Goal: Download file/media

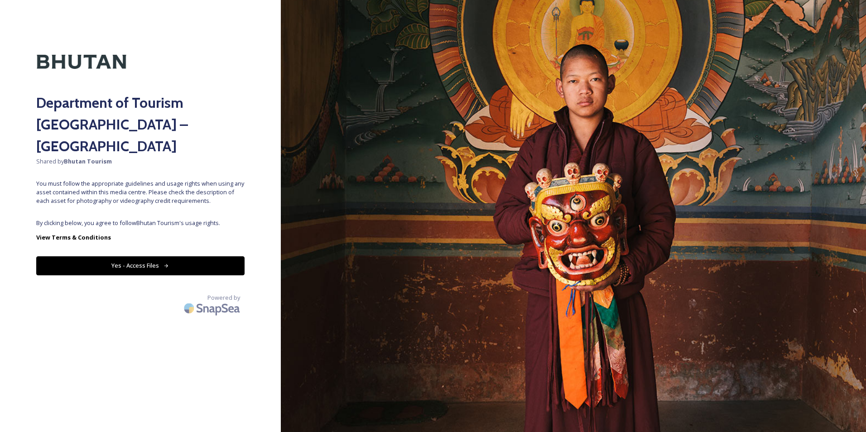
click at [143, 256] on button "Yes - Access Files" at bounding box center [140, 265] width 208 height 19
click at [83, 233] on strong "View Terms & Conditions" at bounding box center [73, 237] width 75 height 8
click at [156, 256] on button "Yes - Access Files" at bounding box center [140, 265] width 208 height 19
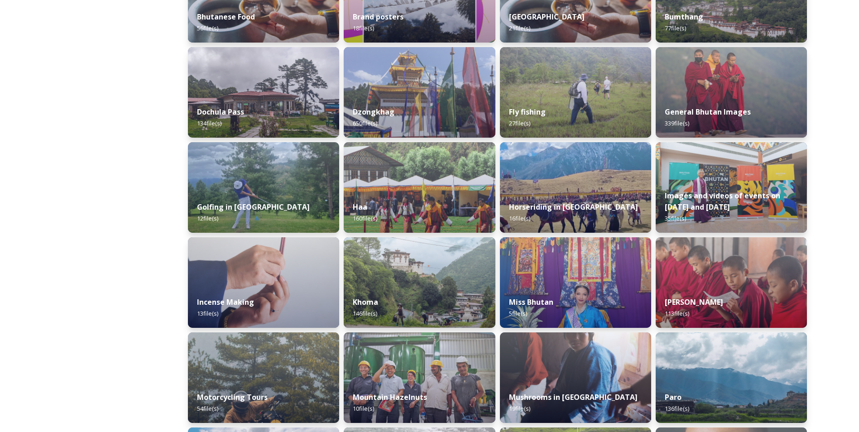
scroll to position [275, 0]
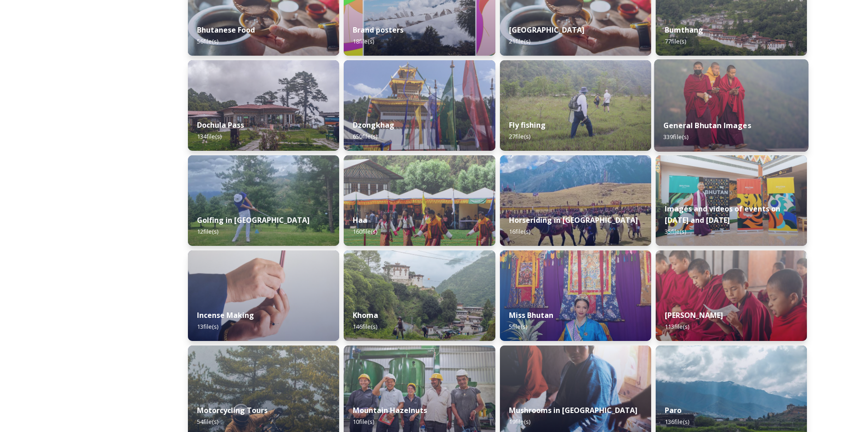
click at [721, 92] on img at bounding box center [731, 105] width 154 height 92
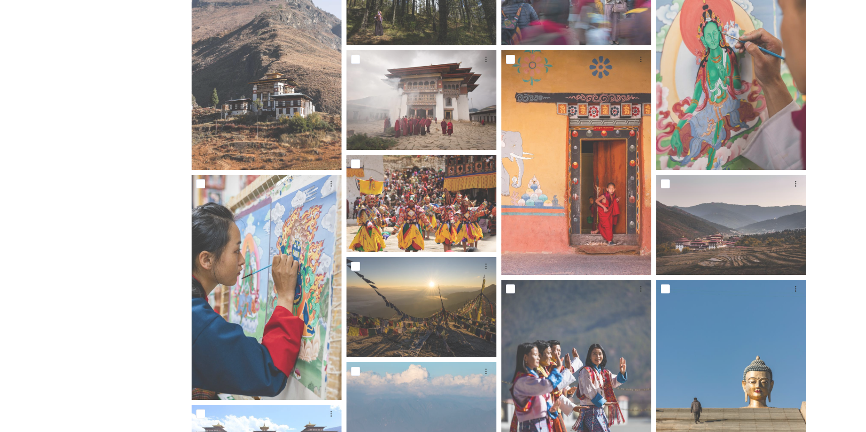
scroll to position [272, 0]
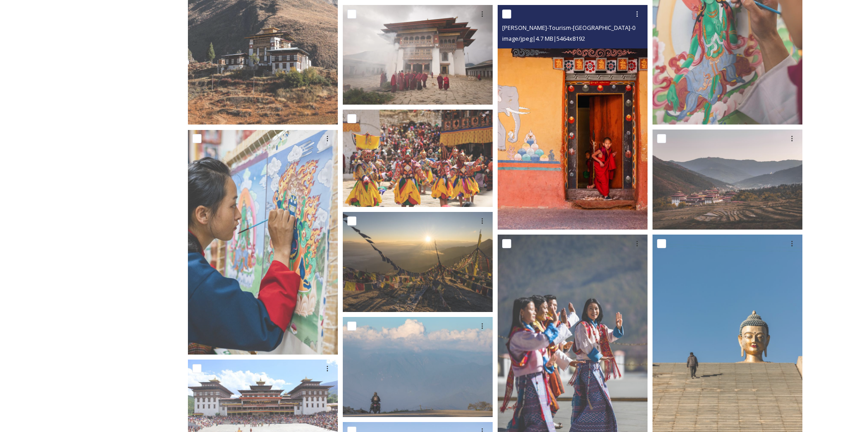
click at [546, 158] on img at bounding box center [573, 117] width 150 height 225
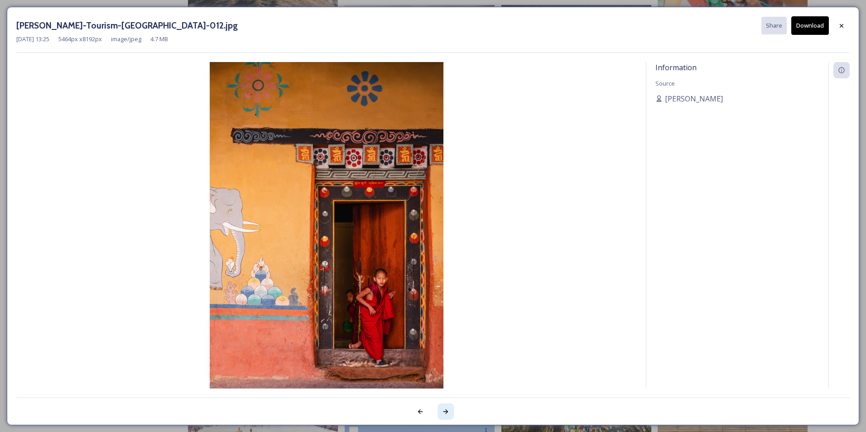
click at [445, 412] on icon at bounding box center [445, 411] width 5 height 5
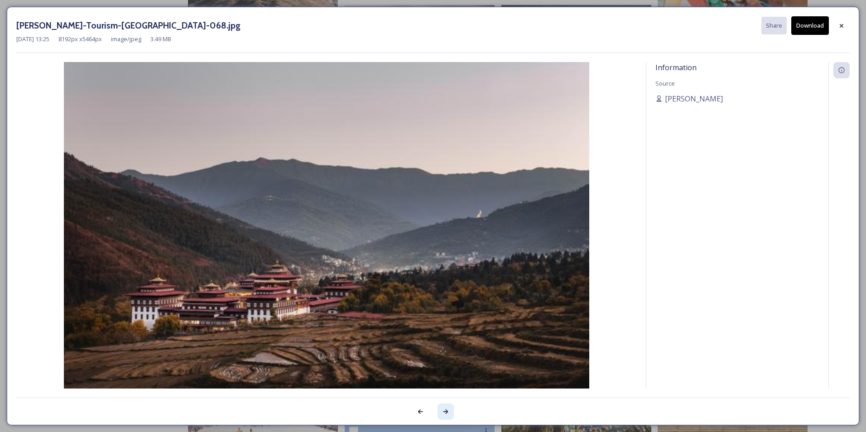
click at [445, 412] on icon at bounding box center [445, 411] width 5 height 5
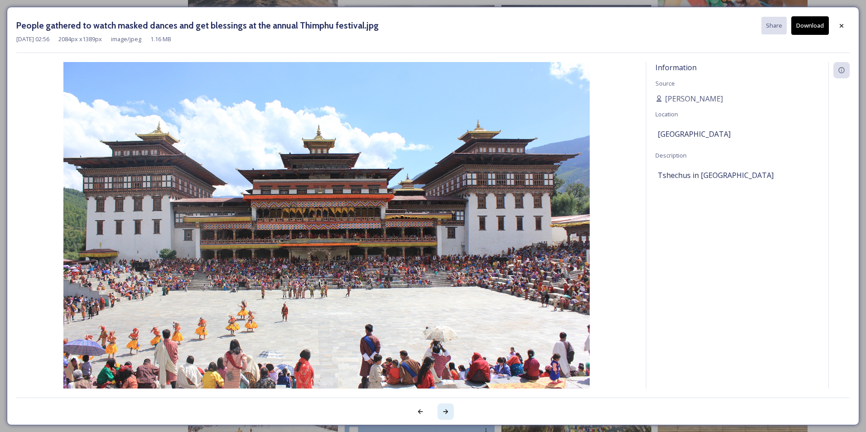
click at [445, 412] on icon at bounding box center [445, 411] width 5 height 5
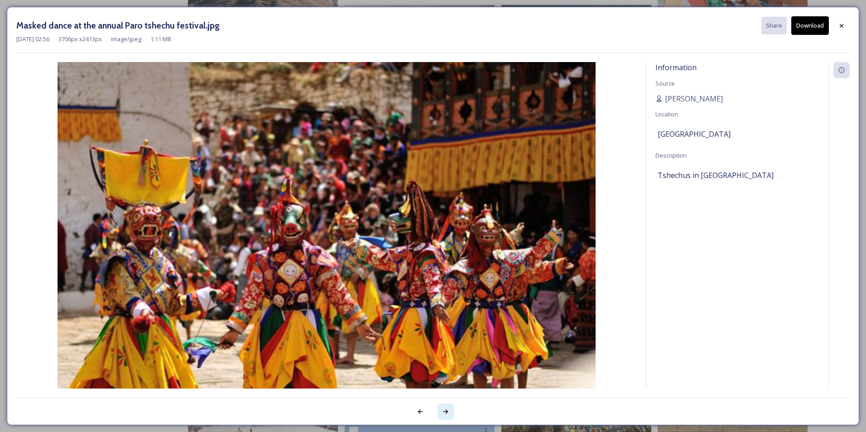
click at [445, 412] on icon at bounding box center [445, 411] width 5 height 5
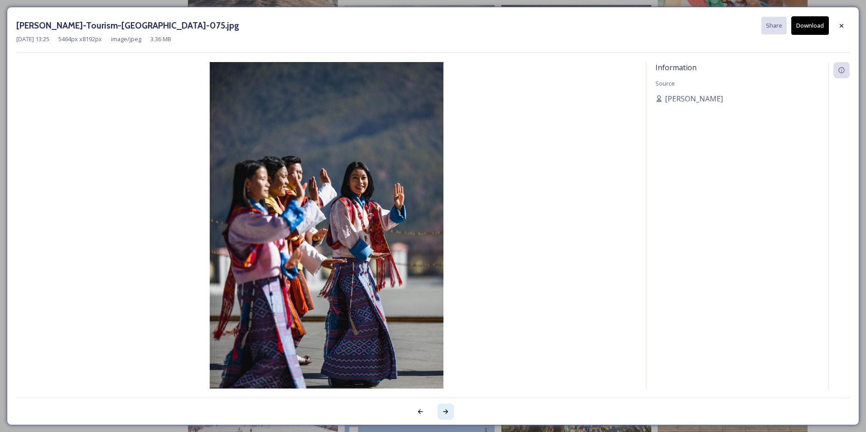
click at [445, 412] on icon at bounding box center [445, 411] width 5 height 5
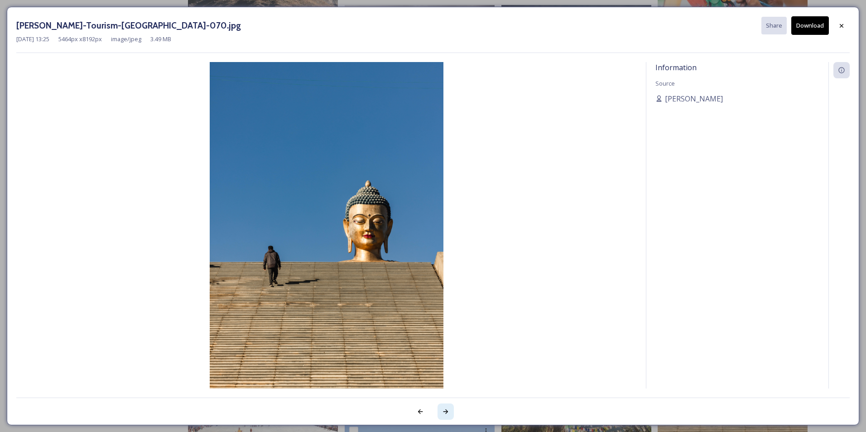
click at [445, 412] on icon at bounding box center [445, 411] width 5 height 5
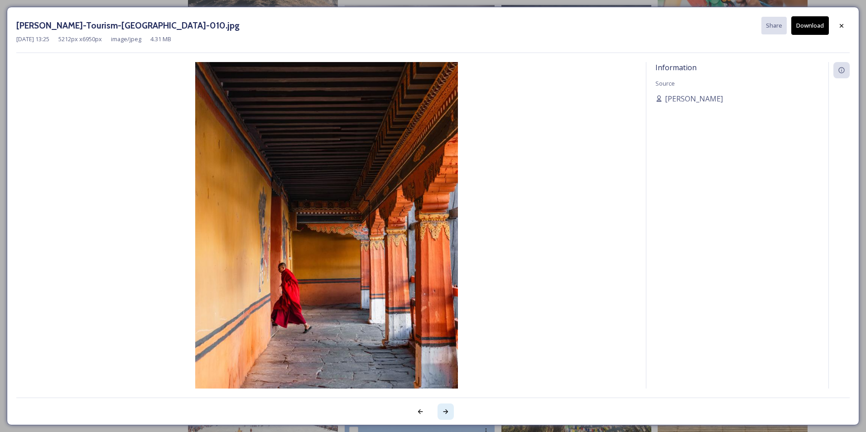
click at [445, 412] on icon at bounding box center [445, 411] width 5 height 5
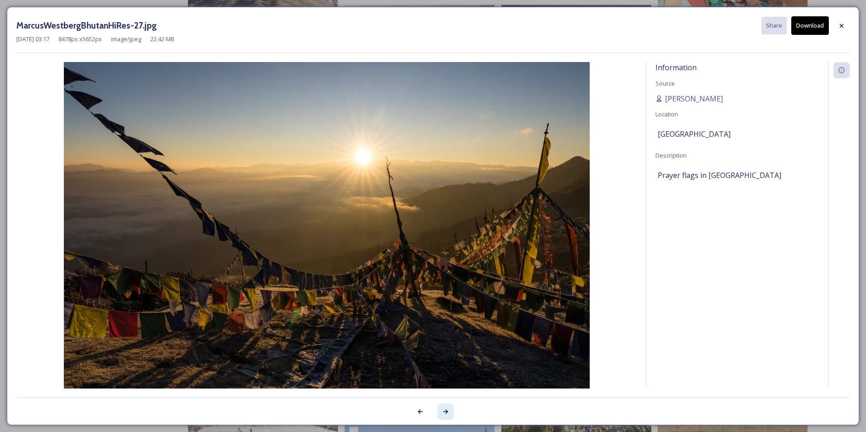
click at [445, 412] on icon at bounding box center [445, 411] width 5 height 5
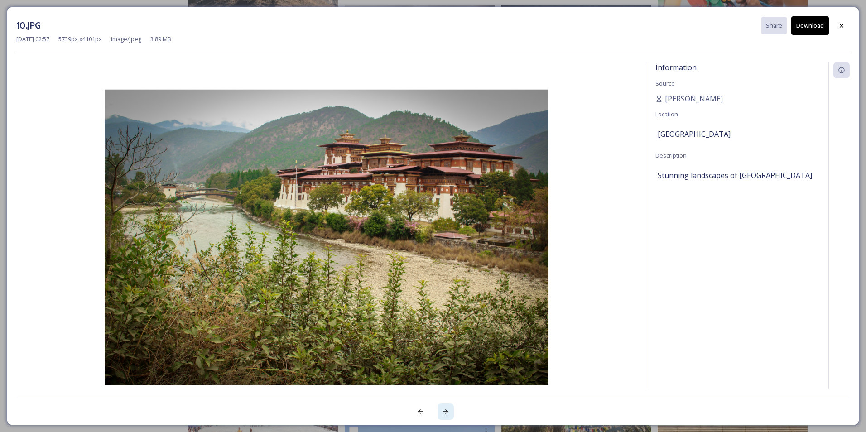
click at [445, 412] on icon at bounding box center [445, 411] width 5 height 5
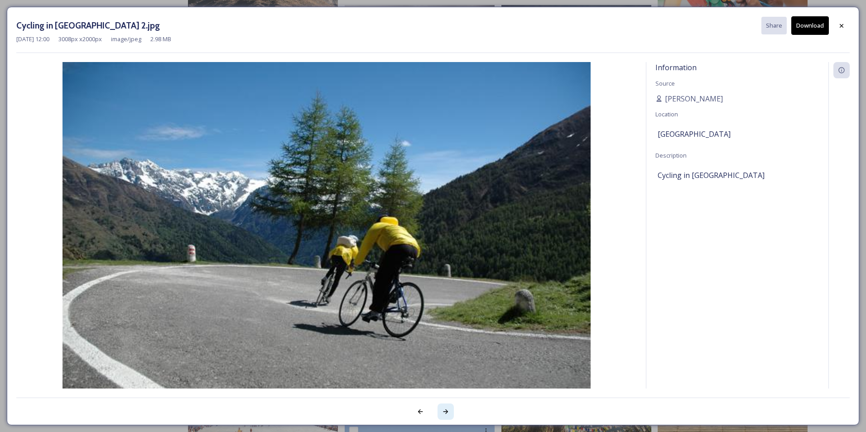
click at [445, 412] on icon at bounding box center [445, 411] width 5 height 5
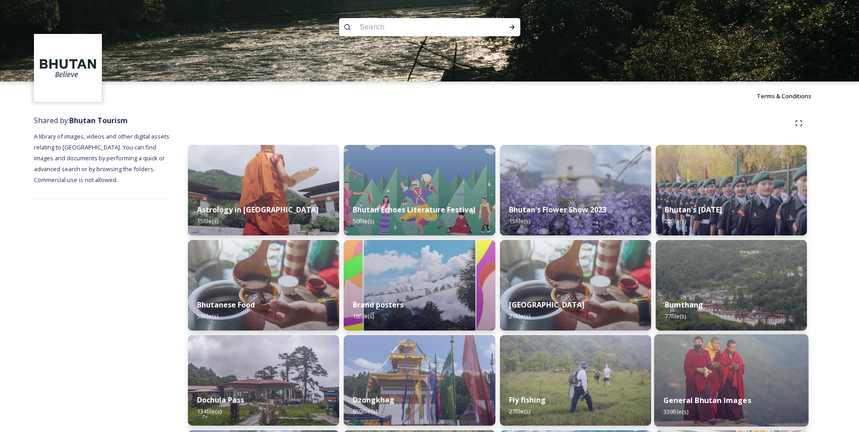
click at [704, 378] on img at bounding box center [731, 380] width 154 height 92
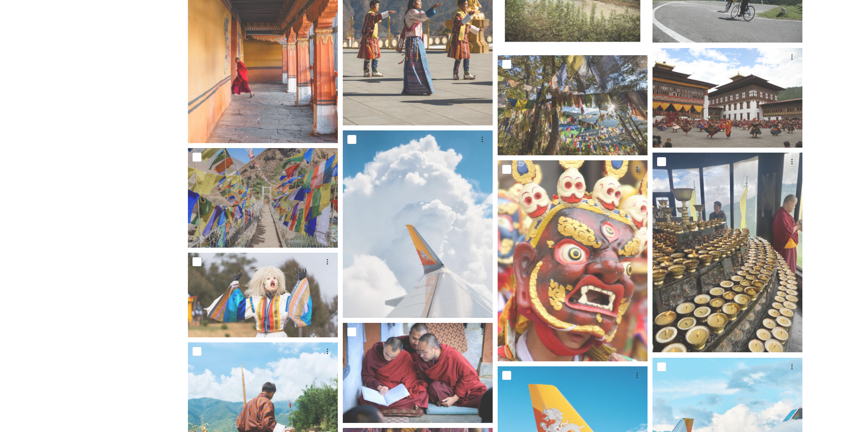
scroll to position [815, 0]
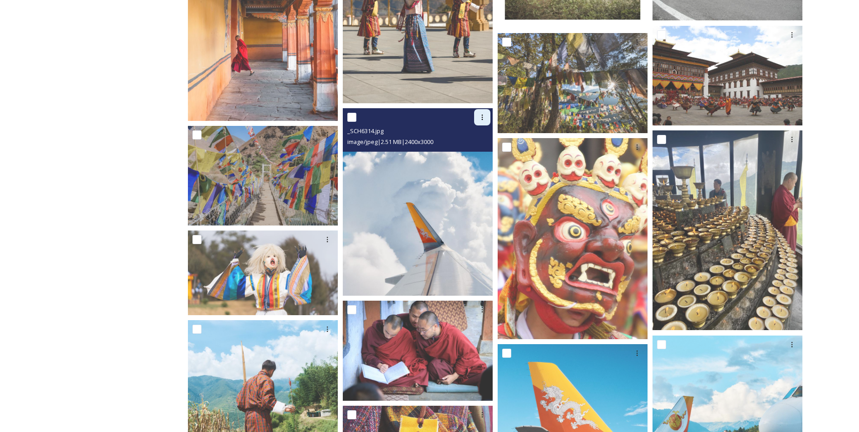
click at [482, 117] on icon at bounding box center [482, 117] width 1 height 5
click at [477, 135] on span "View File" at bounding box center [470, 137] width 24 height 9
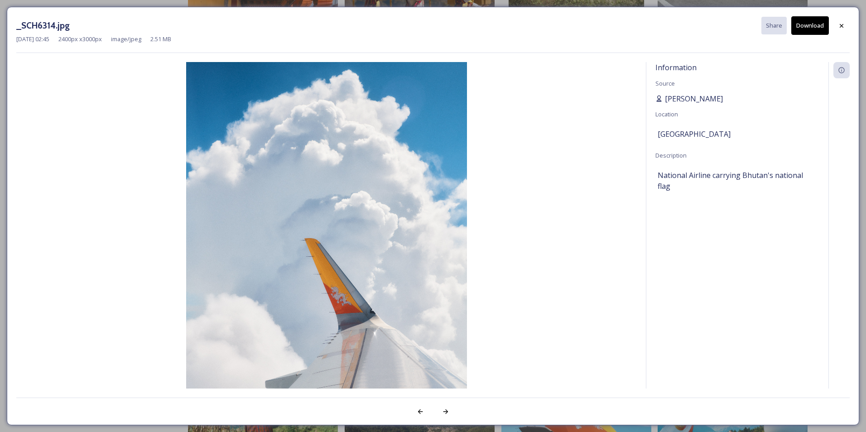
click at [703, 96] on span "Scarlette DG" at bounding box center [694, 98] width 58 height 11
click at [447, 411] on icon at bounding box center [445, 411] width 7 height 7
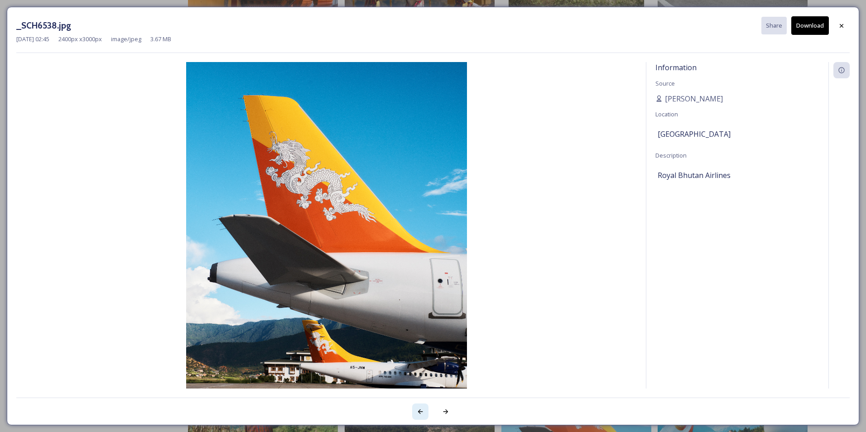
click at [422, 414] on icon at bounding box center [420, 411] width 7 height 7
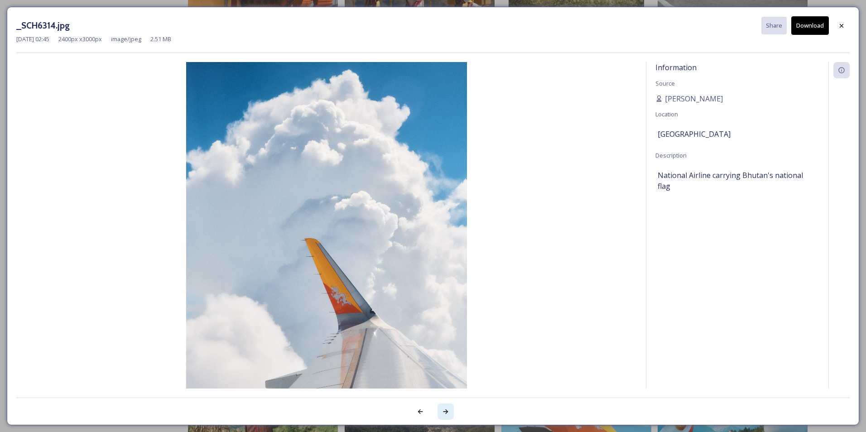
click at [446, 414] on icon at bounding box center [445, 411] width 5 height 5
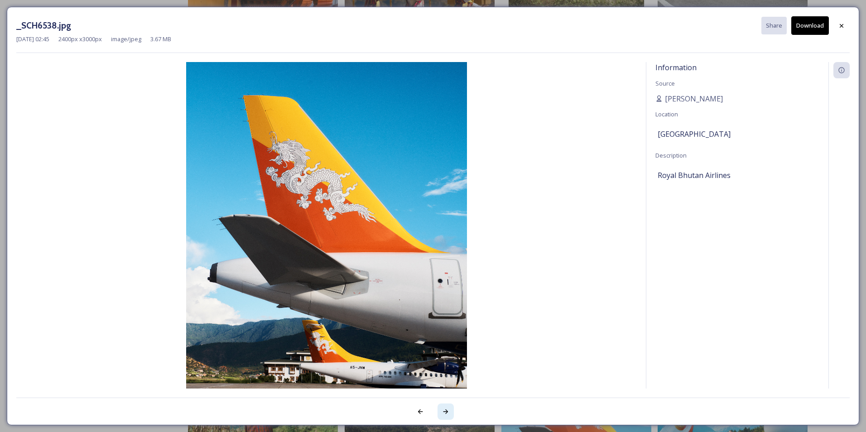
click at [446, 413] on icon at bounding box center [445, 411] width 7 height 7
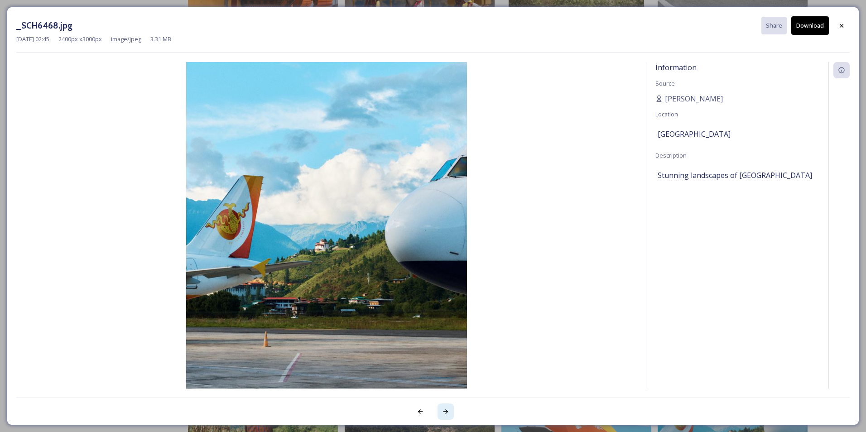
click at [446, 412] on icon at bounding box center [445, 411] width 5 height 5
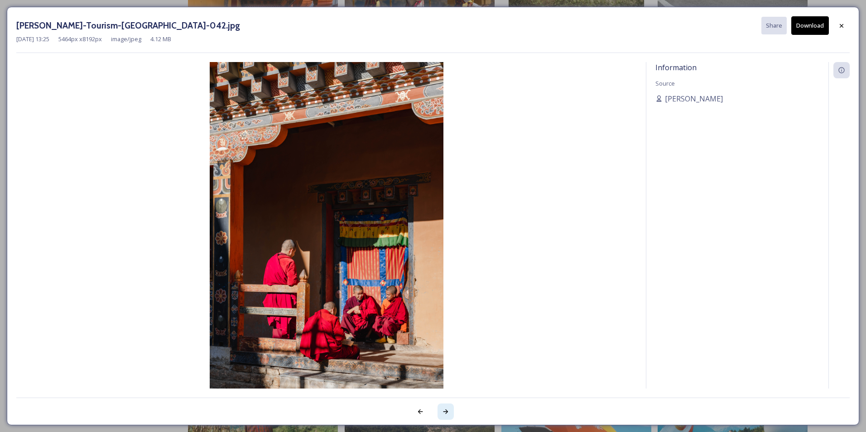
click at [447, 412] on icon at bounding box center [445, 411] width 5 height 5
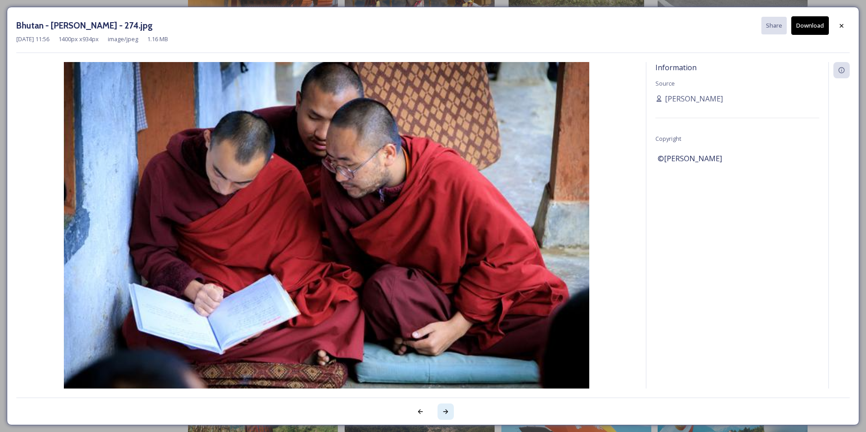
click at [447, 412] on icon at bounding box center [445, 411] width 5 height 5
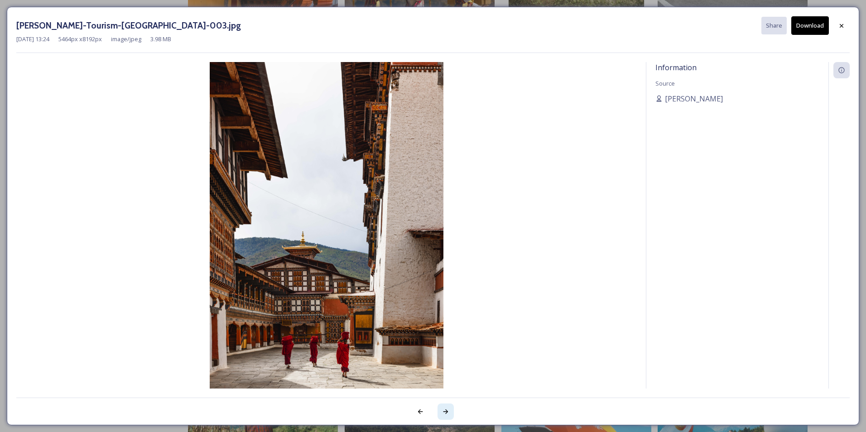
click at [446, 411] on icon at bounding box center [445, 411] width 7 height 7
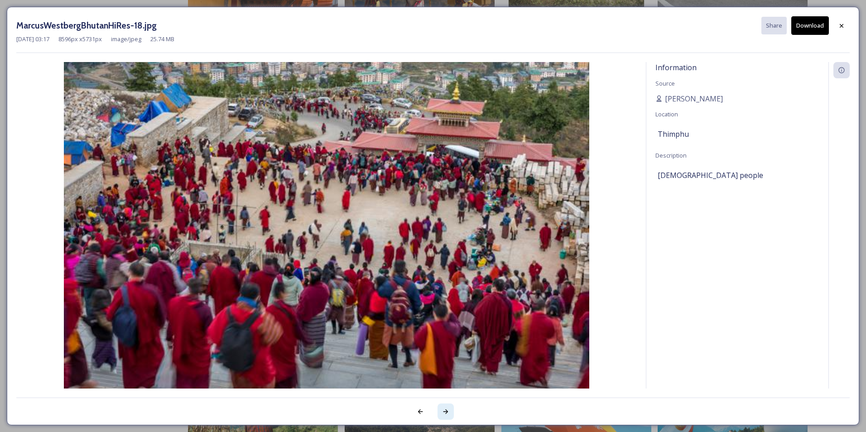
click at [446, 411] on icon at bounding box center [445, 411] width 7 height 7
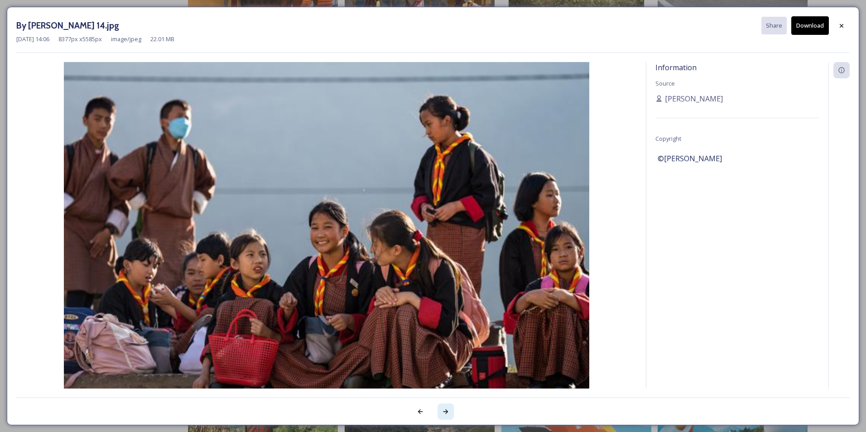
click at [447, 410] on icon at bounding box center [445, 411] width 7 height 7
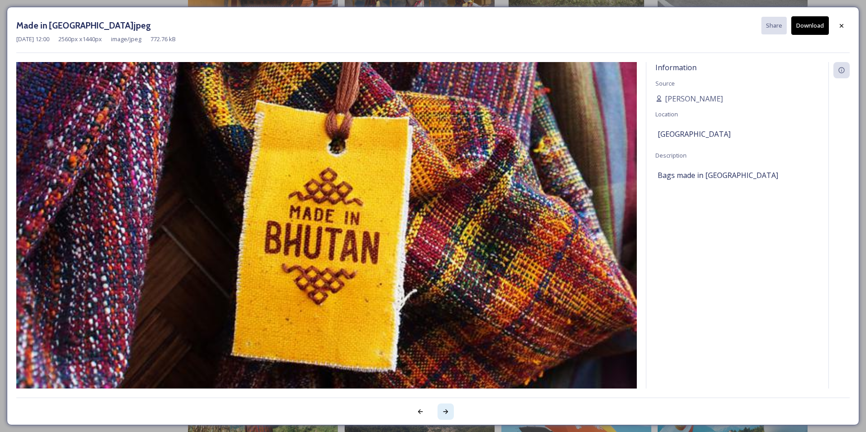
click at [447, 410] on icon at bounding box center [445, 411] width 7 height 7
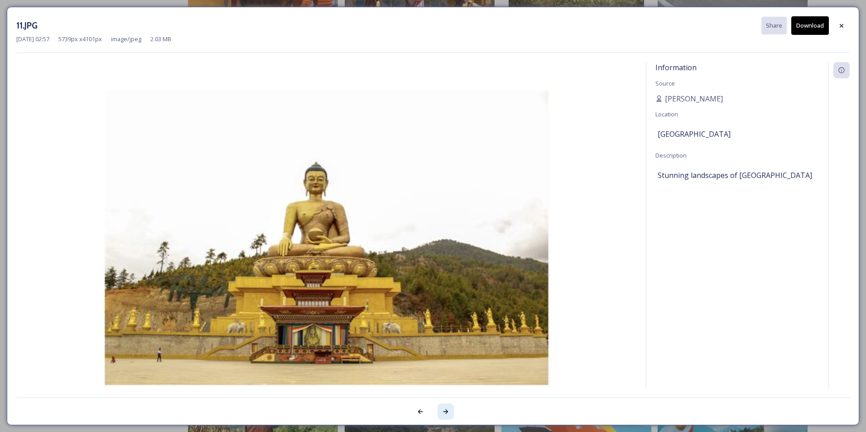
click at [447, 411] on icon at bounding box center [445, 411] width 5 height 5
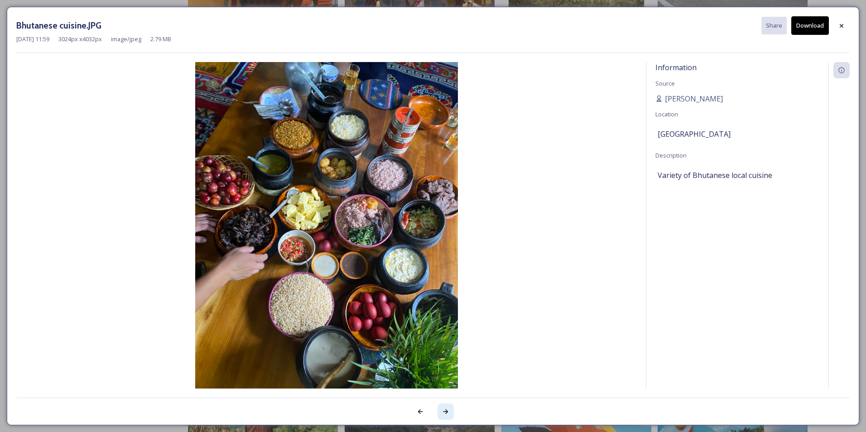
click at [444, 413] on icon at bounding box center [445, 411] width 7 height 7
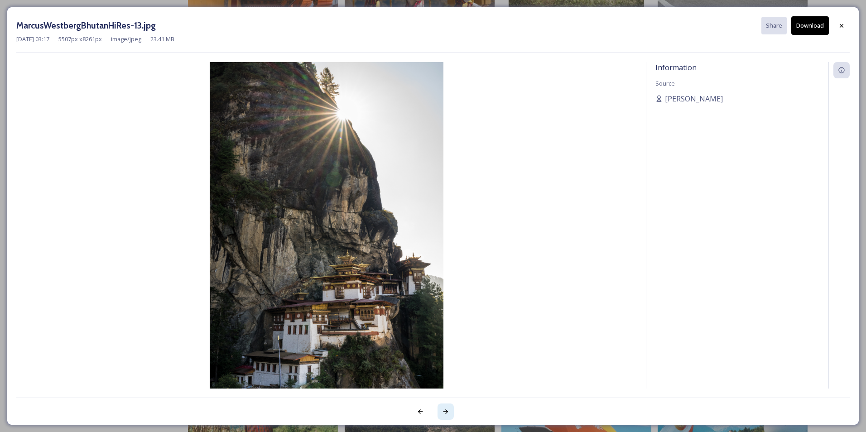
click at [446, 412] on icon at bounding box center [445, 411] width 5 height 5
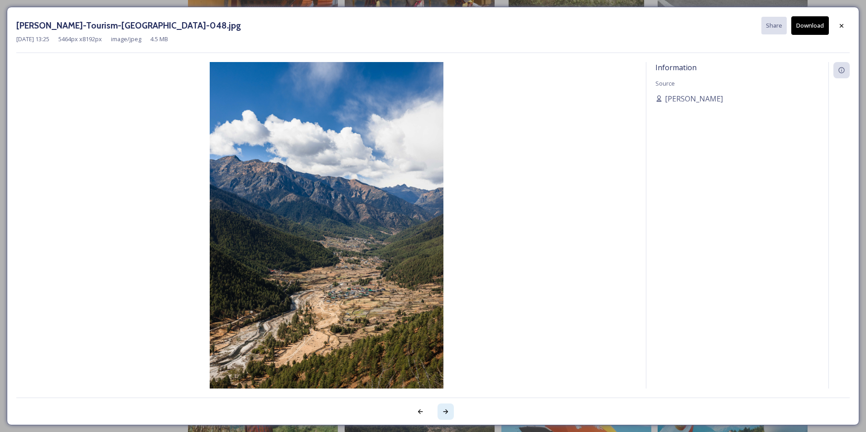
click at [446, 412] on icon at bounding box center [445, 411] width 5 height 5
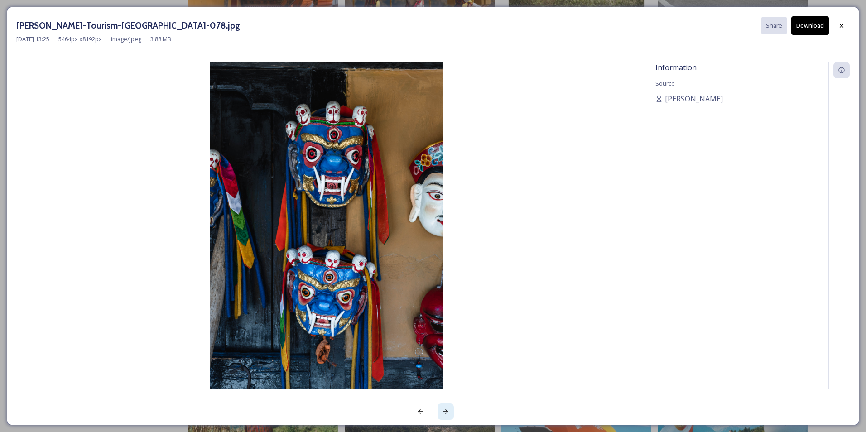
click at [446, 412] on icon at bounding box center [445, 411] width 5 height 5
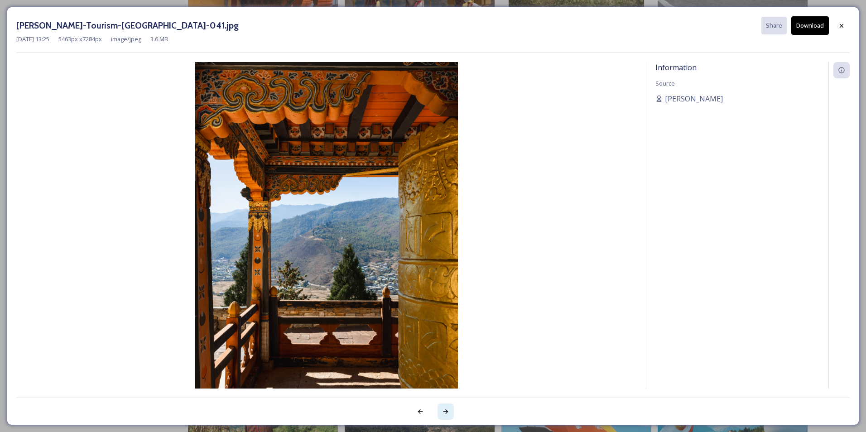
click at [446, 411] on icon at bounding box center [445, 411] width 7 height 7
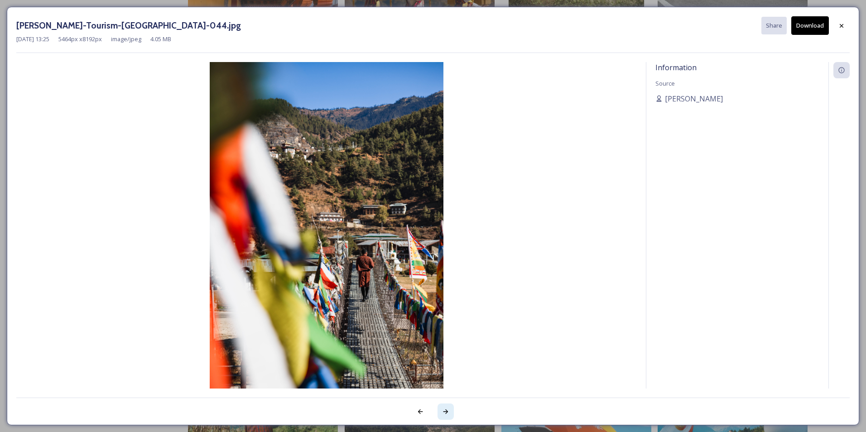
click at [444, 409] on icon at bounding box center [445, 411] width 7 height 7
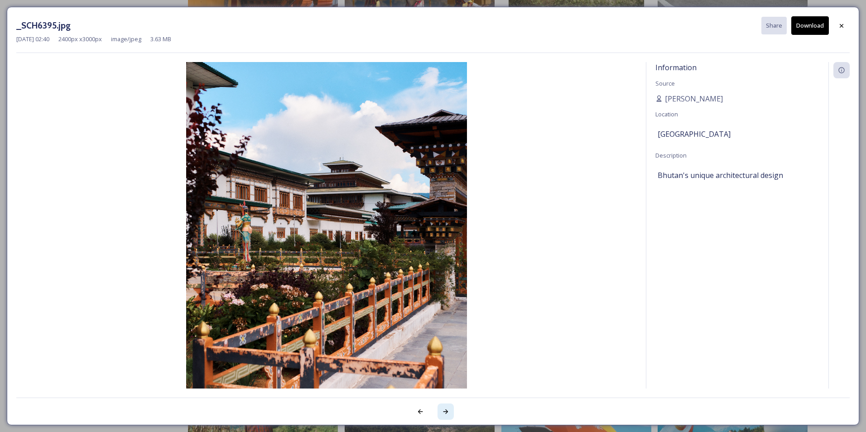
click at [444, 409] on icon at bounding box center [445, 411] width 7 height 7
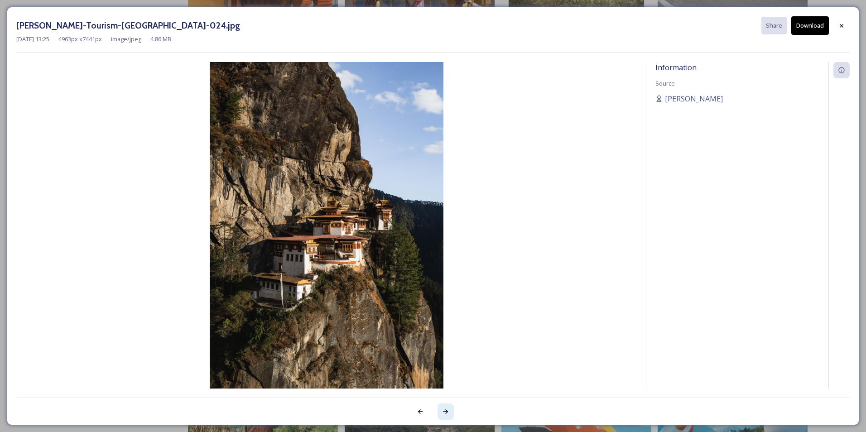
click at [444, 409] on icon at bounding box center [445, 411] width 7 height 7
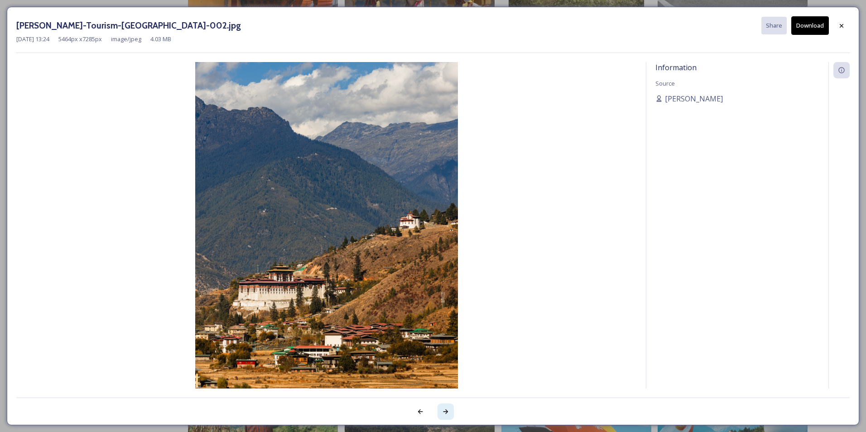
click at [444, 411] on icon at bounding box center [445, 411] width 7 height 7
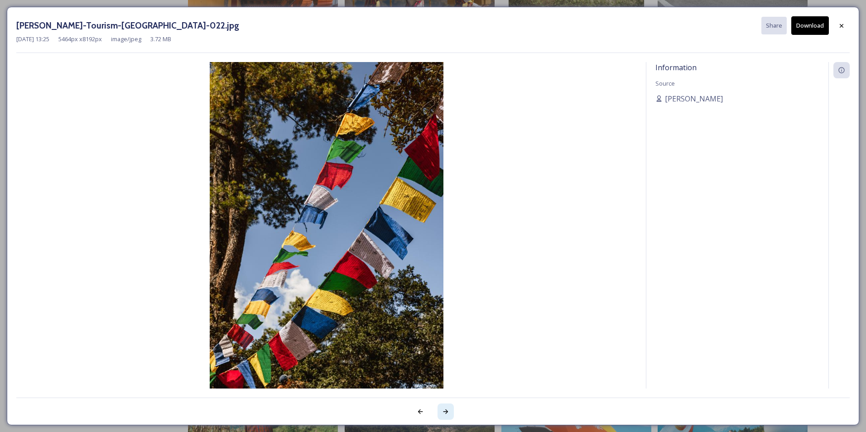
click at [444, 411] on icon at bounding box center [445, 411] width 7 height 7
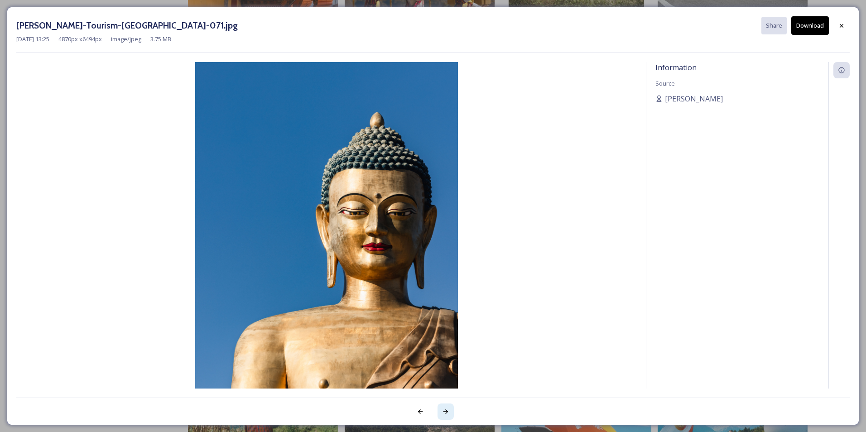
click at [444, 411] on icon at bounding box center [445, 411] width 7 height 7
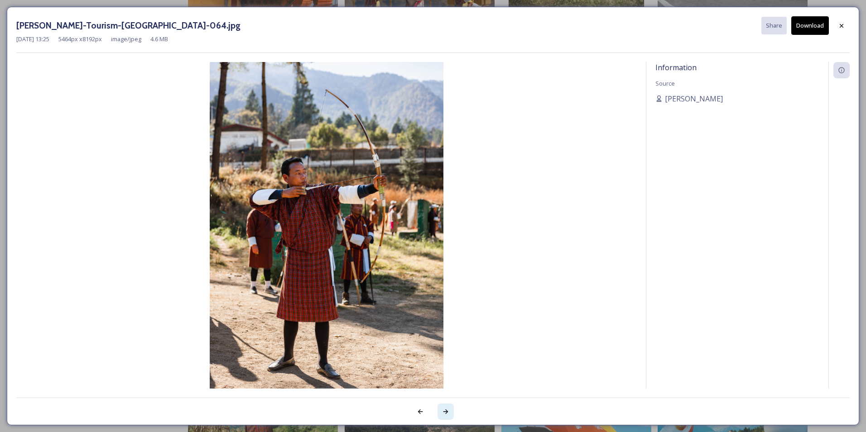
click at [444, 411] on icon at bounding box center [445, 411] width 7 height 7
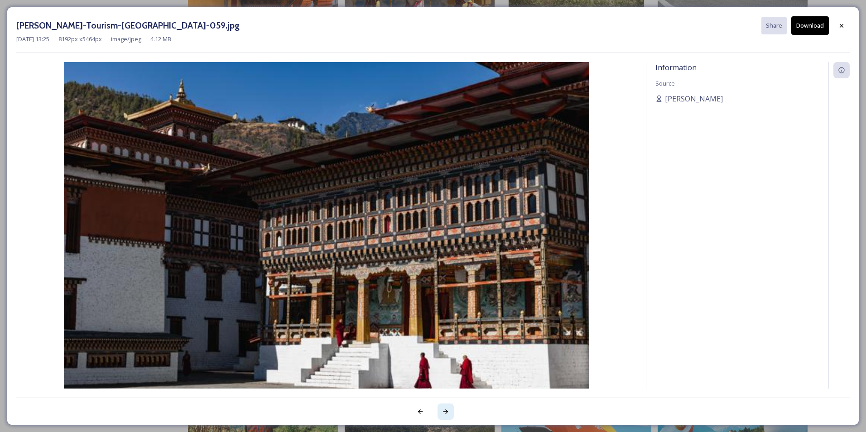
click at [444, 411] on icon at bounding box center [445, 411] width 7 height 7
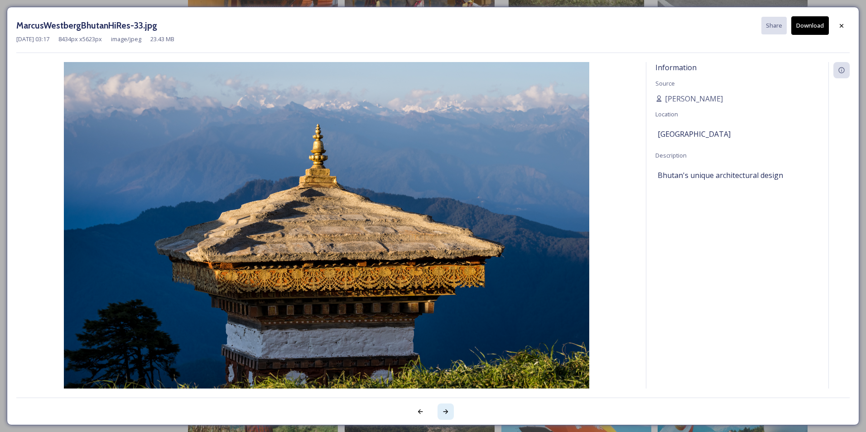
click at [444, 410] on icon at bounding box center [445, 411] width 7 height 7
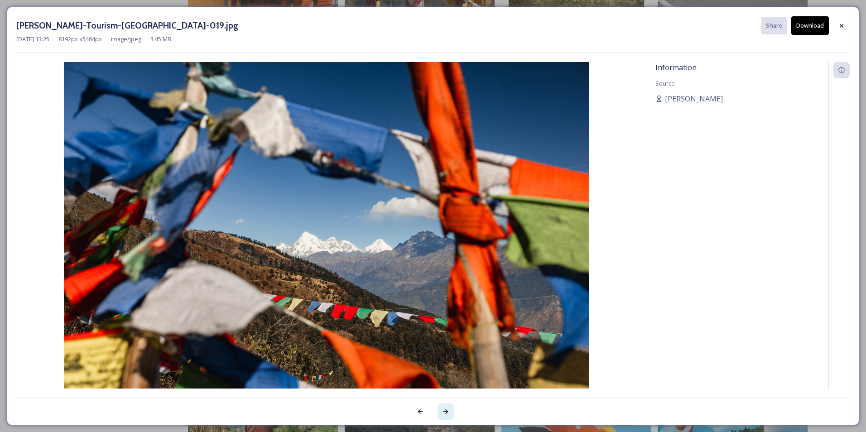
click at [446, 412] on icon at bounding box center [445, 411] width 7 height 7
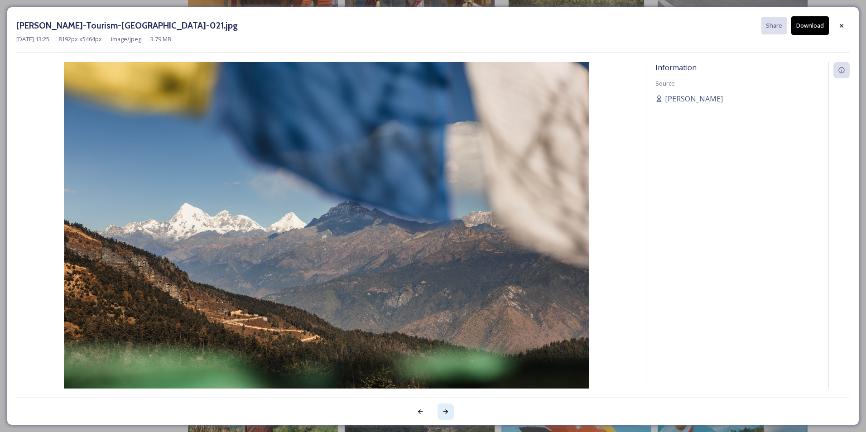
click at [446, 410] on icon at bounding box center [445, 411] width 5 height 5
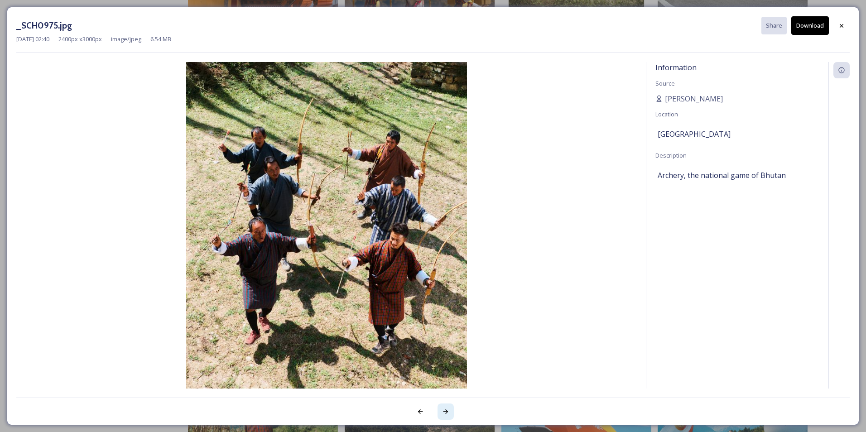
click at [445, 413] on icon at bounding box center [445, 411] width 7 height 7
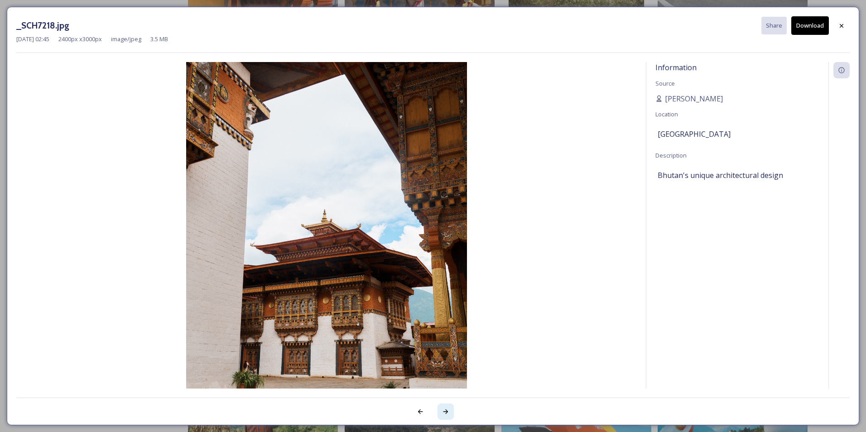
click at [445, 410] on icon at bounding box center [445, 411] width 7 height 7
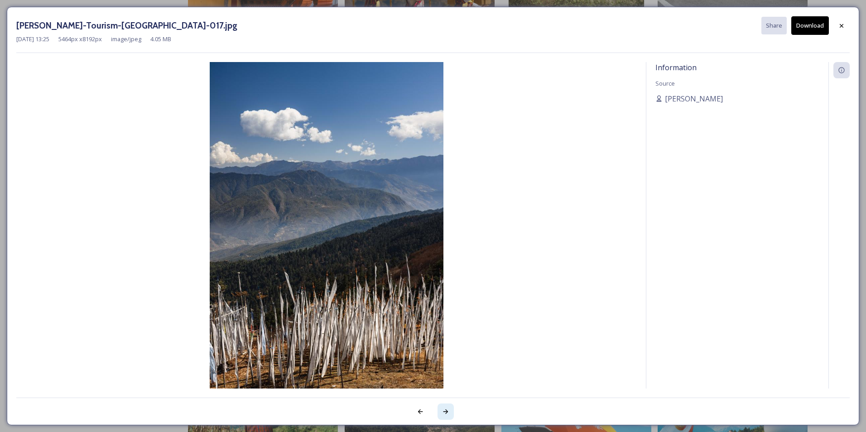
click at [445, 410] on icon at bounding box center [445, 411] width 7 height 7
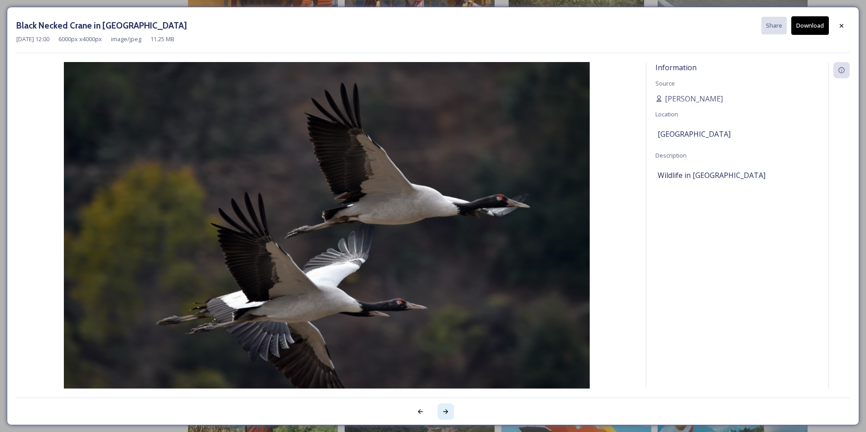
click at [445, 410] on icon at bounding box center [445, 411] width 7 height 7
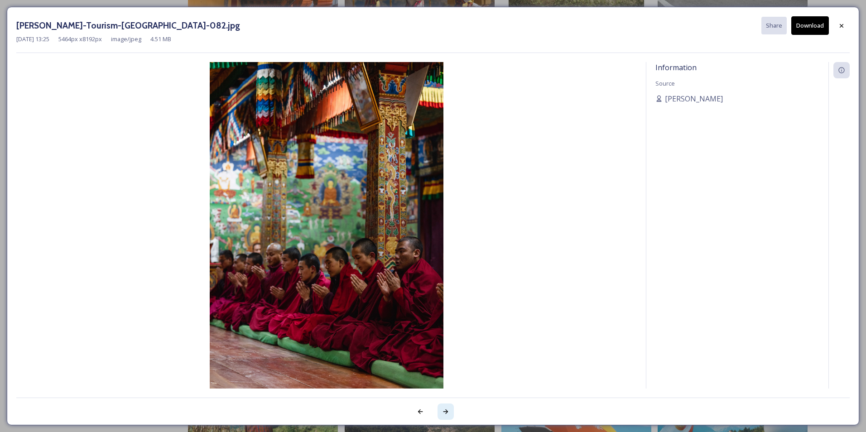
click at [444, 412] on icon at bounding box center [445, 411] width 7 height 7
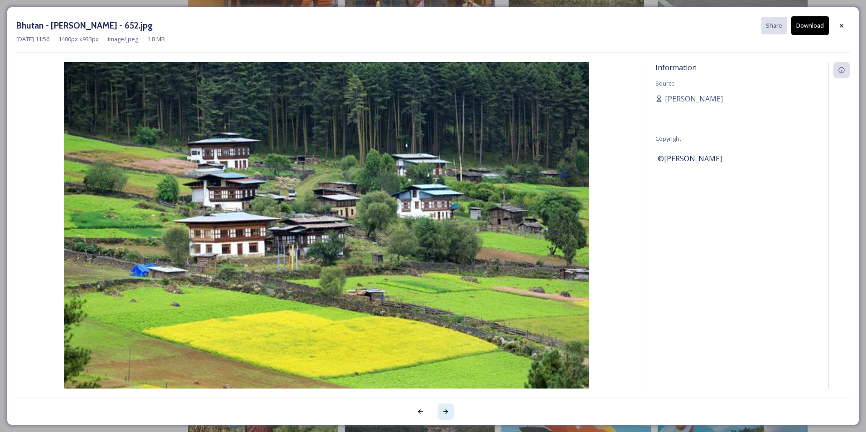
click at [448, 412] on icon at bounding box center [445, 411] width 7 height 7
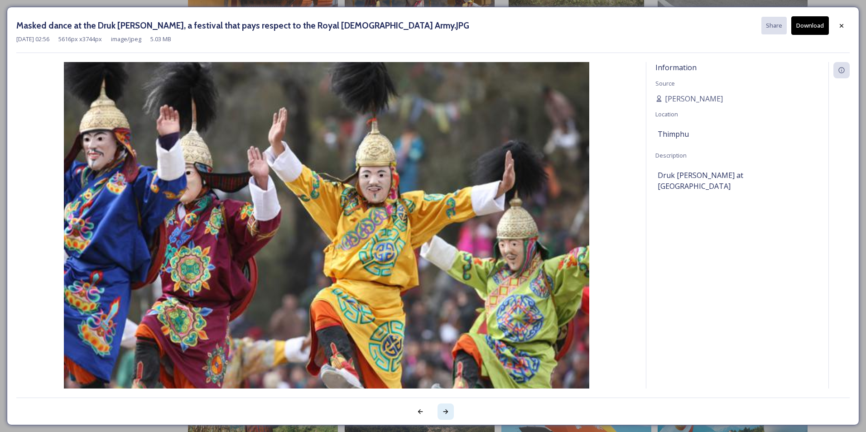
click at [444, 414] on icon at bounding box center [445, 411] width 7 height 7
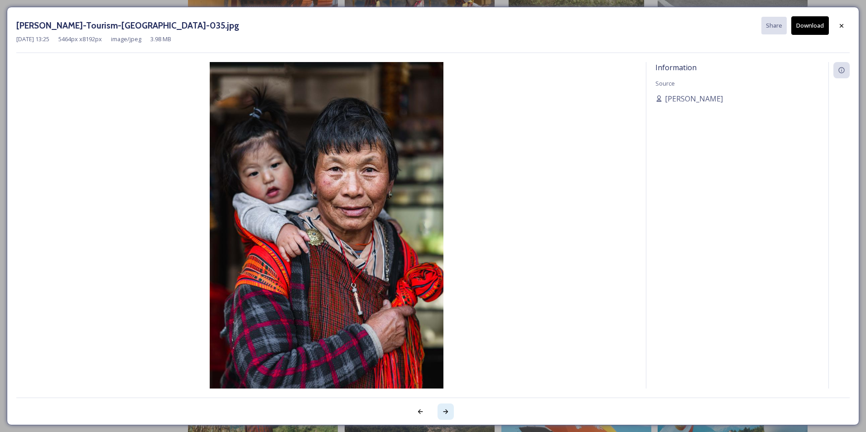
click at [448, 414] on icon at bounding box center [445, 411] width 7 height 7
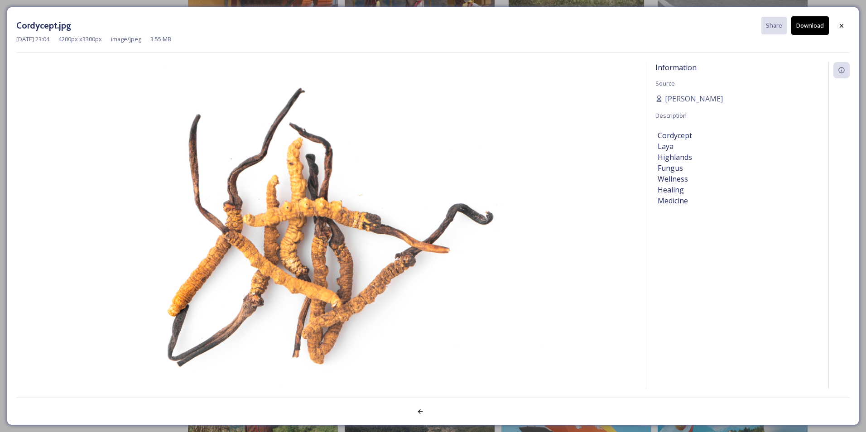
click at [448, 414] on div at bounding box center [432, 407] width 833 height 18
click at [419, 411] on icon at bounding box center [420, 411] width 7 height 7
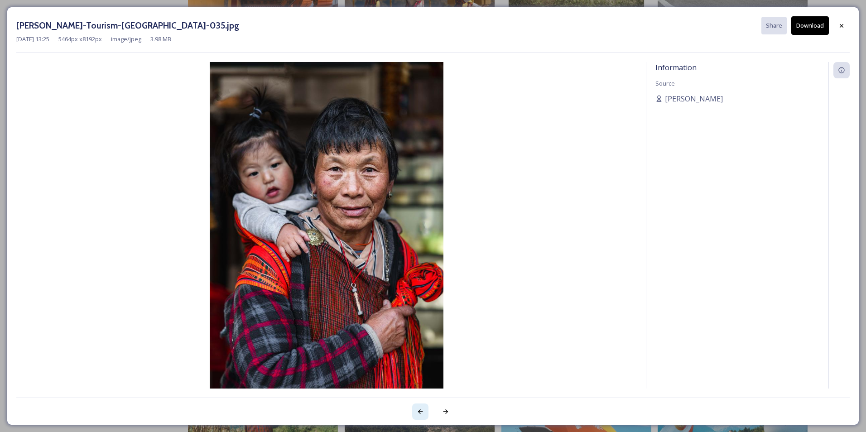
click at [419, 411] on icon at bounding box center [420, 411] width 7 height 7
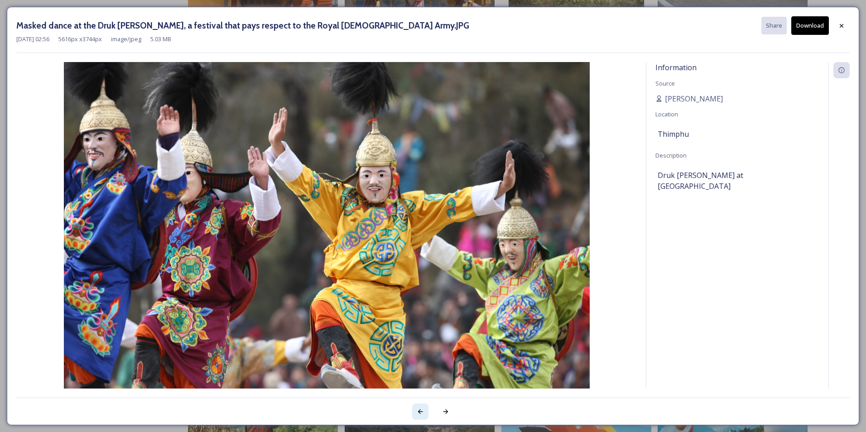
click at [419, 411] on icon at bounding box center [420, 411] width 7 height 7
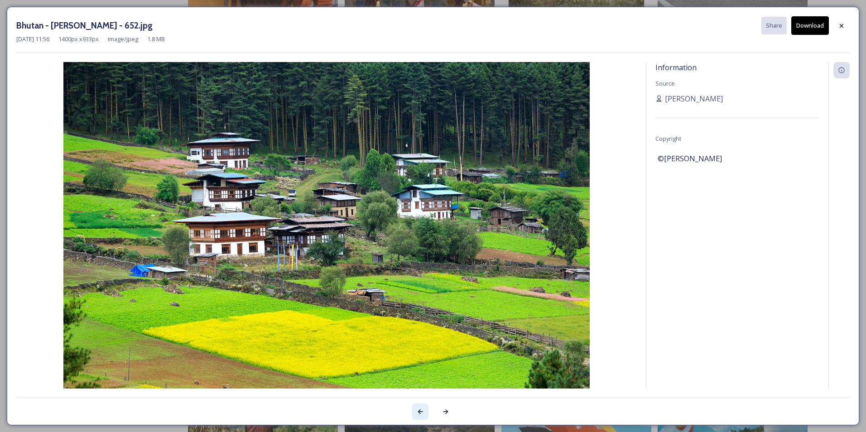
click at [419, 411] on icon at bounding box center [420, 411] width 7 height 7
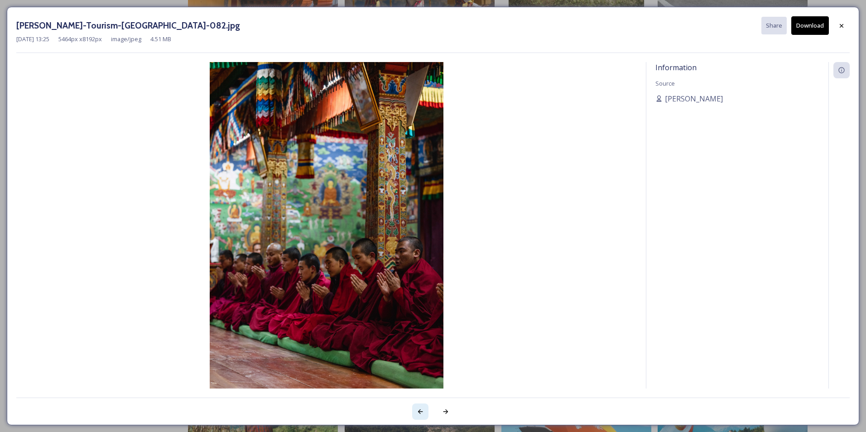
click at [419, 411] on icon at bounding box center [420, 411] width 7 height 7
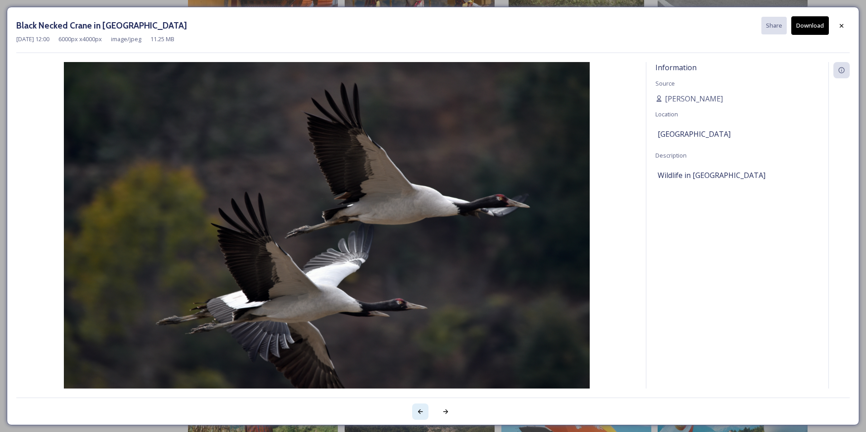
click at [419, 411] on icon at bounding box center [420, 411] width 7 height 7
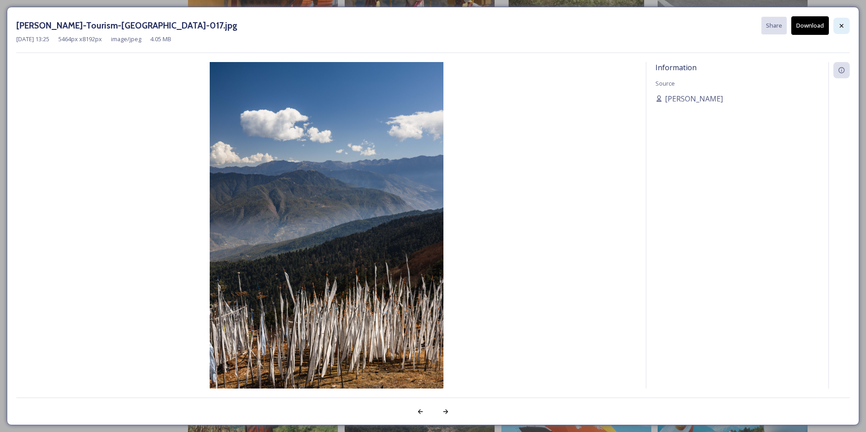
click at [841, 25] on icon at bounding box center [842, 26] width 4 height 4
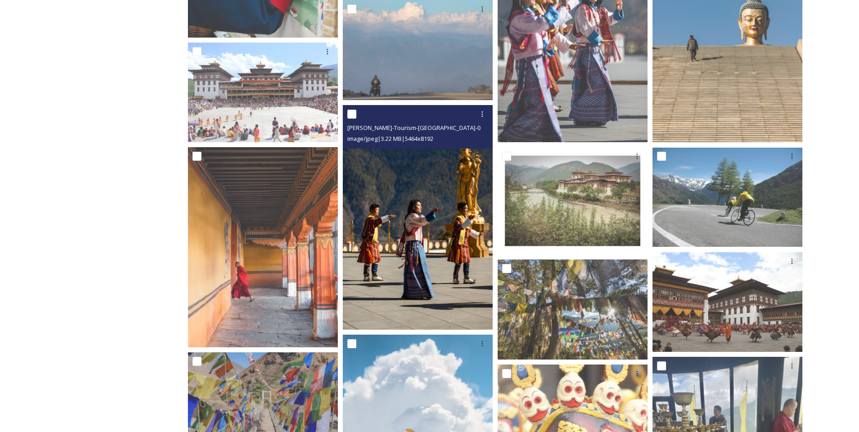
scroll to position [544, 0]
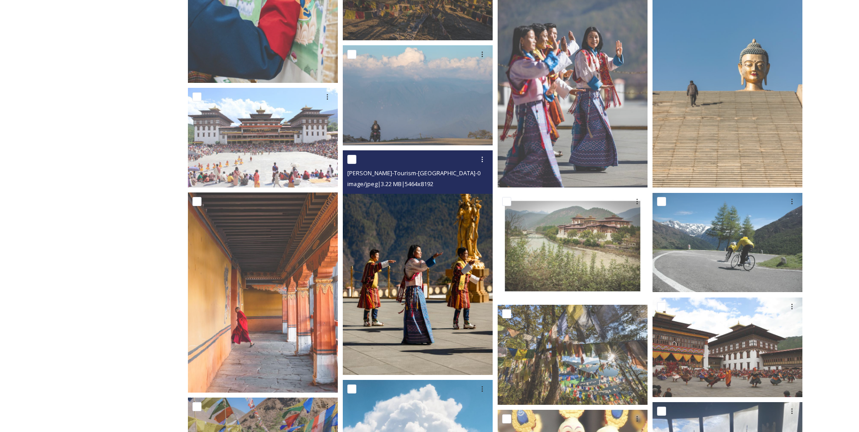
click at [409, 295] on img at bounding box center [418, 262] width 150 height 225
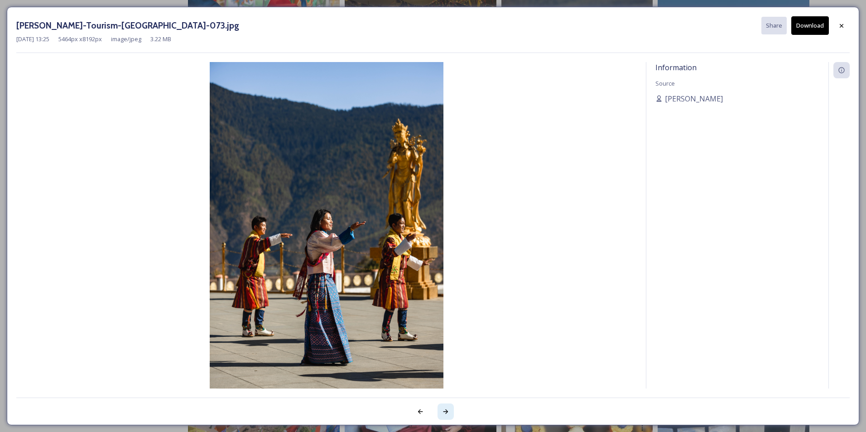
click at [447, 414] on icon at bounding box center [445, 411] width 7 height 7
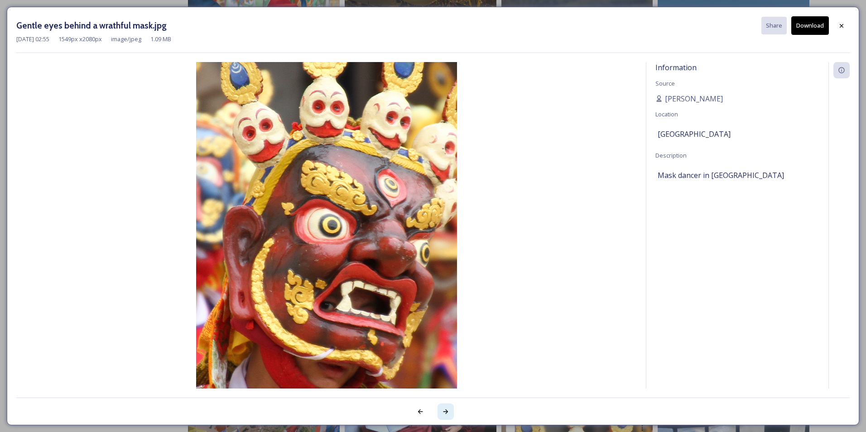
drag, startPoint x: 436, startPoint y: 409, endPoint x: 442, endPoint y: 410, distance: 5.5
click at [439, 409] on div at bounding box center [641, 412] width 417 height 16
click at [449, 412] on icon at bounding box center [445, 411] width 7 height 7
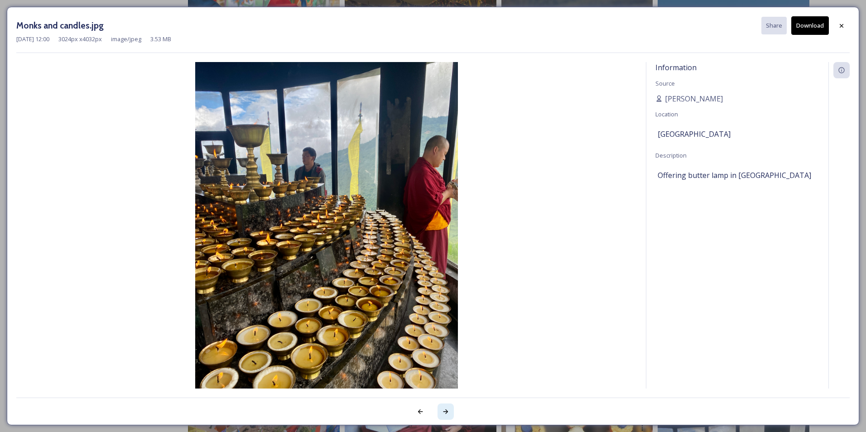
click at [443, 409] on icon at bounding box center [445, 411] width 7 height 7
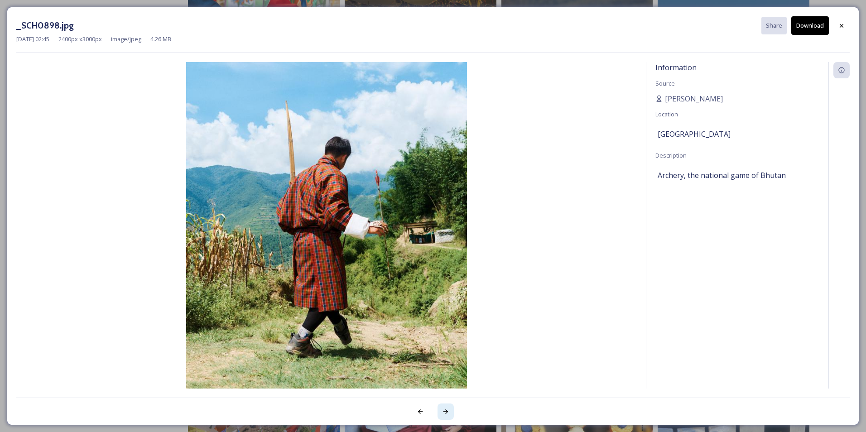
click at [443, 409] on icon at bounding box center [445, 411] width 7 height 7
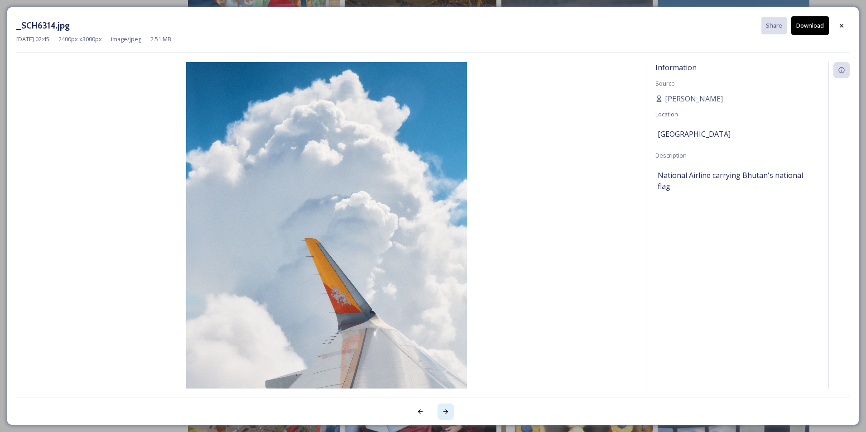
click at [443, 409] on icon at bounding box center [445, 411] width 7 height 7
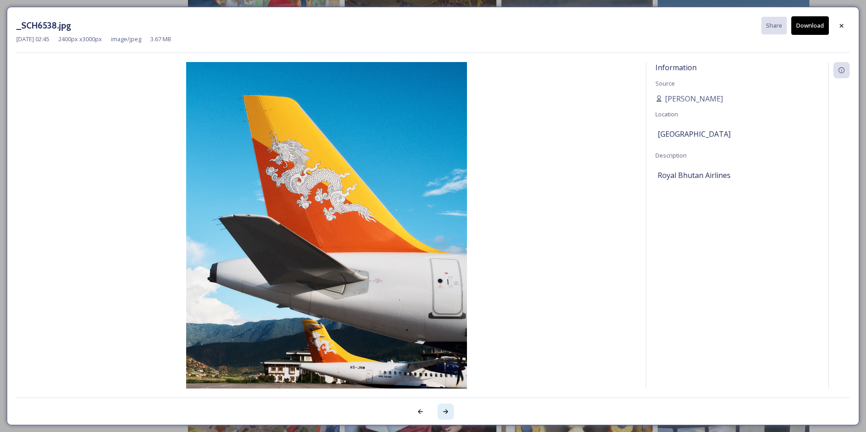
click at [448, 410] on icon at bounding box center [445, 411] width 7 height 7
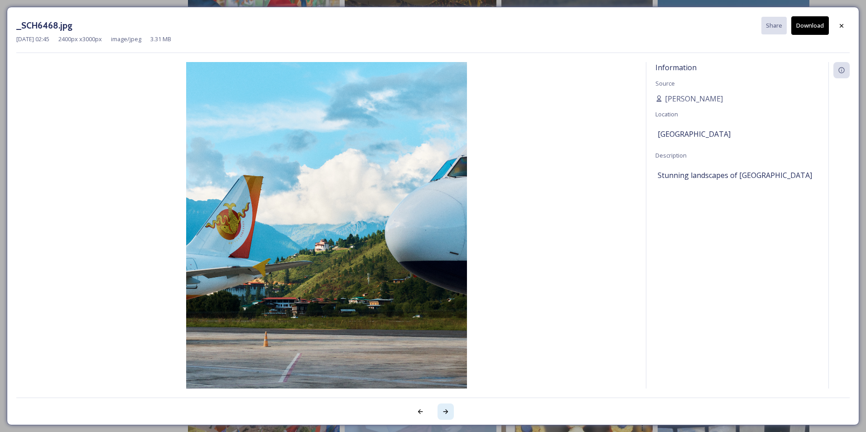
click at [448, 410] on icon at bounding box center [445, 411] width 7 height 7
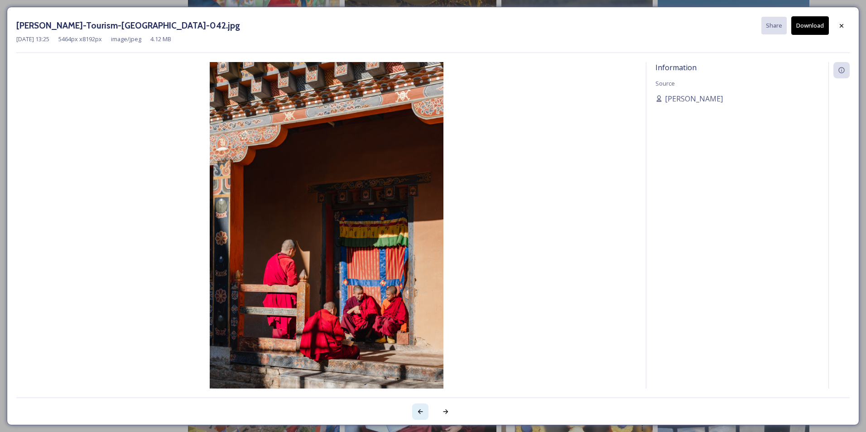
drag, startPoint x: 448, startPoint y: 410, endPoint x: 421, endPoint y: 412, distance: 26.4
click at [421, 412] on icon at bounding box center [420, 411] width 7 height 7
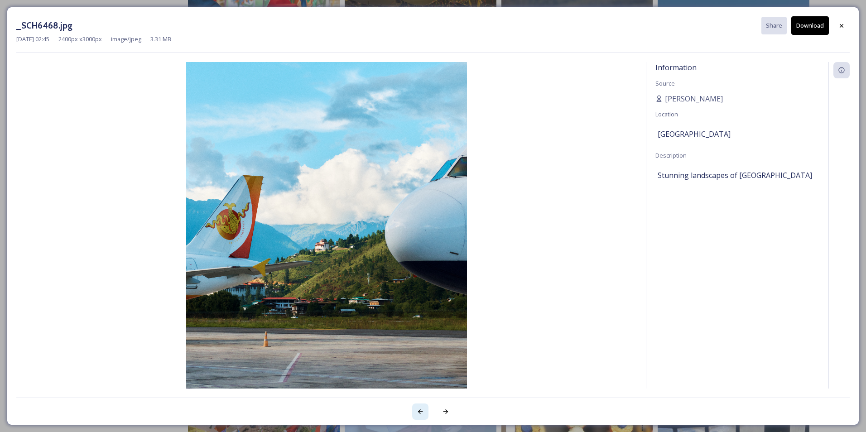
click at [421, 412] on icon at bounding box center [420, 411] width 7 height 7
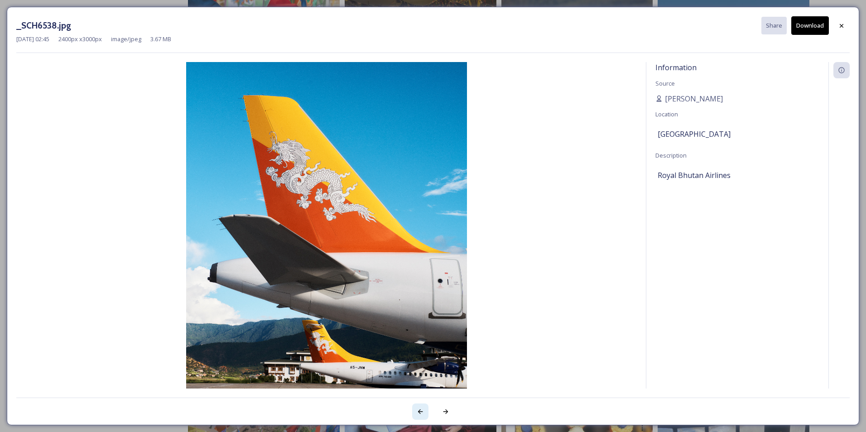
click at [421, 412] on icon at bounding box center [420, 411] width 7 height 7
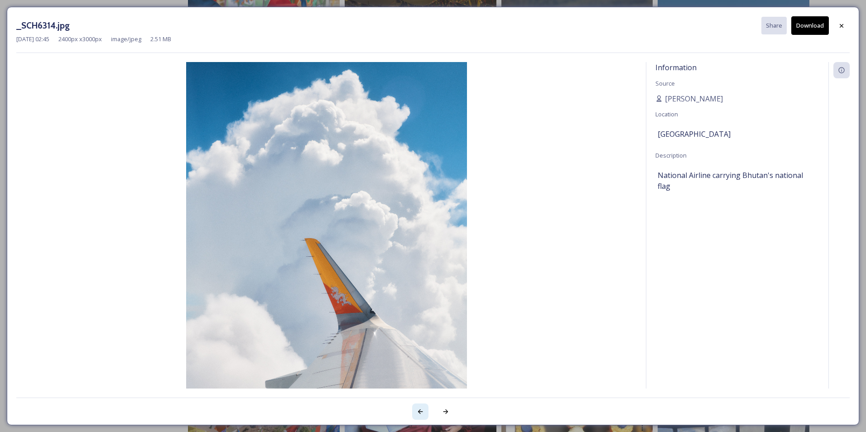
click at [421, 412] on icon at bounding box center [420, 411] width 7 height 7
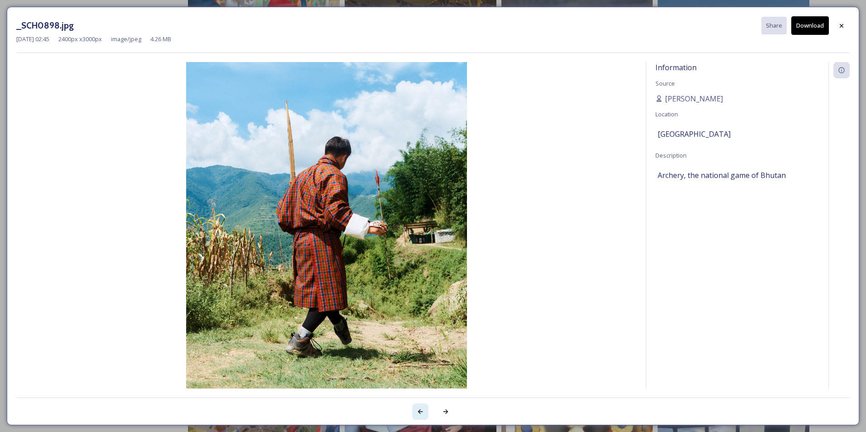
click at [421, 412] on icon at bounding box center [420, 411] width 7 height 7
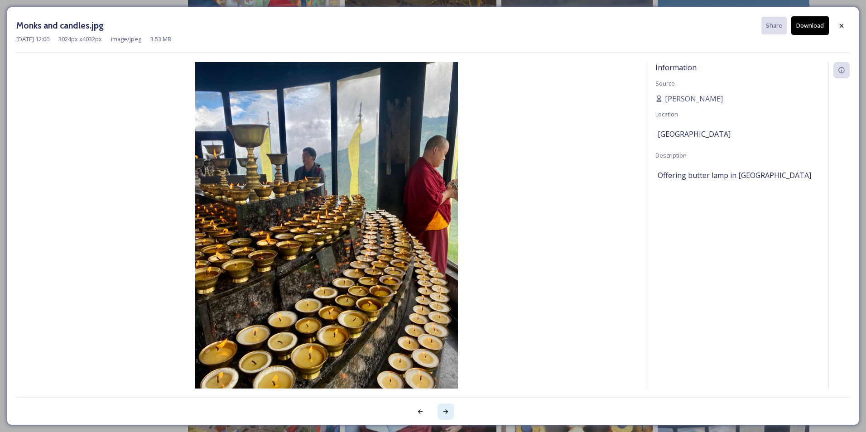
click at [447, 411] on icon at bounding box center [445, 411] width 5 height 5
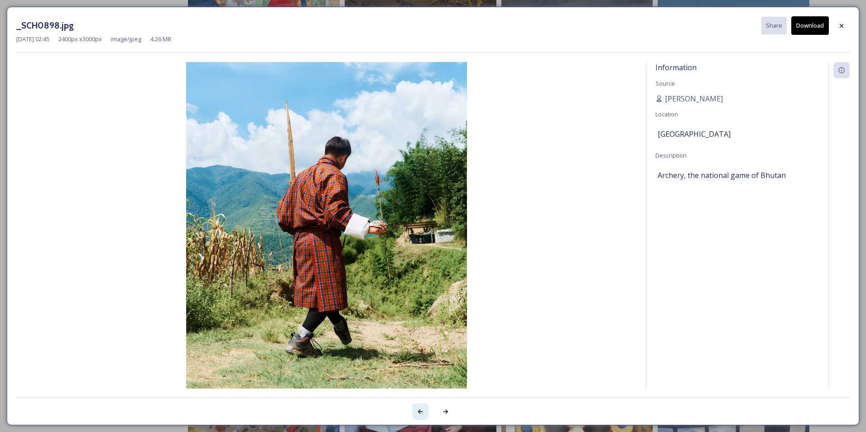
click at [425, 411] on div at bounding box center [420, 412] width 16 height 16
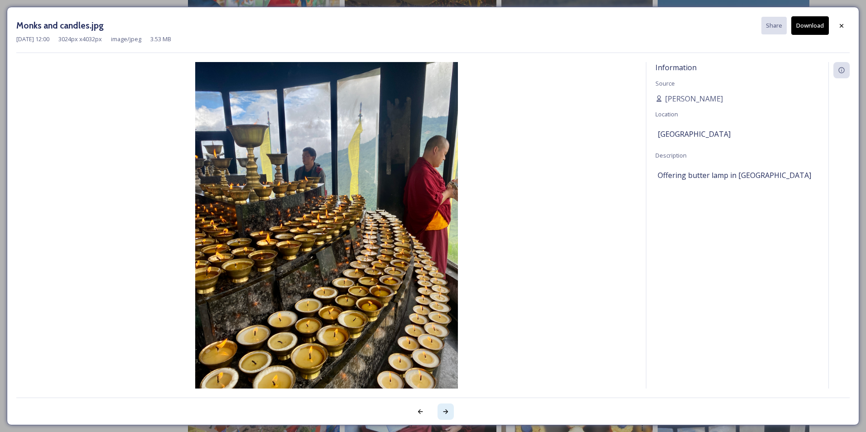
click at [448, 412] on icon at bounding box center [445, 411] width 7 height 7
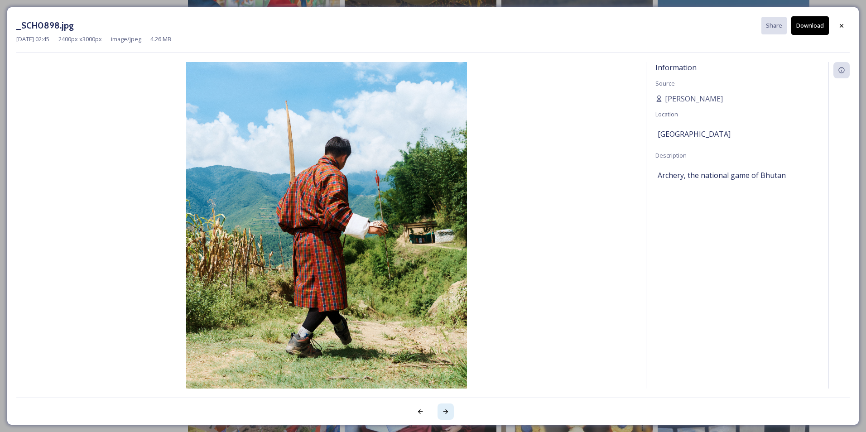
click at [448, 412] on icon at bounding box center [445, 411] width 7 height 7
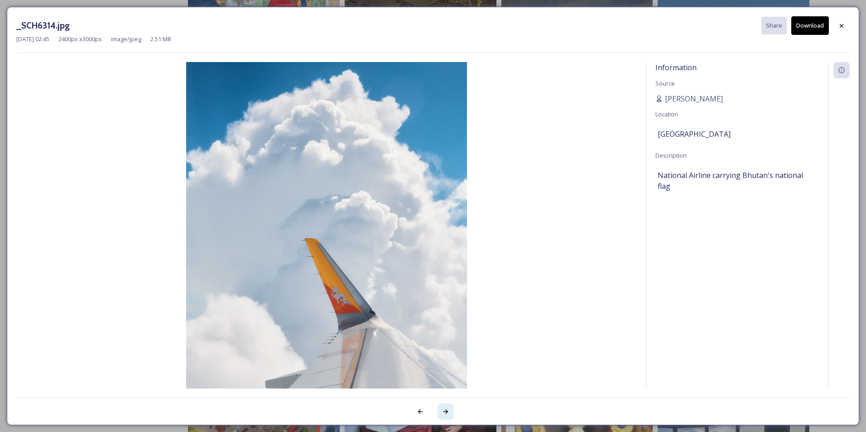
click at [448, 412] on icon at bounding box center [445, 411] width 7 height 7
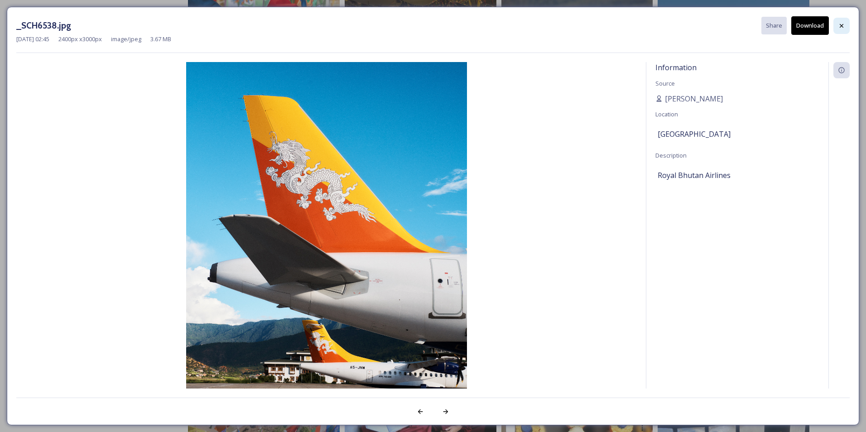
click at [840, 25] on icon at bounding box center [841, 25] width 7 height 7
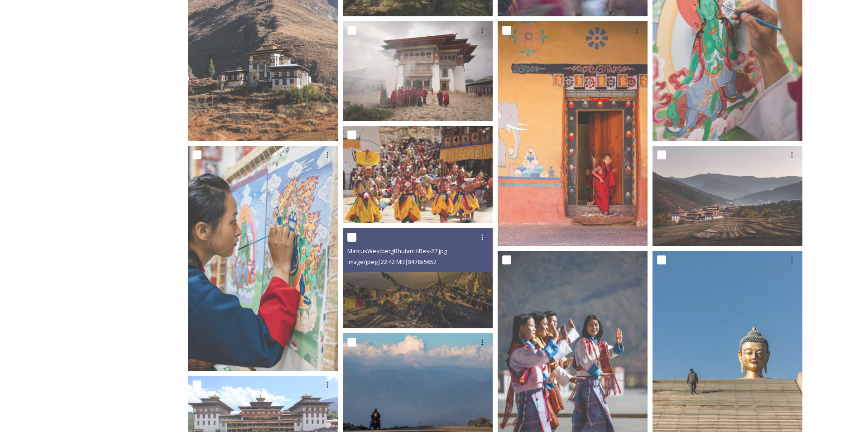
scroll to position [272, 0]
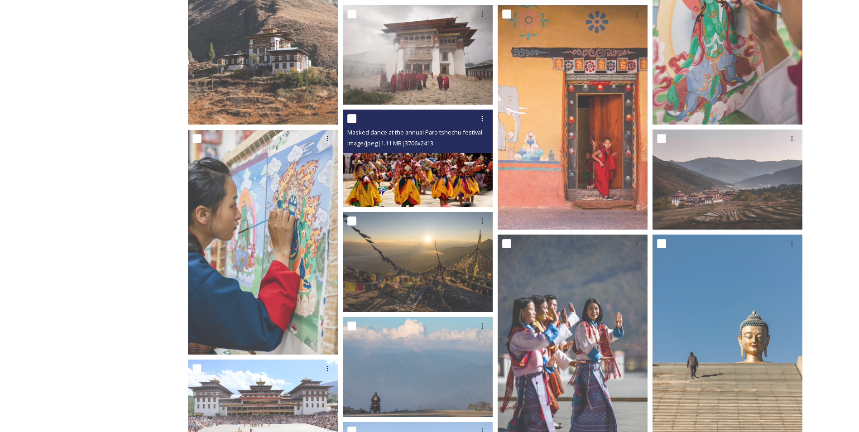
click at [433, 147] on span "image/jpeg | 1.11 MB | 3706 x 2413" at bounding box center [390, 143] width 86 height 8
click at [437, 172] on img at bounding box center [418, 159] width 150 height 98
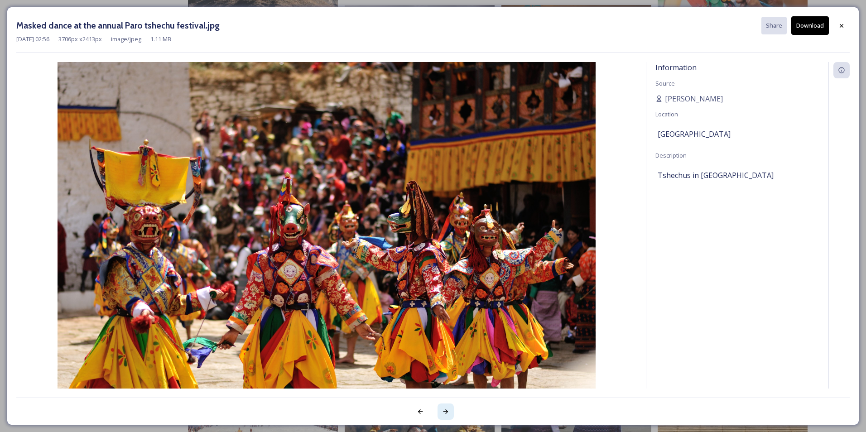
click at [446, 413] on icon at bounding box center [445, 411] width 7 height 7
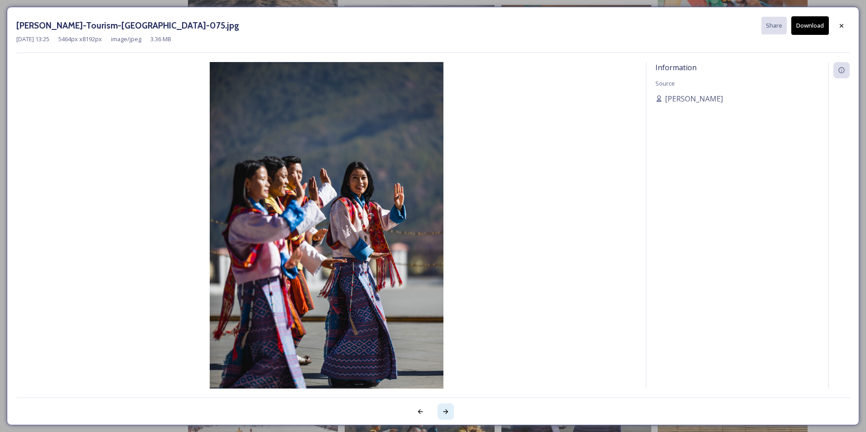
click at [446, 413] on icon at bounding box center [445, 411] width 7 height 7
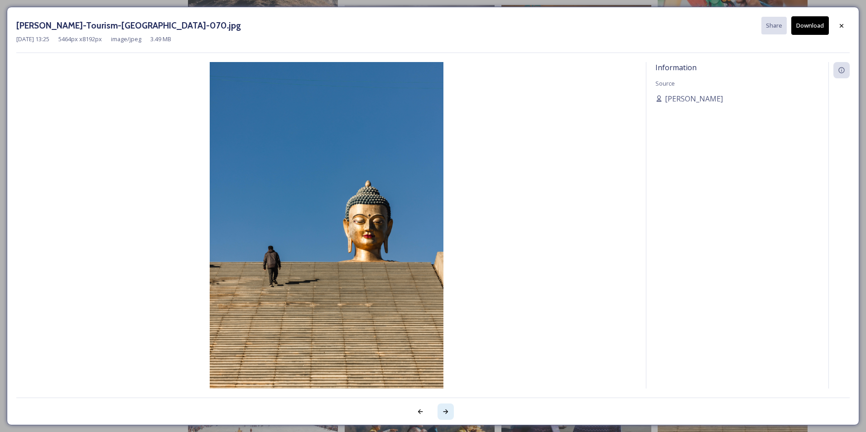
click at [445, 413] on icon at bounding box center [445, 411] width 7 height 7
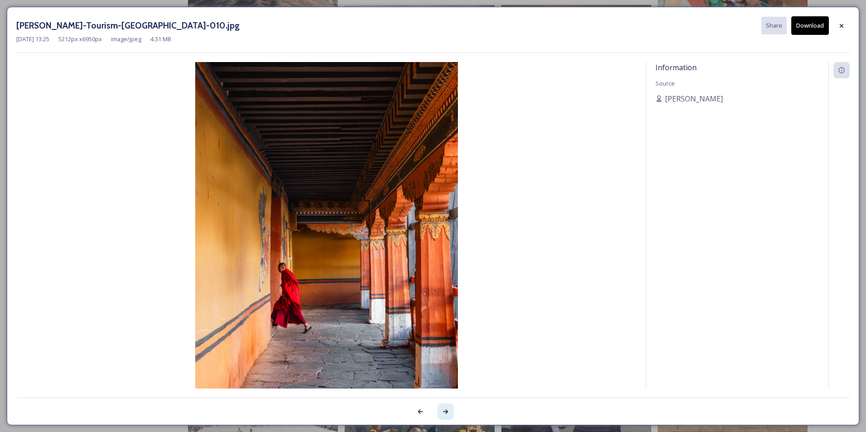
click at [445, 413] on icon at bounding box center [445, 411] width 7 height 7
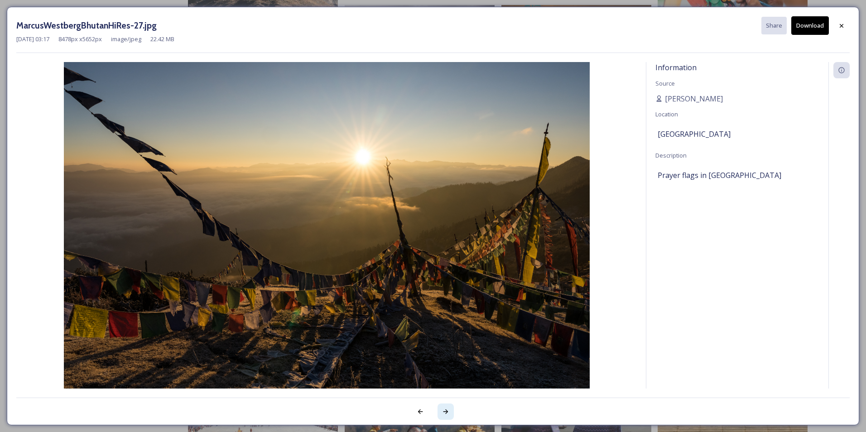
click at [443, 410] on icon at bounding box center [445, 411] width 7 height 7
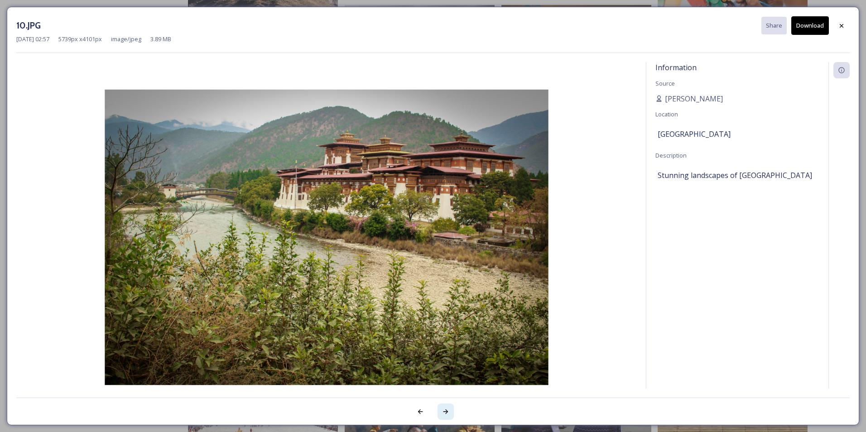
click at [445, 410] on icon at bounding box center [445, 411] width 7 height 7
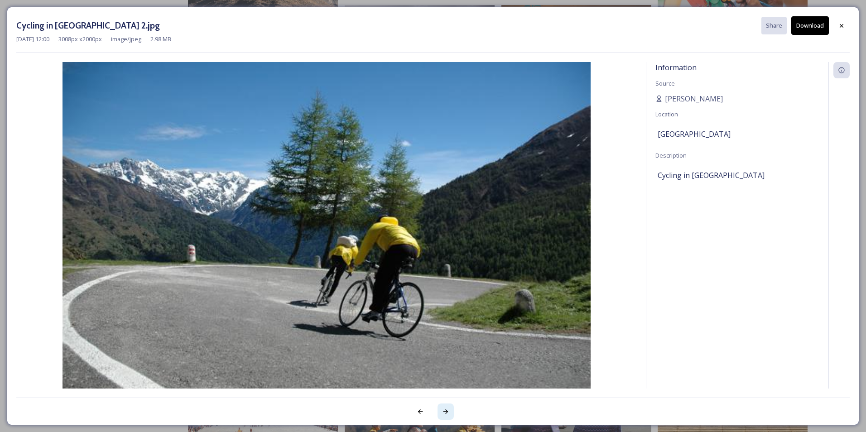
click at [445, 410] on icon at bounding box center [445, 411] width 7 height 7
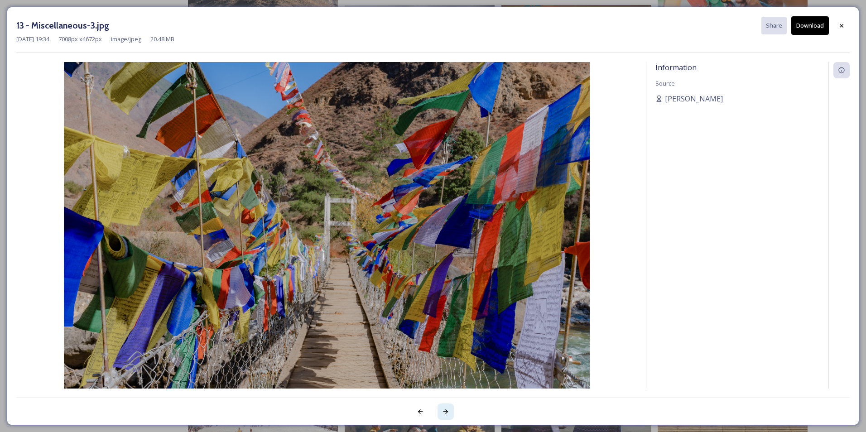
click at [445, 410] on icon at bounding box center [445, 411] width 7 height 7
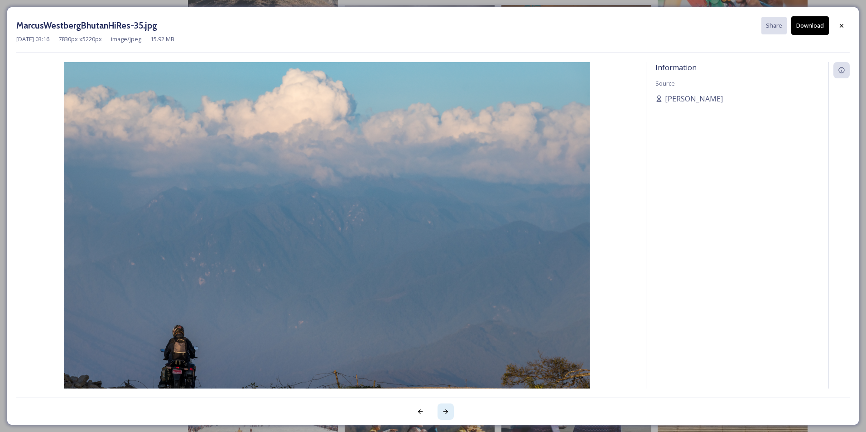
click at [447, 412] on icon at bounding box center [445, 411] width 5 height 5
drag, startPoint x: 447, startPoint y: 411, endPoint x: 451, endPoint y: 385, distance: 26.2
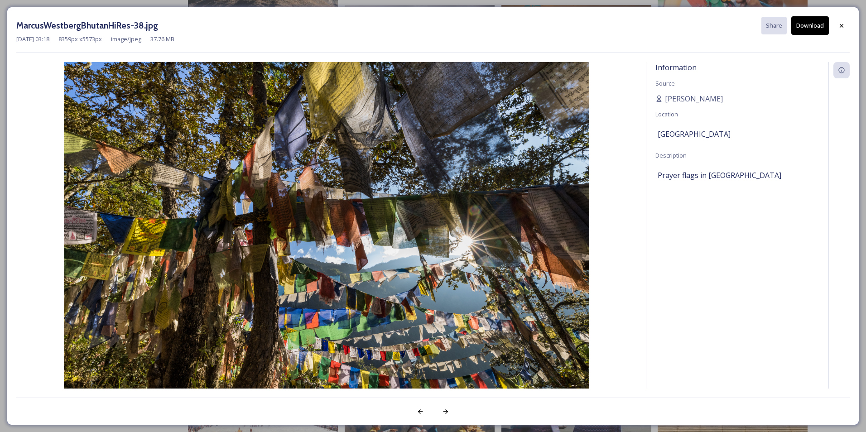
click at [460, 418] on div at bounding box center [641, 412] width 417 height 16
click at [501, 402] on div at bounding box center [432, 407] width 833 height 18
click at [446, 410] on icon at bounding box center [445, 411] width 5 height 5
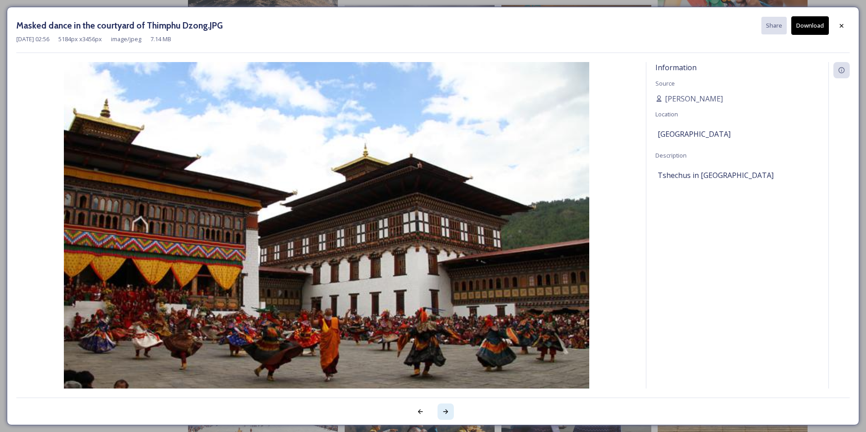
click at [446, 410] on icon at bounding box center [445, 411] width 7 height 7
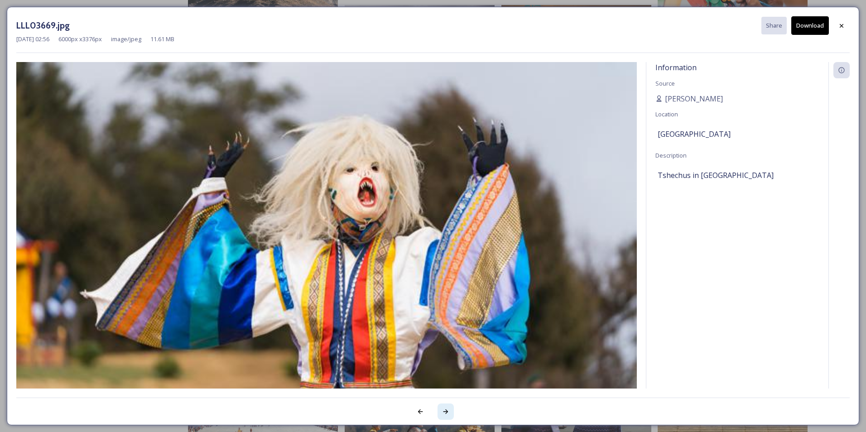
click at [446, 410] on icon at bounding box center [445, 411] width 7 height 7
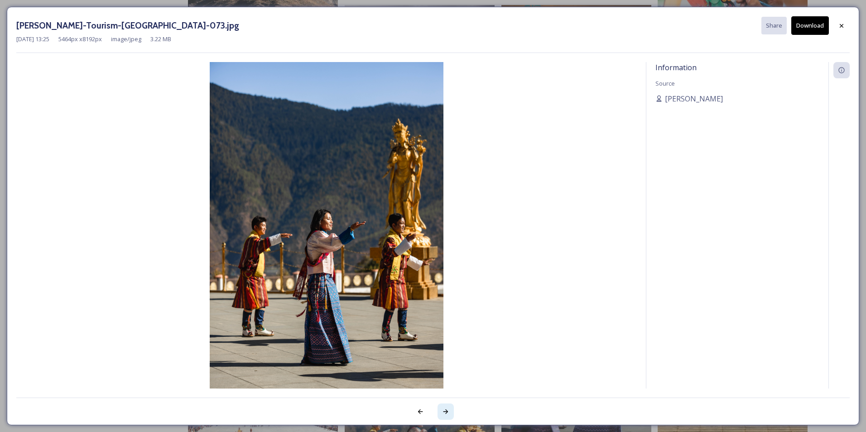
click at [446, 411] on icon at bounding box center [445, 411] width 7 height 7
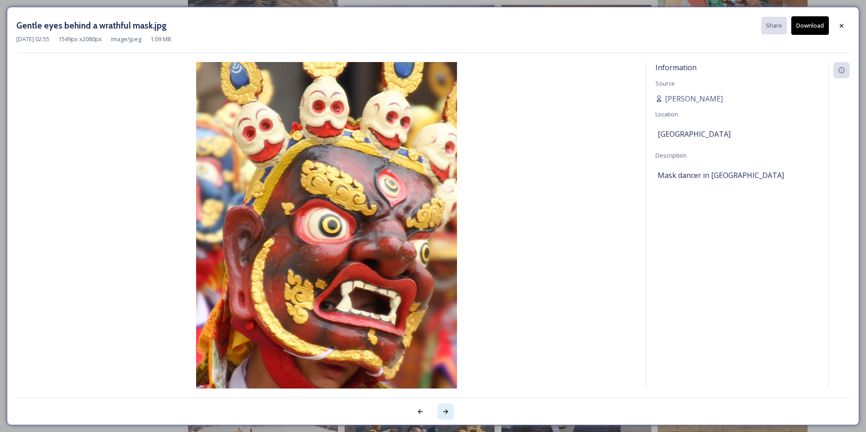
click at [446, 411] on icon at bounding box center [445, 411] width 7 height 7
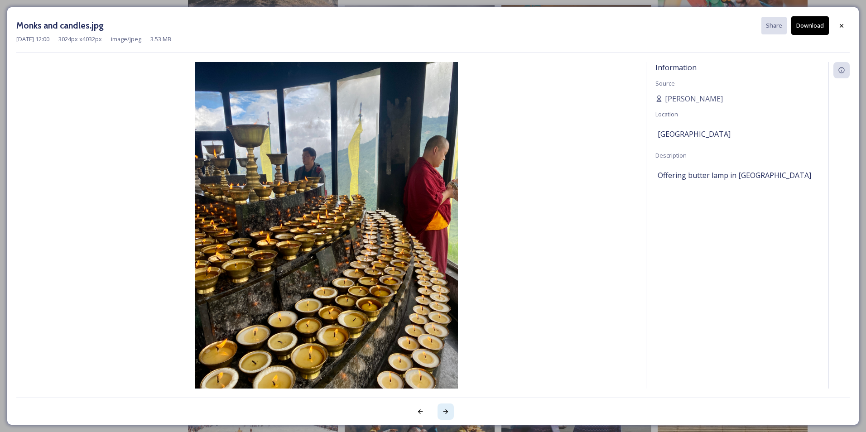
click at [446, 411] on icon at bounding box center [445, 411] width 7 height 7
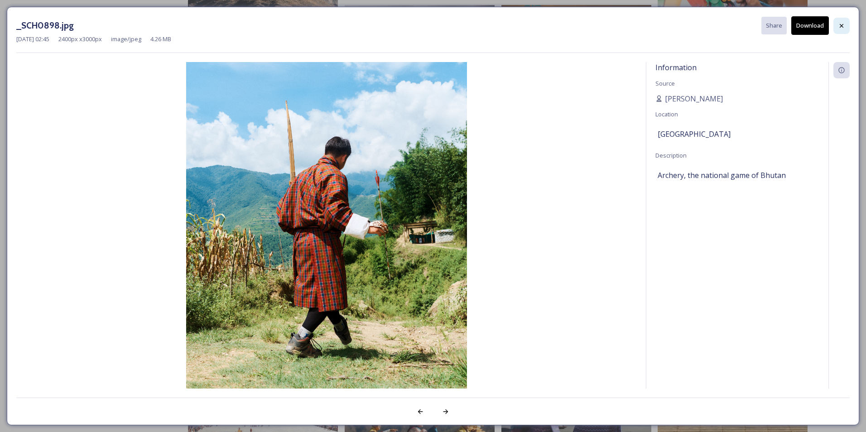
click at [844, 26] on icon at bounding box center [841, 25] width 7 height 7
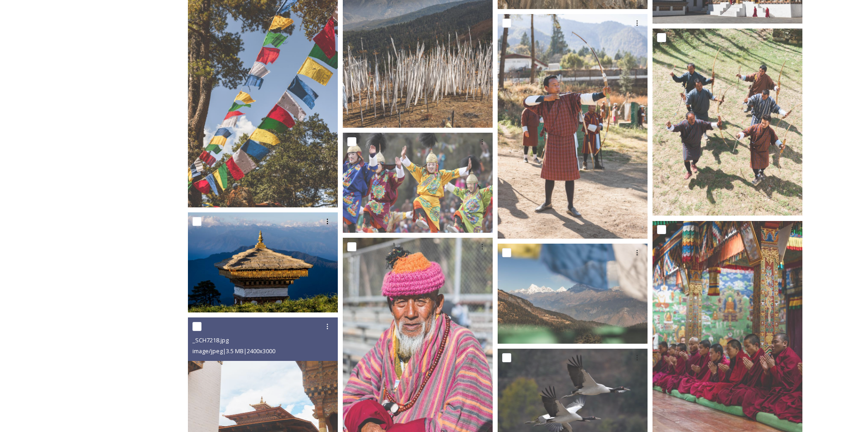
scroll to position [2129, 0]
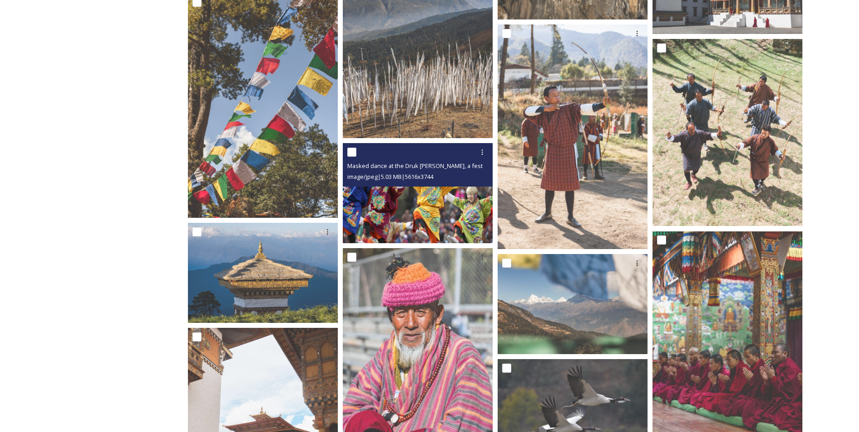
click at [436, 193] on img at bounding box center [418, 193] width 150 height 100
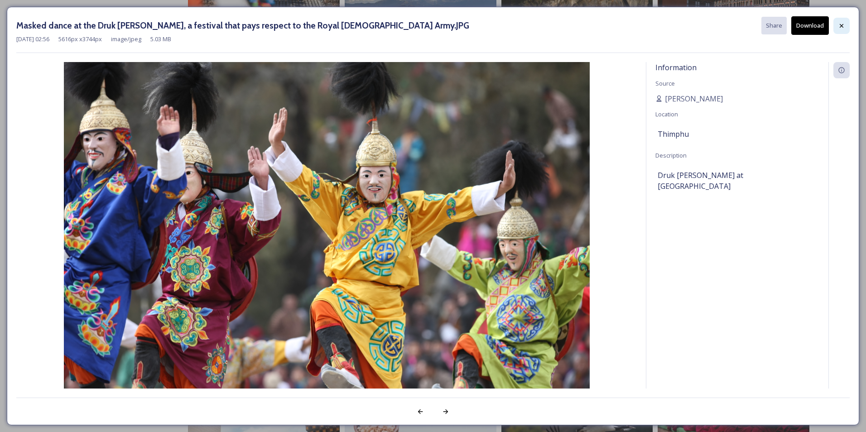
click at [841, 25] on icon at bounding box center [842, 26] width 4 height 4
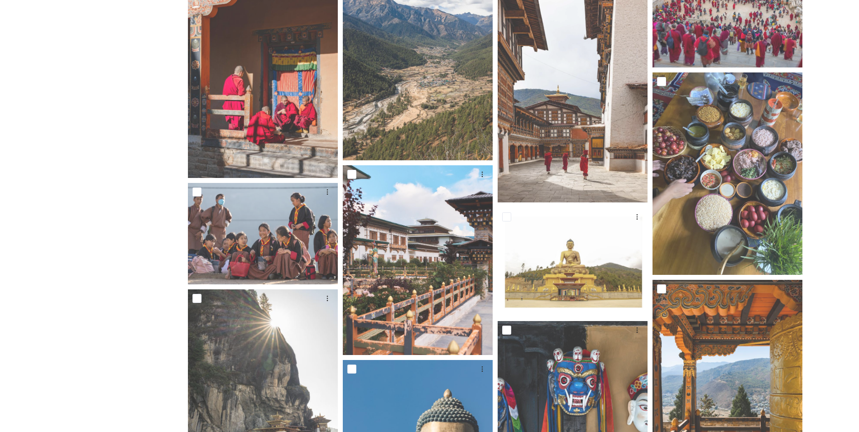
scroll to position [1359, 0]
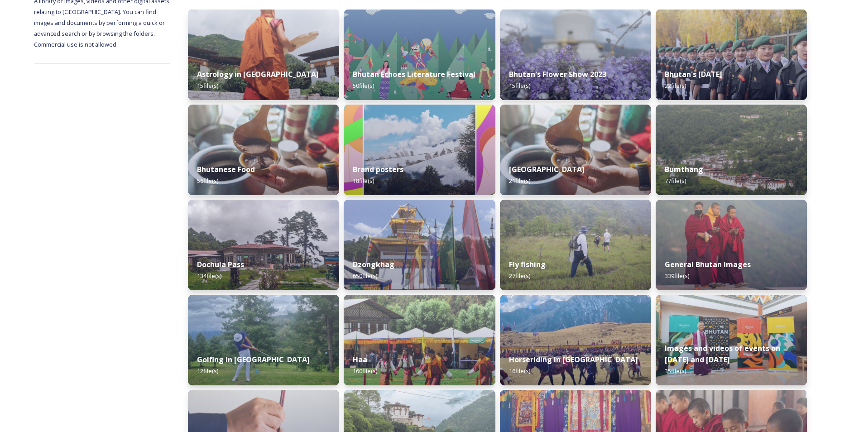
scroll to position [136, 0]
click at [216, 235] on img at bounding box center [264, 244] width 154 height 92
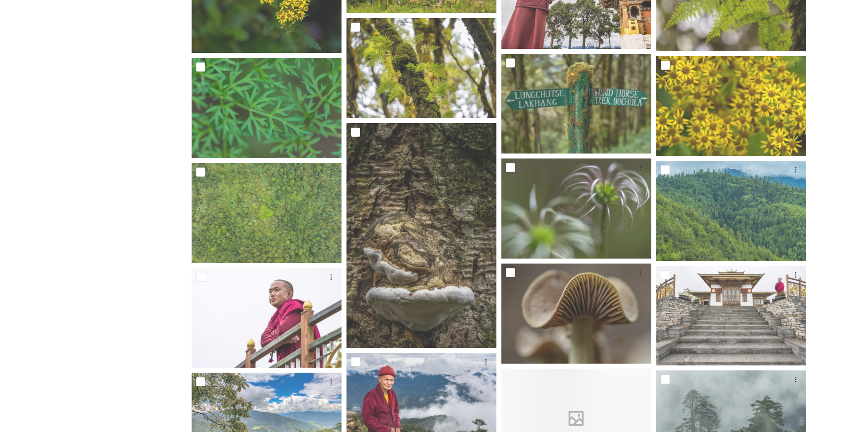
scroll to position [3578, 0]
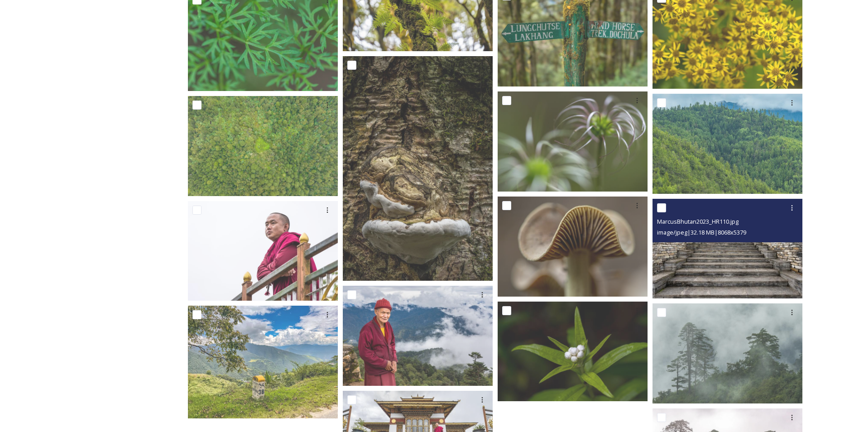
click at [710, 262] on img at bounding box center [728, 249] width 150 height 100
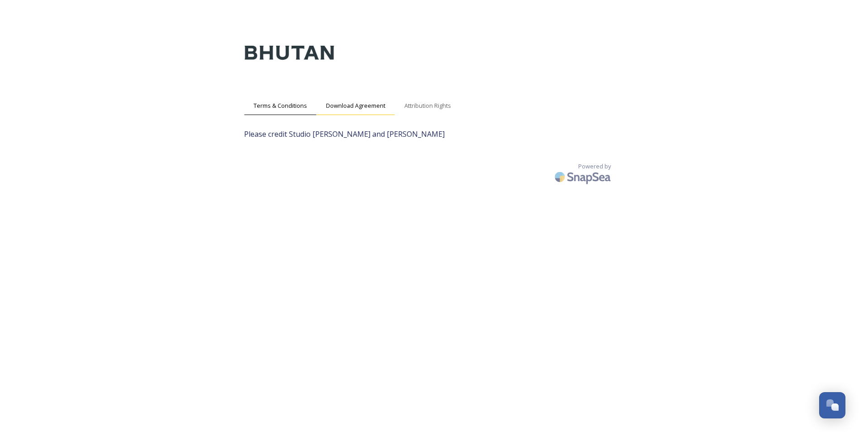
click at [351, 104] on span "Download Agreement" at bounding box center [355, 105] width 59 height 9
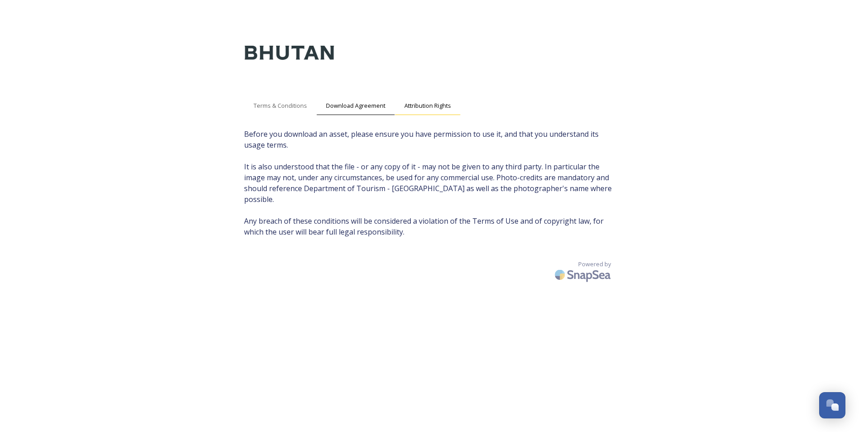
click at [428, 101] on span "Attribution Rights" at bounding box center [427, 105] width 47 height 9
click at [360, 106] on span "Download Agreement" at bounding box center [355, 105] width 59 height 9
click at [429, 105] on span "Attribution Rights" at bounding box center [427, 105] width 47 height 9
click at [428, 274] on div "Terms & Conditions Download Agreement Attribution Rights Before you download an…" at bounding box center [430, 234] width 390 height 432
click at [276, 105] on span "Terms & Conditions" at bounding box center [280, 105] width 53 height 9
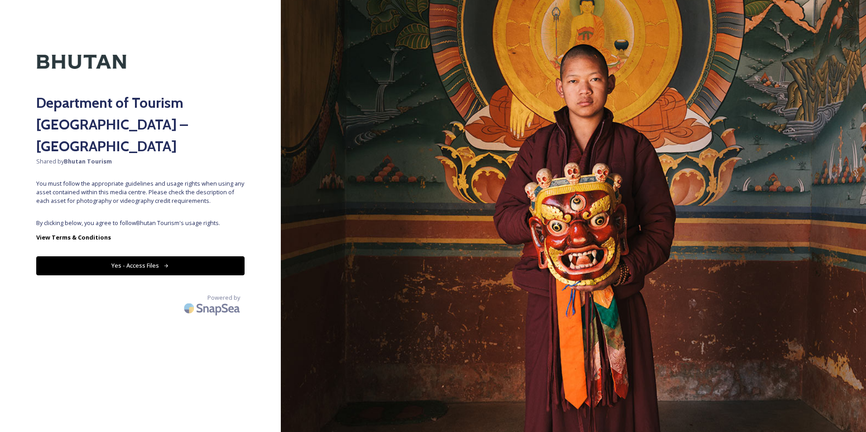
click at [152, 256] on button "Yes - Access Files" at bounding box center [140, 265] width 208 height 19
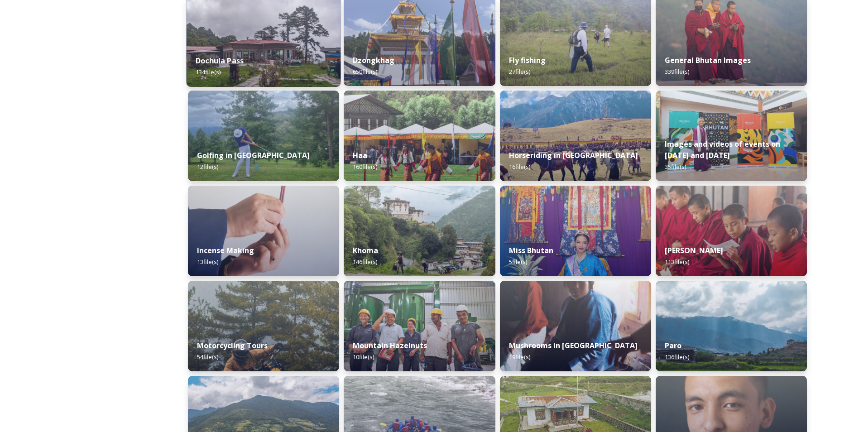
scroll to position [362, 0]
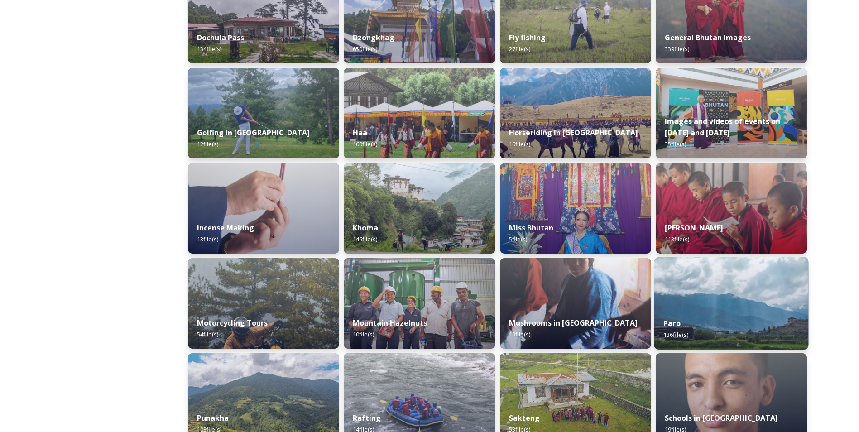
click at [730, 308] on img at bounding box center [731, 303] width 154 height 92
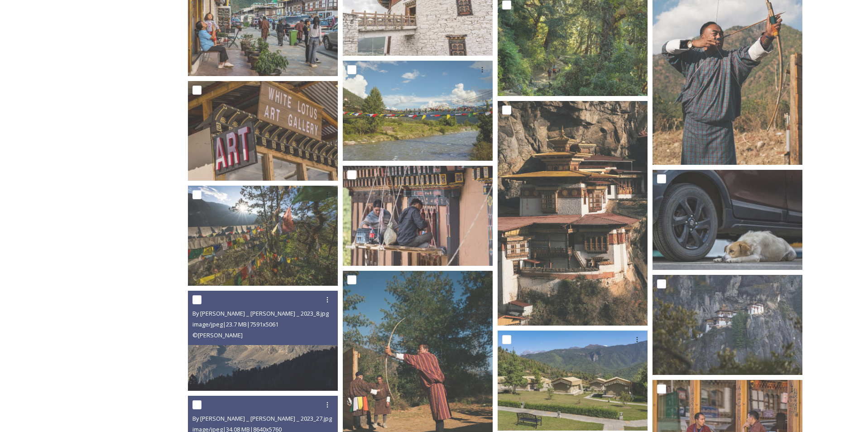
scroll to position [1404, 0]
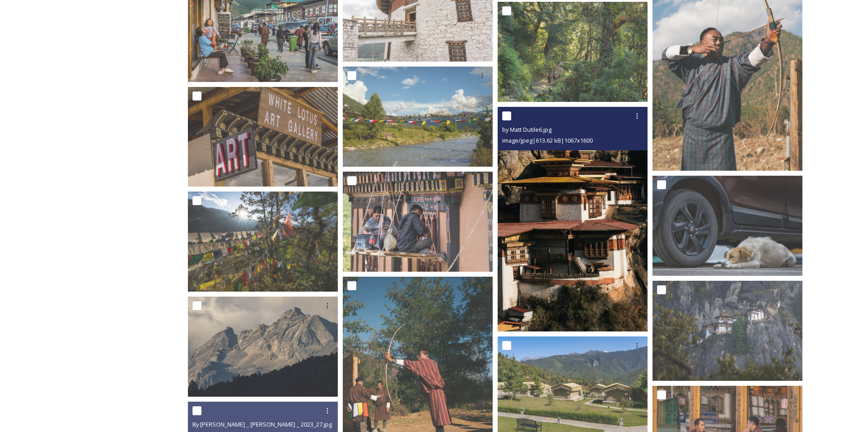
click at [575, 251] on img at bounding box center [573, 219] width 150 height 225
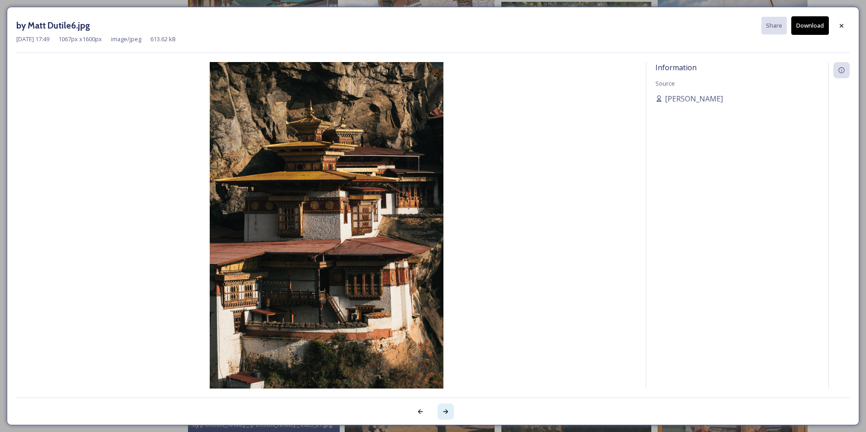
click at [448, 411] on icon at bounding box center [445, 411] width 7 height 7
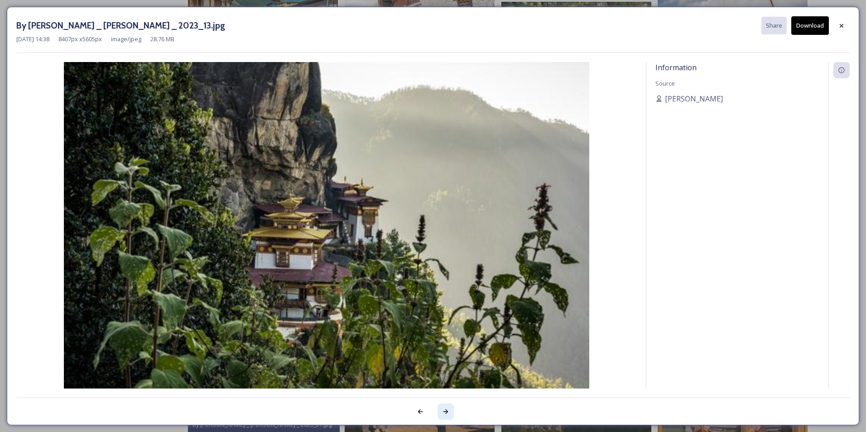
click at [445, 414] on icon at bounding box center [445, 411] width 7 height 7
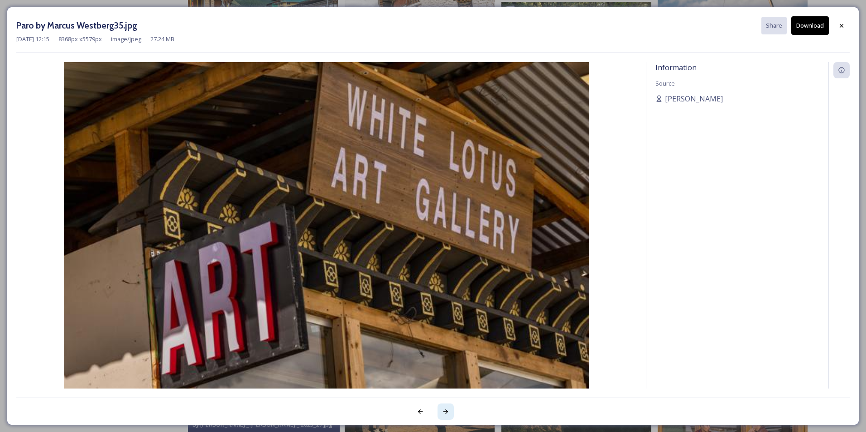
click at [445, 414] on icon at bounding box center [445, 411] width 7 height 7
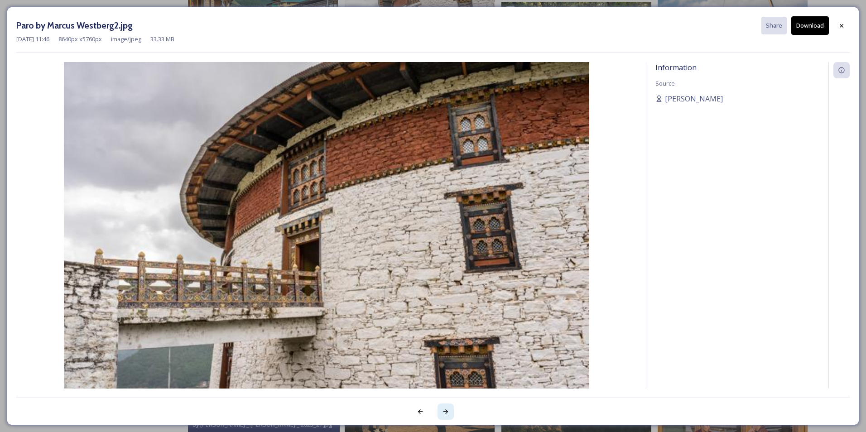
click at [445, 414] on icon at bounding box center [445, 411] width 7 height 7
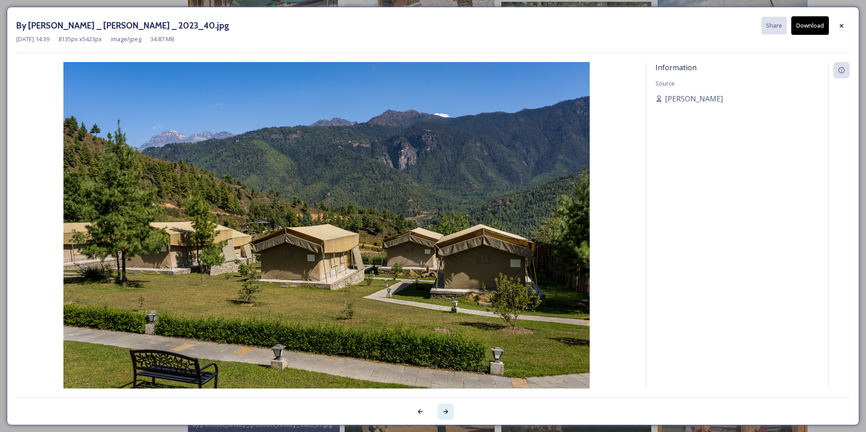
click at [445, 412] on icon at bounding box center [445, 411] width 5 height 5
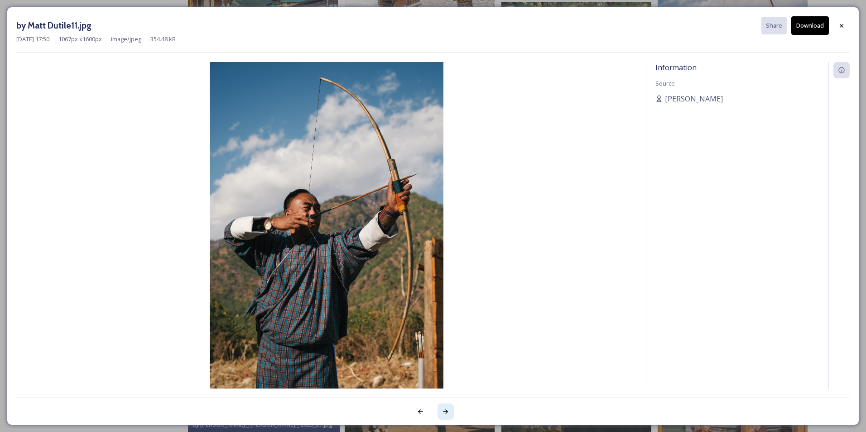
click at [445, 412] on icon at bounding box center [445, 411] width 5 height 5
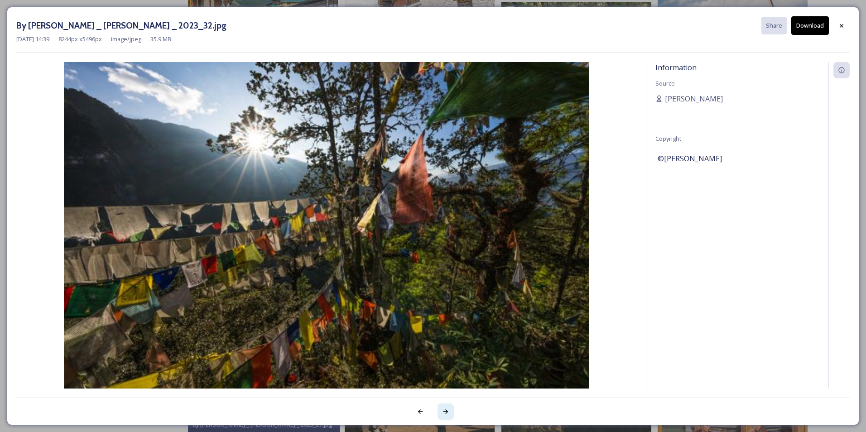
click at [445, 412] on icon at bounding box center [445, 411] width 5 height 5
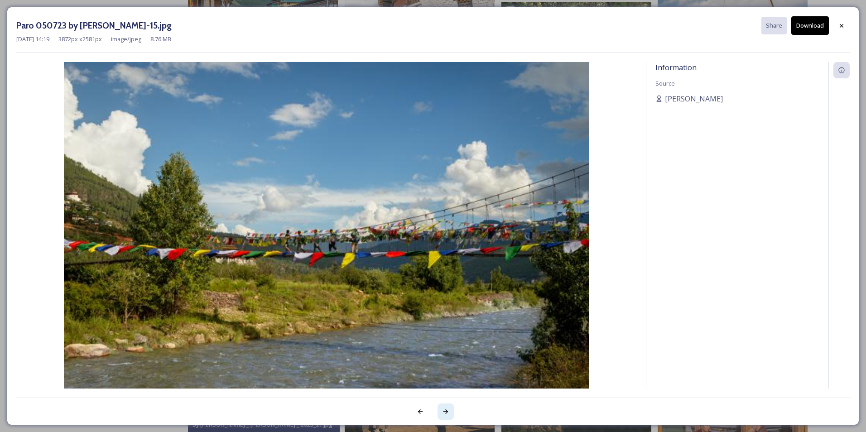
click at [445, 411] on icon at bounding box center [445, 411] width 7 height 7
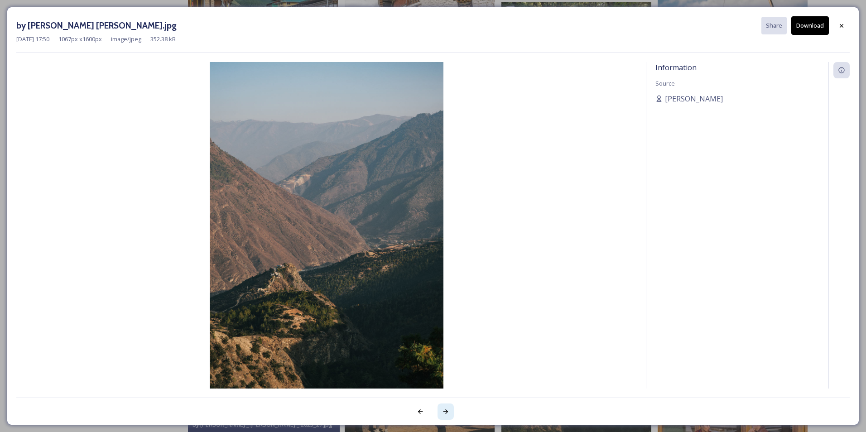
click at [444, 411] on icon at bounding box center [445, 411] width 7 height 7
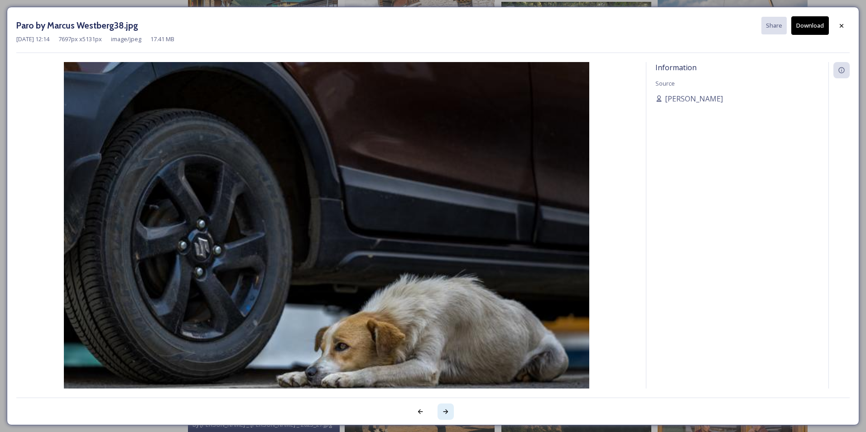
click at [444, 411] on icon at bounding box center [445, 411] width 7 height 7
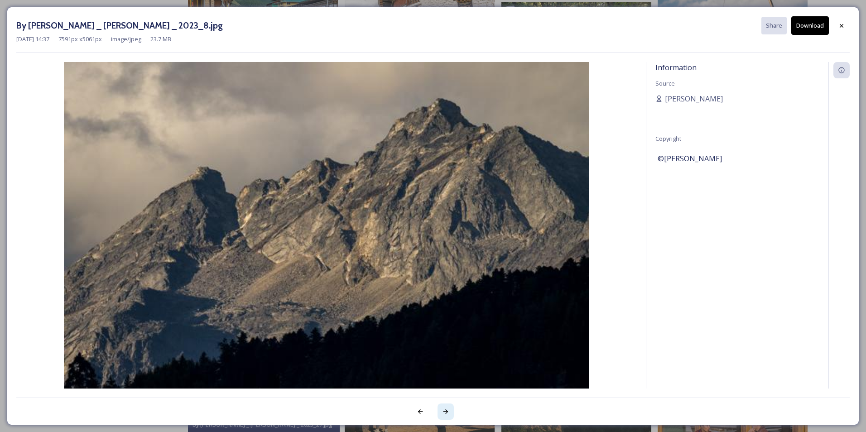
click at [444, 411] on icon at bounding box center [445, 411] width 7 height 7
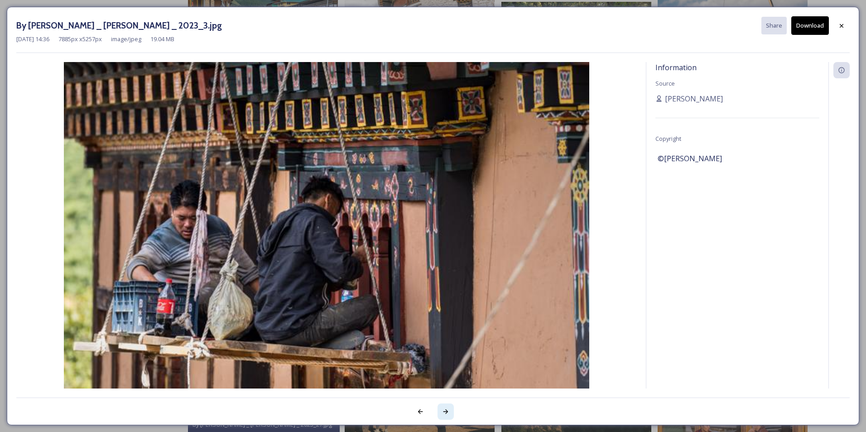
click at [444, 411] on icon at bounding box center [445, 411] width 7 height 7
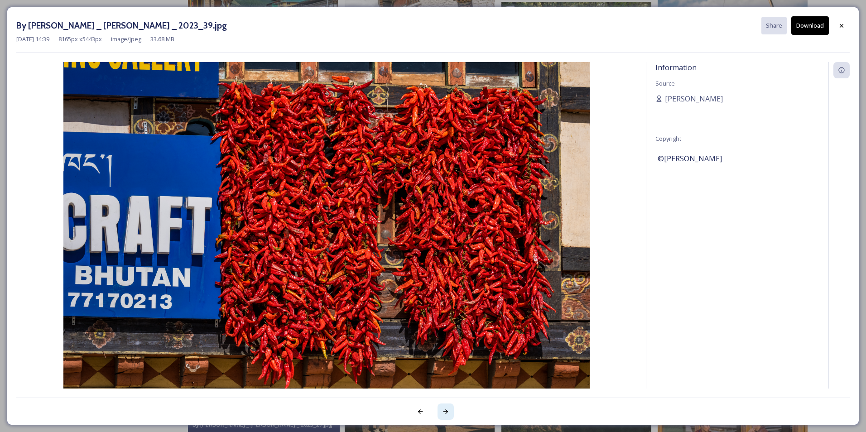
click at [444, 411] on icon at bounding box center [445, 411] width 7 height 7
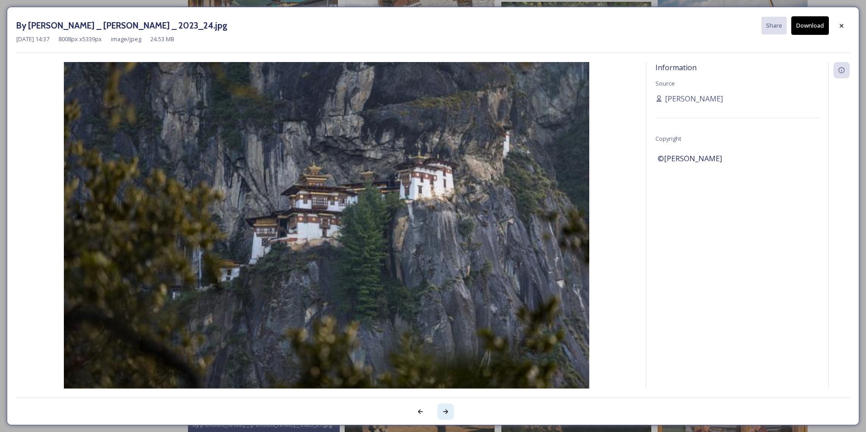
click at [446, 410] on icon at bounding box center [445, 411] width 7 height 7
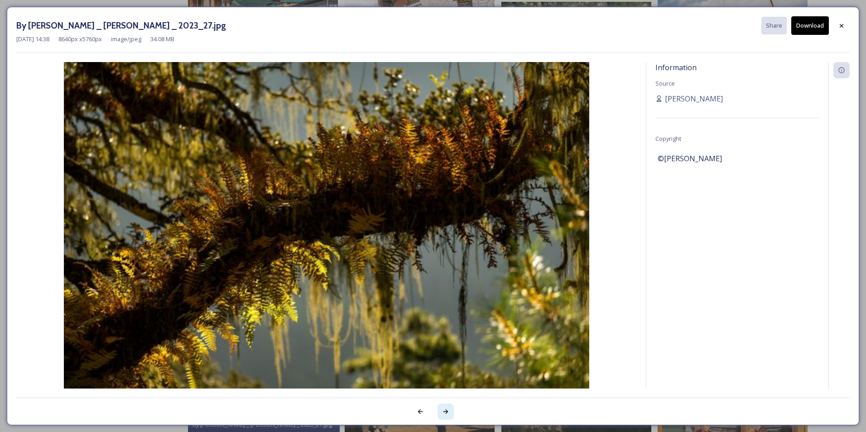
click at [446, 410] on icon at bounding box center [445, 411] width 7 height 7
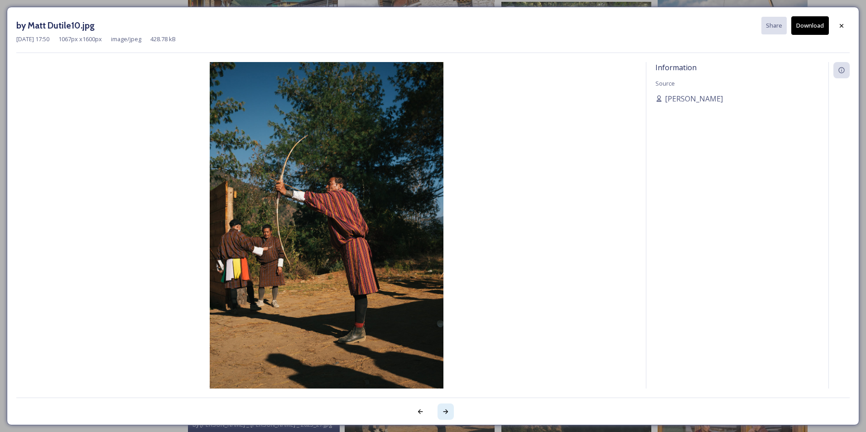
click at [446, 410] on icon at bounding box center [445, 411] width 7 height 7
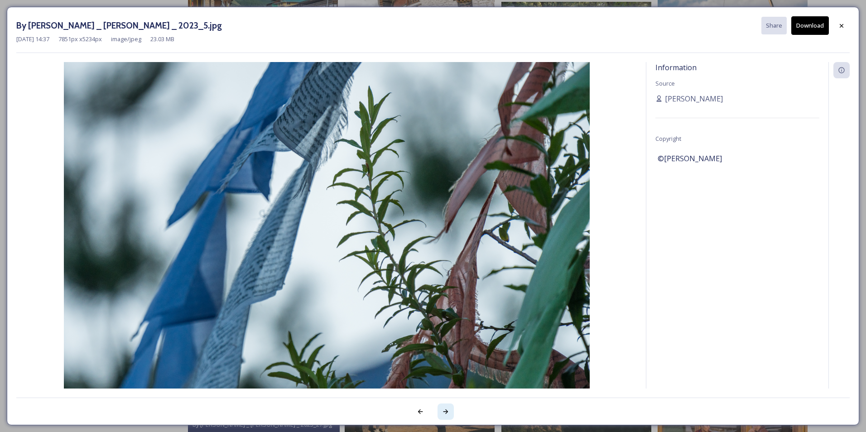
click at [446, 410] on icon at bounding box center [445, 411] width 5 height 5
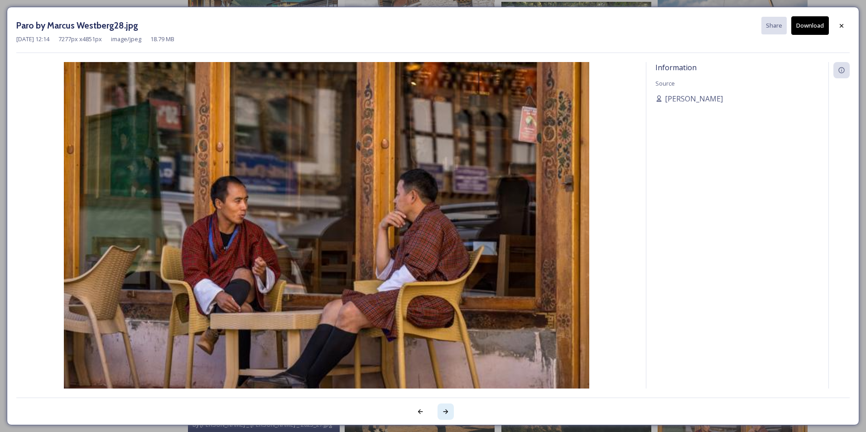
click at [446, 409] on icon at bounding box center [445, 411] width 5 height 5
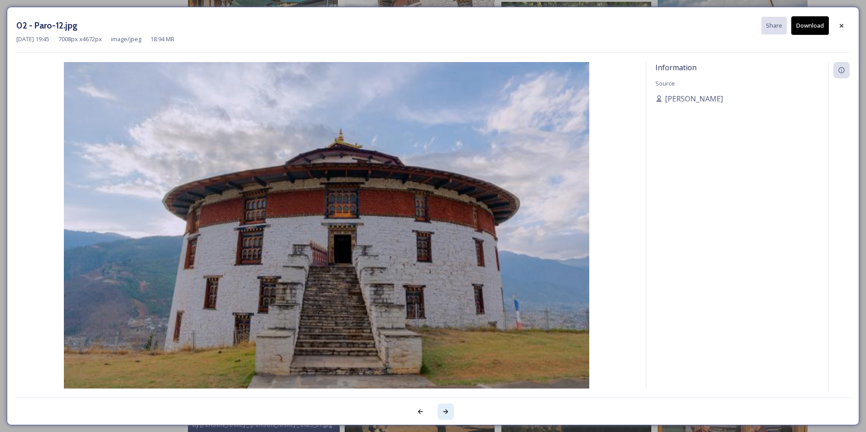
click at [446, 409] on icon at bounding box center [445, 411] width 5 height 5
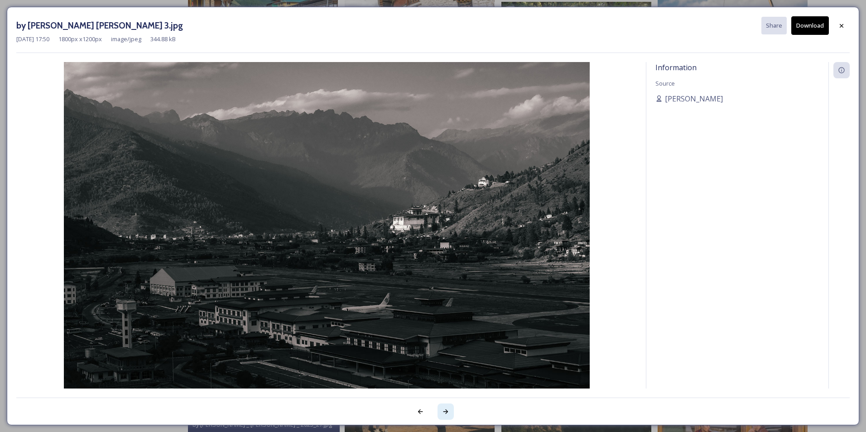
click at [446, 409] on icon at bounding box center [445, 411] width 5 height 5
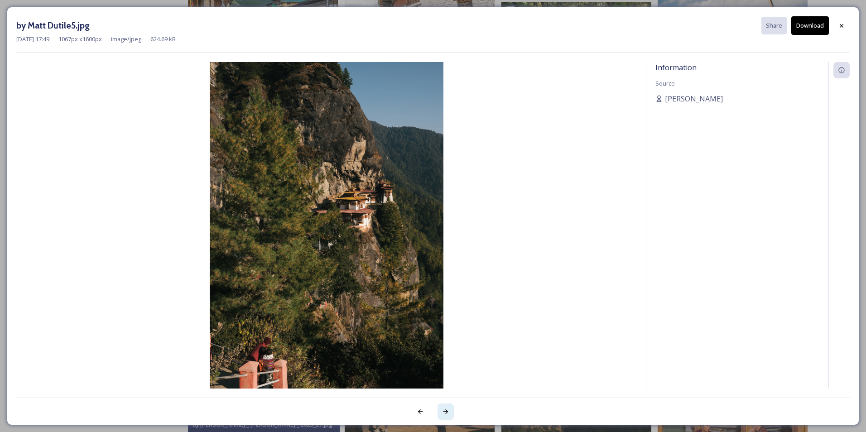
click at [446, 410] on icon at bounding box center [445, 411] width 5 height 5
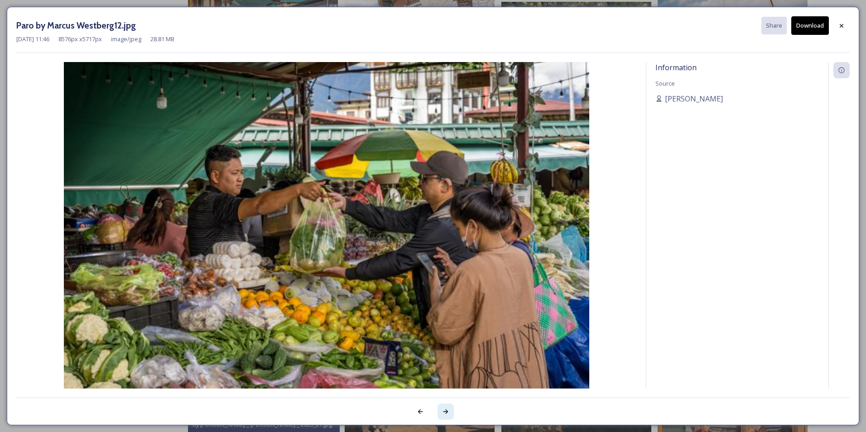
click at [446, 410] on icon at bounding box center [445, 411] width 5 height 5
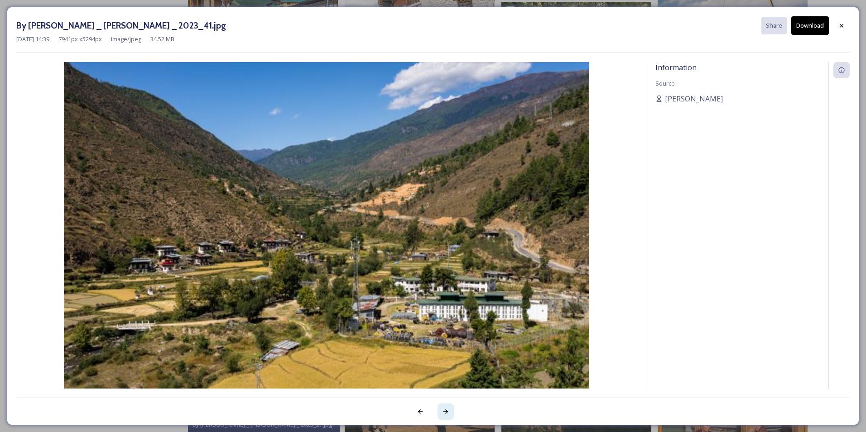
click at [444, 412] on icon at bounding box center [445, 411] width 5 height 5
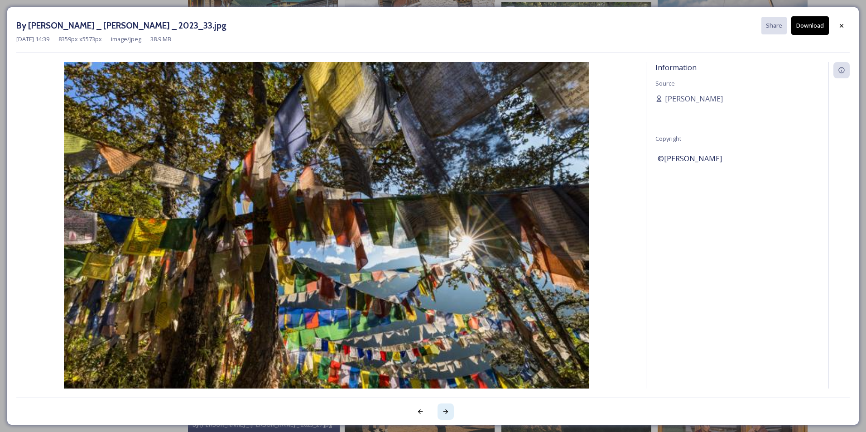
click at [448, 409] on icon at bounding box center [445, 411] width 7 height 7
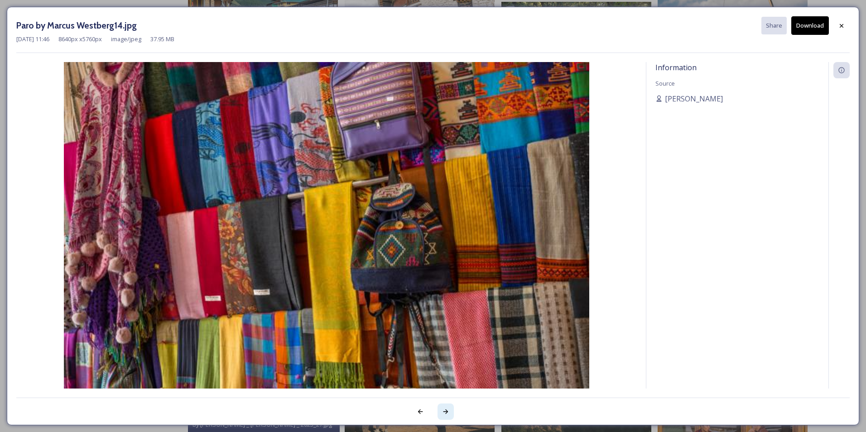
click at [446, 409] on icon at bounding box center [445, 411] width 7 height 7
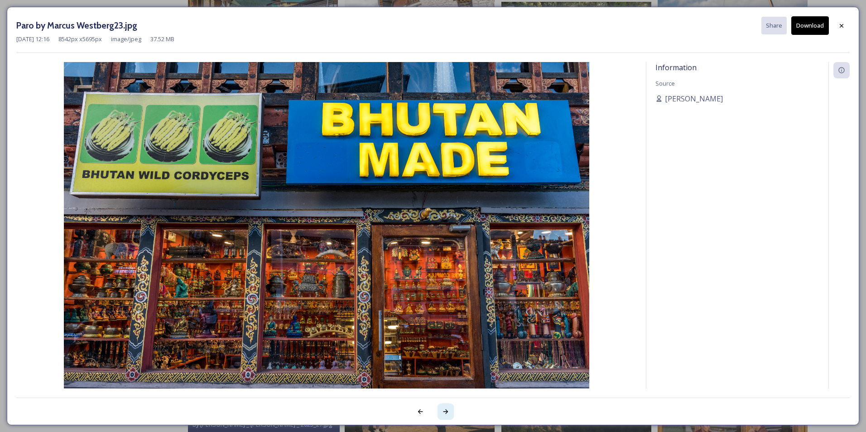
click at [442, 414] on div at bounding box center [446, 412] width 16 height 16
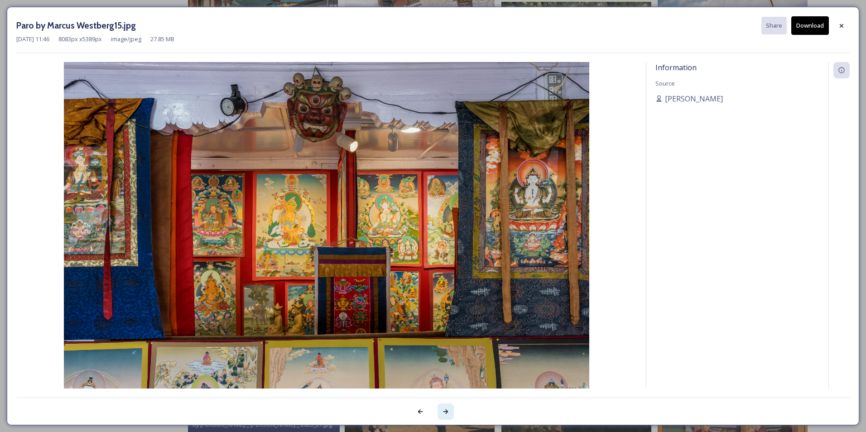
click at [447, 412] on icon at bounding box center [445, 411] width 5 height 5
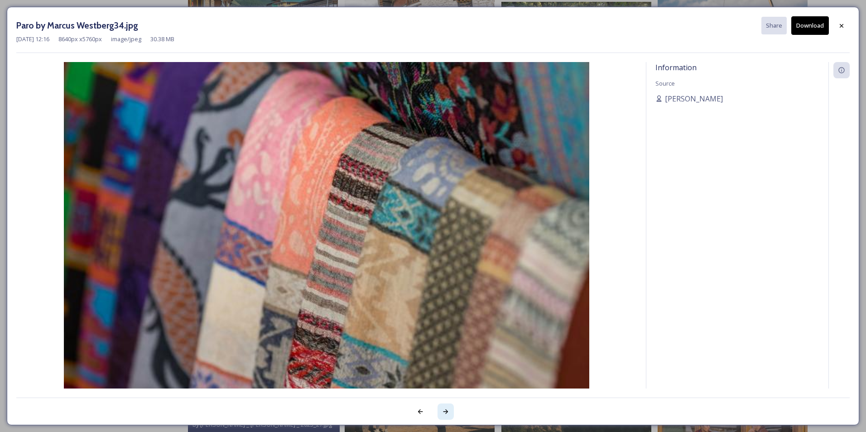
click at [447, 412] on icon at bounding box center [445, 411] width 5 height 5
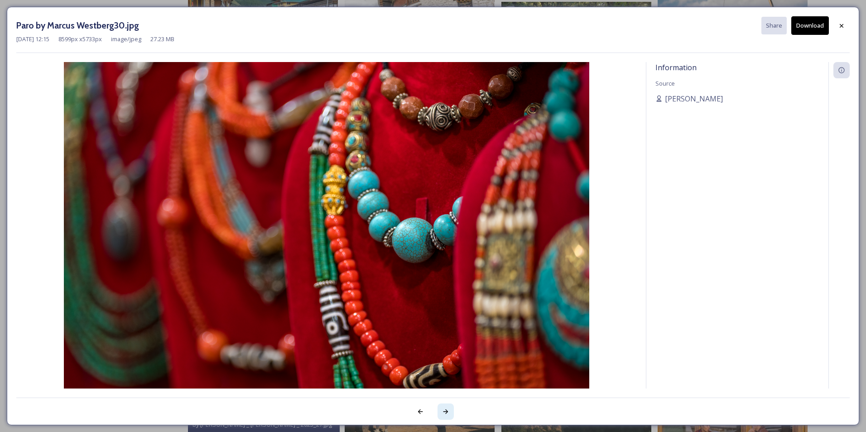
click at [448, 410] on icon at bounding box center [445, 411] width 7 height 7
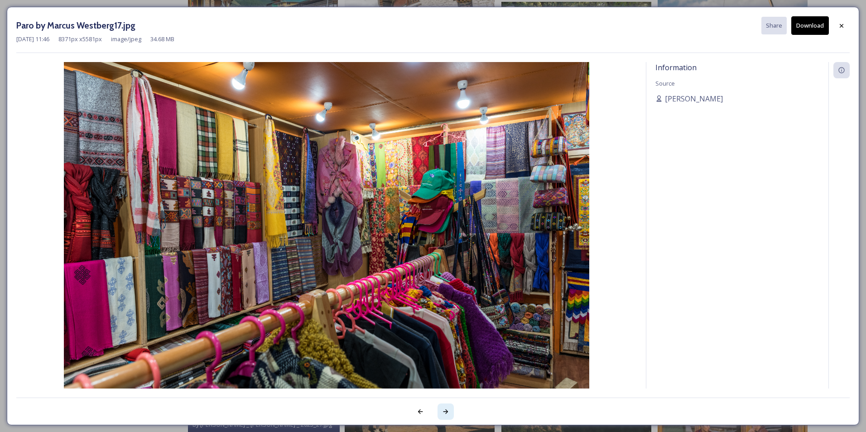
click at [446, 413] on icon at bounding box center [445, 411] width 5 height 5
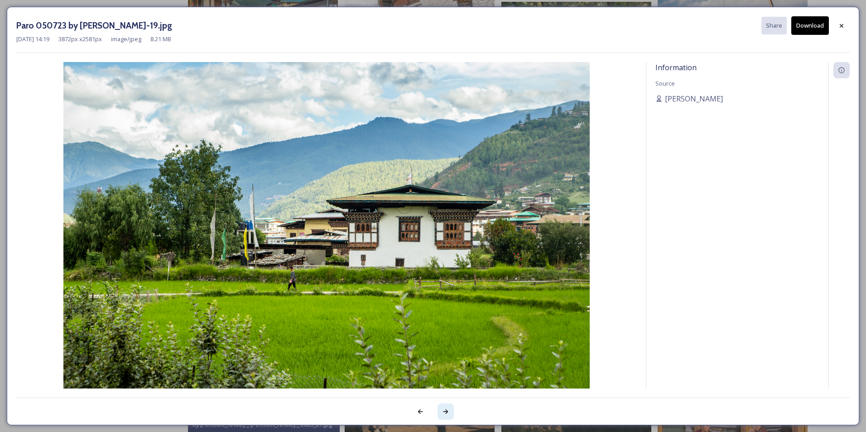
click at [447, 413] on icon at bounding box center [445, 411] width 5 height 5
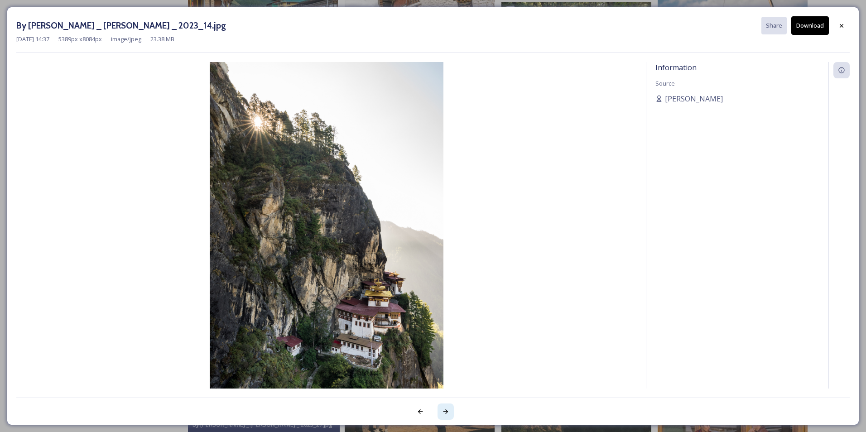
click at [444, 411] on icon at bounding box center [445, 411] width 7 height 7
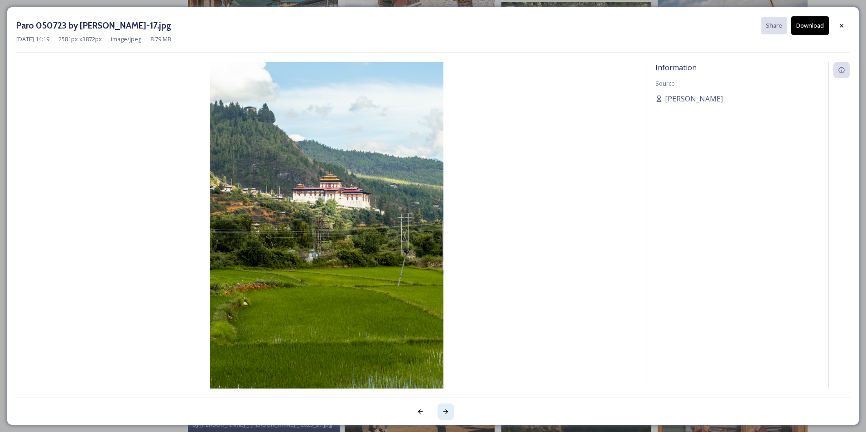
click at [444, 411] on icon at bounding box center [445, 411] width 7 height 7
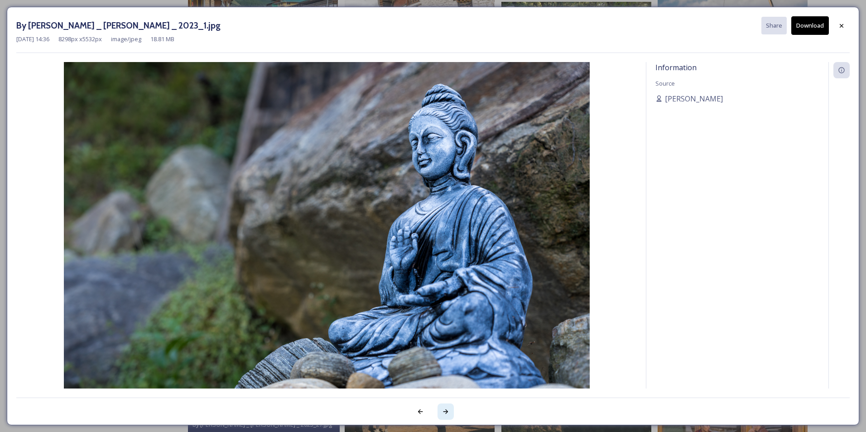
click at [444, 411] on icon at bounding box center [445, 411] width 7 height 7
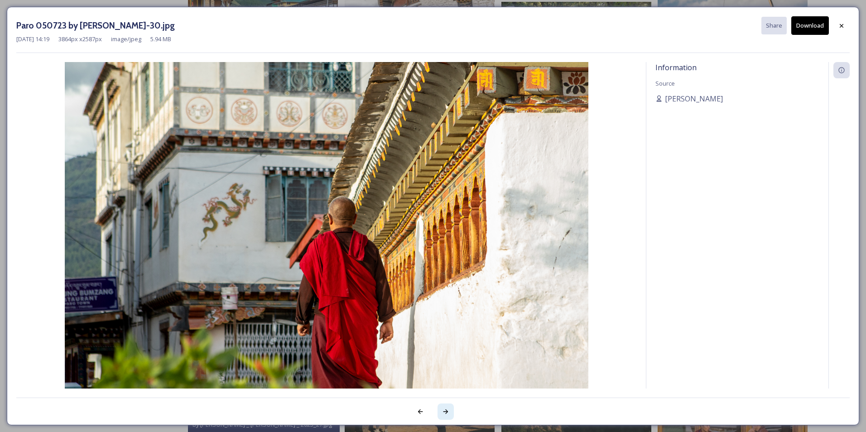
click at [444, 410] on icon at bounding box center [445, 411] width 7 height 7
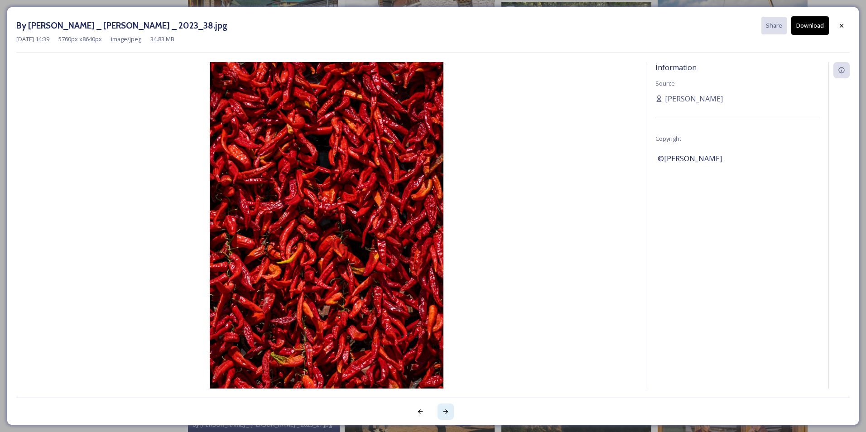
click at [444, 410] on icon at bounding box center [445, 411] width 7 height 7
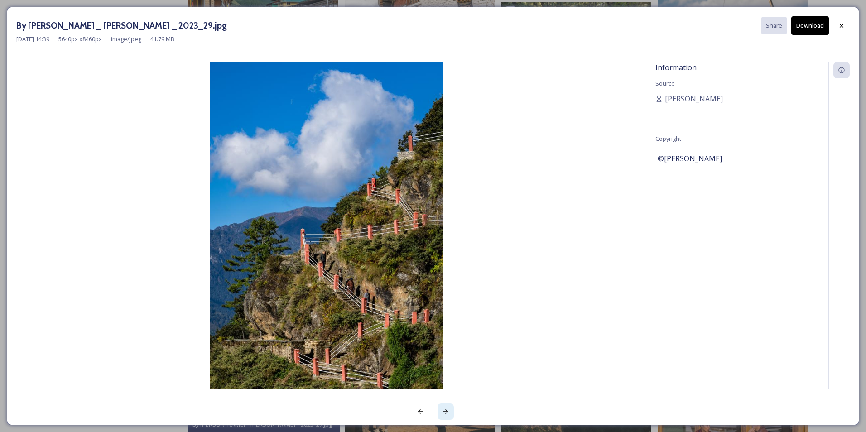
click at [446, 411] on icon at bounding box center [445, 411] width 7 height 7
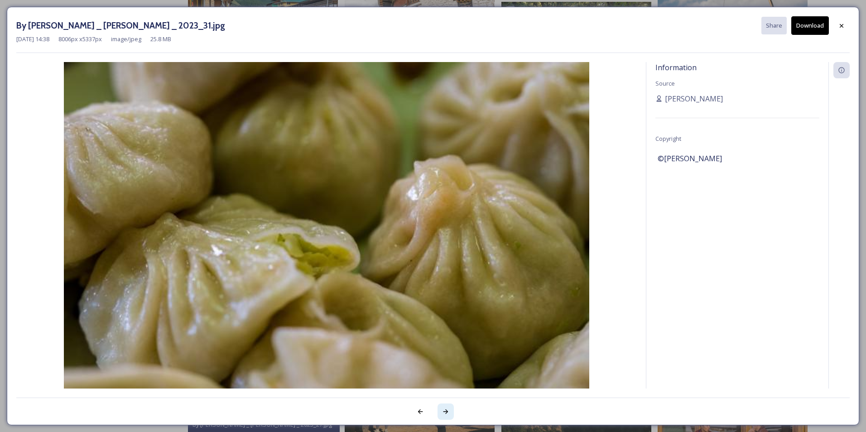
click at [446, 411] on icon at bounding box center [445, 411] width 7 height 7
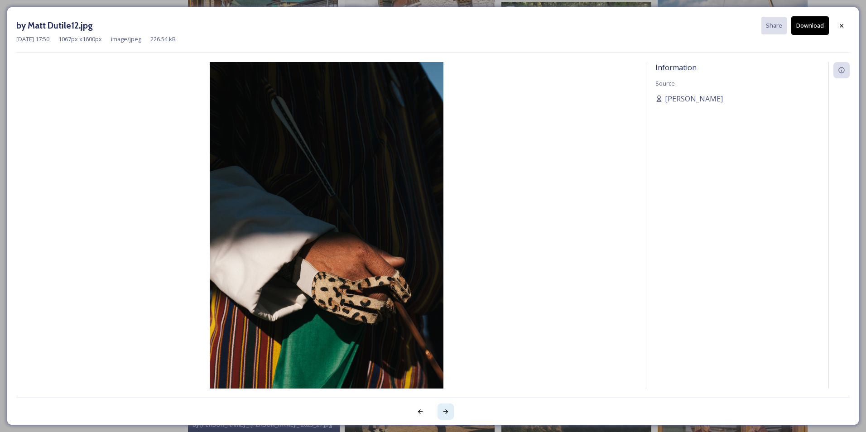
click at [446, 411] on icon at bounding box center [445, 411] width 7 height 7
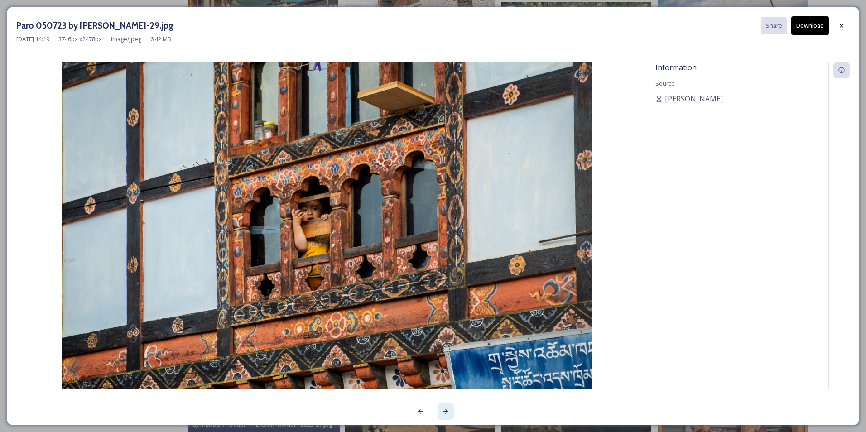
click at [446, 411] on icon at bounding box center [445, 411] width 7 height 7
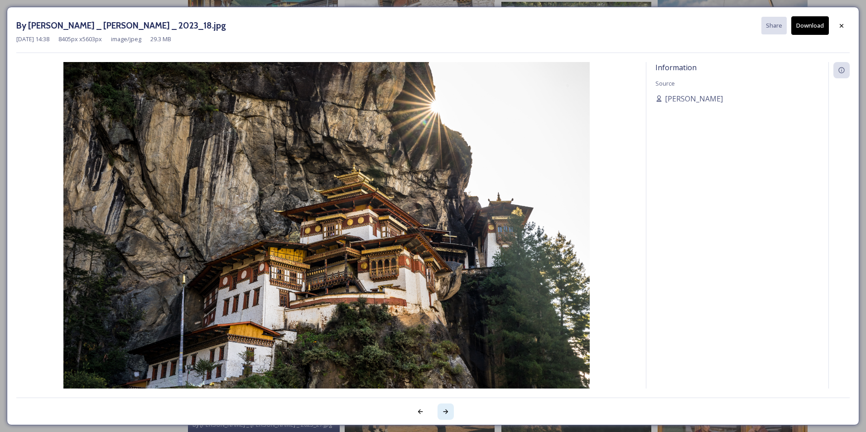
click at [446, 411] on icon at bounding box center [445, 411] width 7 height 7
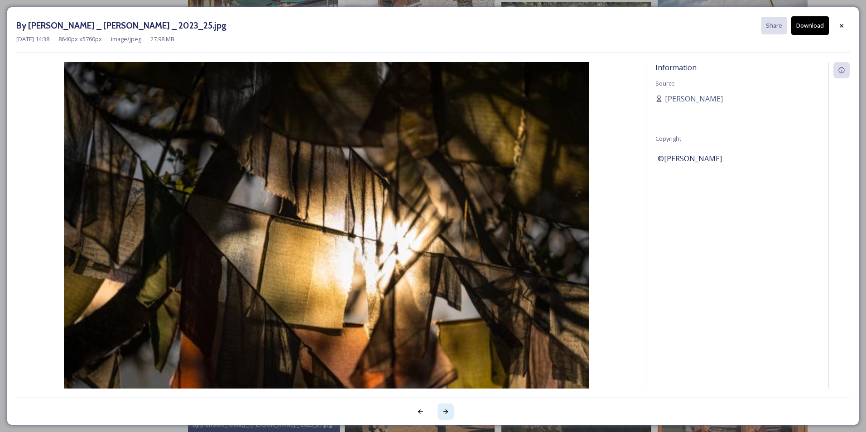
click at [446, 411] on icon at bounding box center [445, 411] width 7 height 7
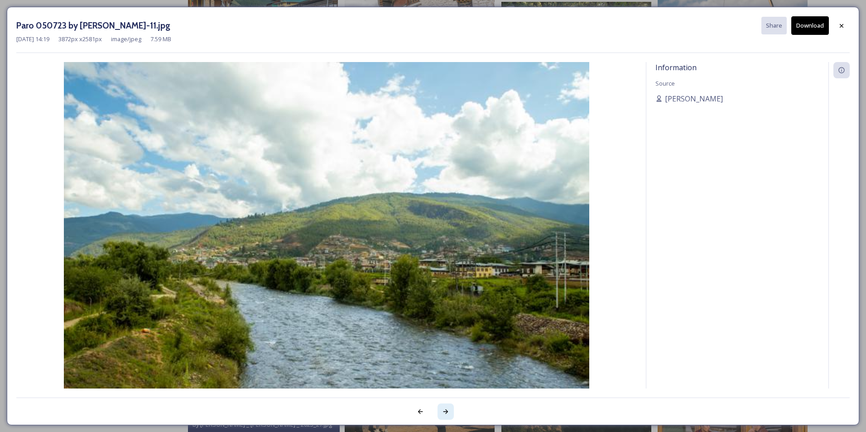
click at [446, 411] on icon at bounding box center [445, 411] width 7 height 7
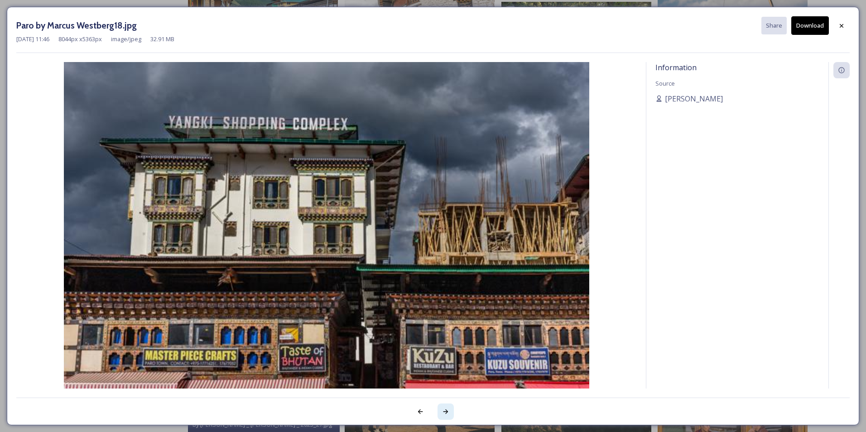
click at [446, 411] on icon at bounding box center [445, 411] width 7 height 7
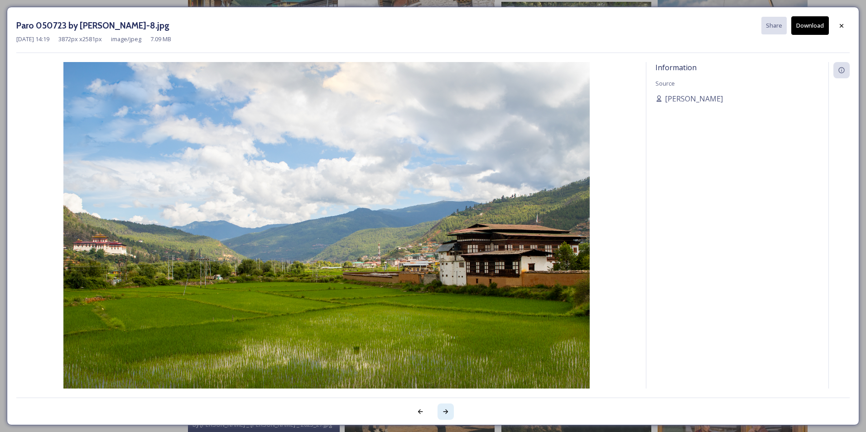
click at [446, 411] on icon at bounding box center [445, 411] width 7 height 7
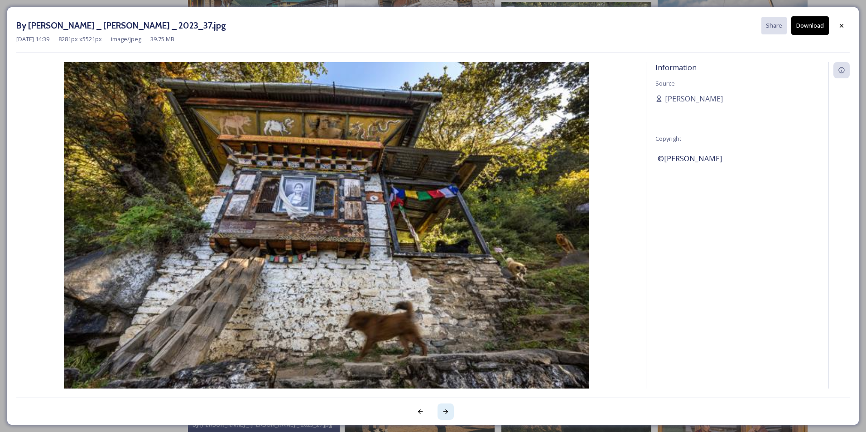
click at [446, 411] on icon at bounding box center [445, 411] width 7 height 7
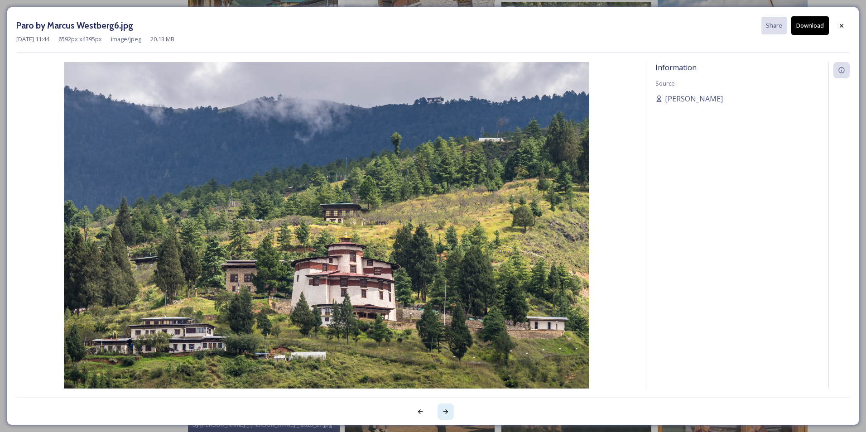
click at [447, 411] on icon at bounding box center [445, 411] width 7 height 7
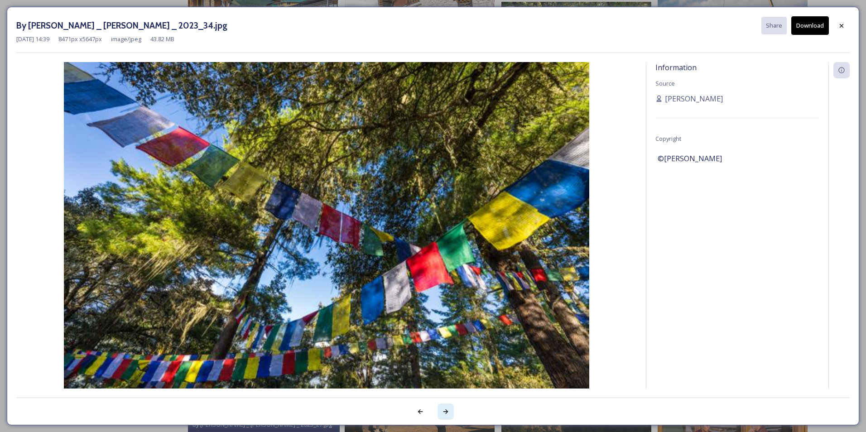
click at [447, 411] on icon at bounding box center [445, 411] width 7 height 7
click at [445, 411] on icon at bounding box center [445, 411] width 7 height 7
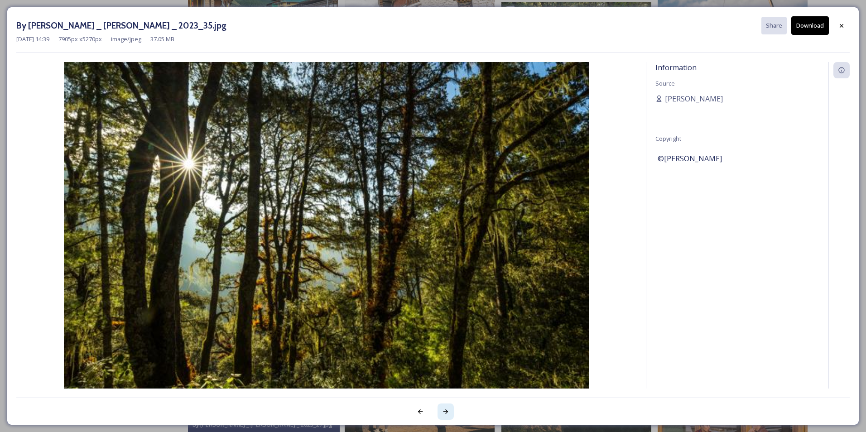
click at [445, 410] on icon at bounding box center [445, 411] width 7 height 7
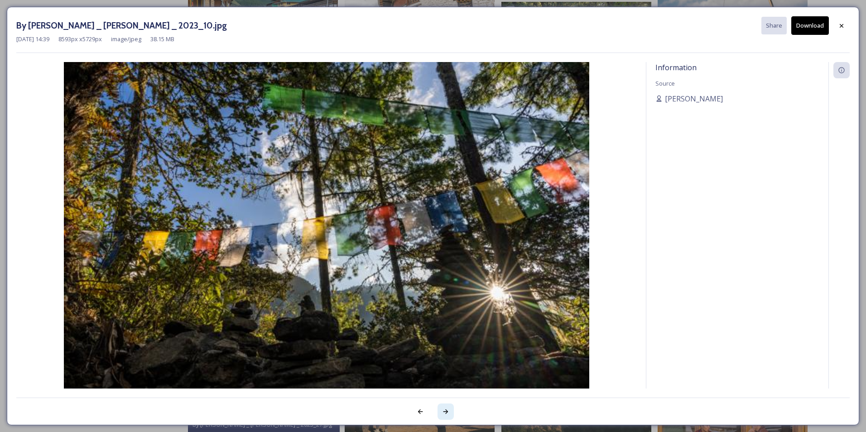
click at [447, 412] on icon at bounding box center [445, 411] width 5 height 5
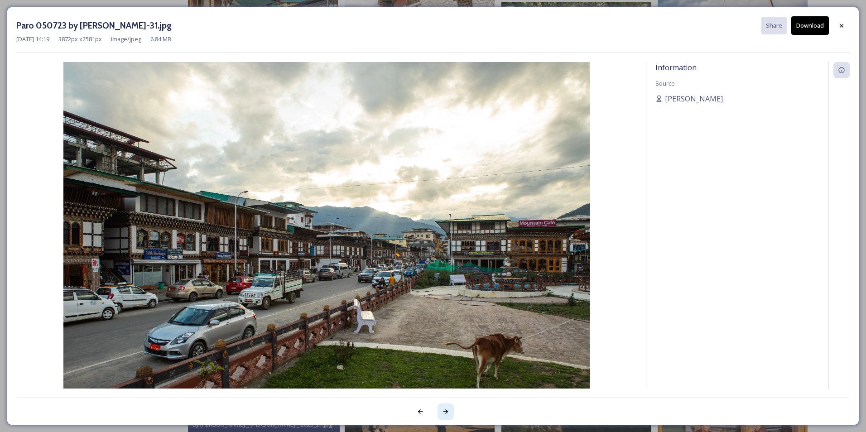
click at [447, 412] on icon at bounding box center [445, 411] width 5 height 5
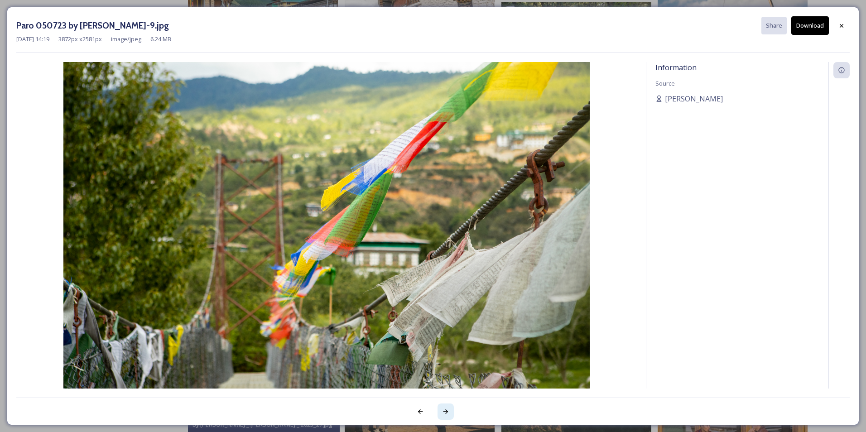
click at [446, 412] on icon at bounding box center [445, 411] width 5 height 5
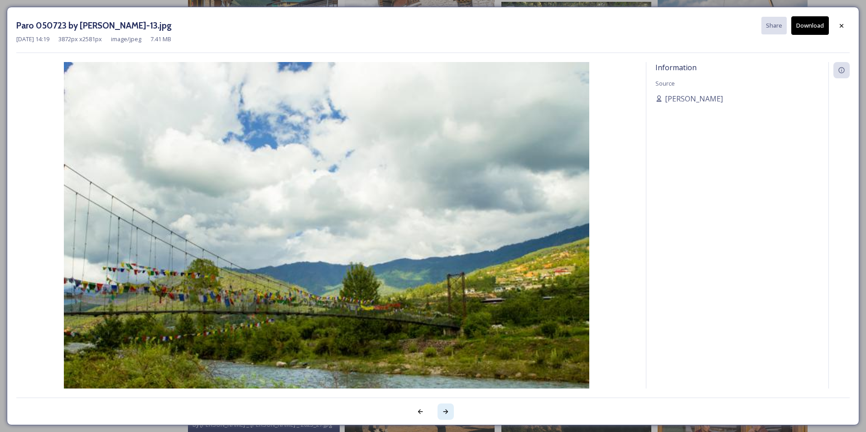
click at [446, 412] on icon at bounding box center [445, 411] width 5 height 5
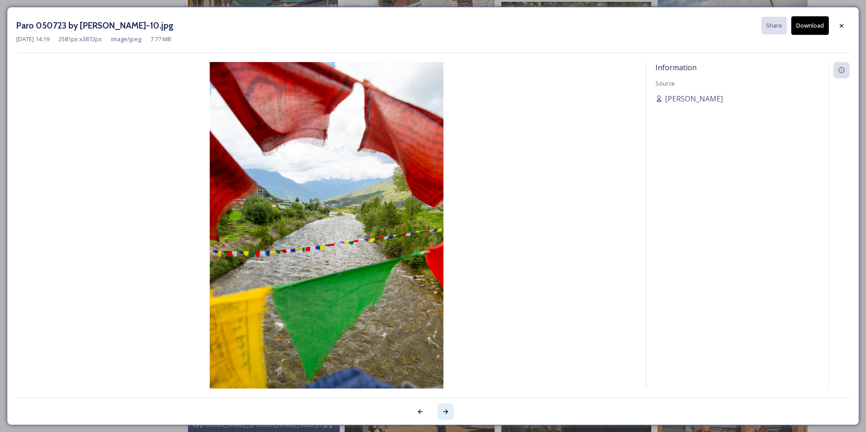
click at [445, 409] on icon at bounding box center [445, 411] width 7 height 7
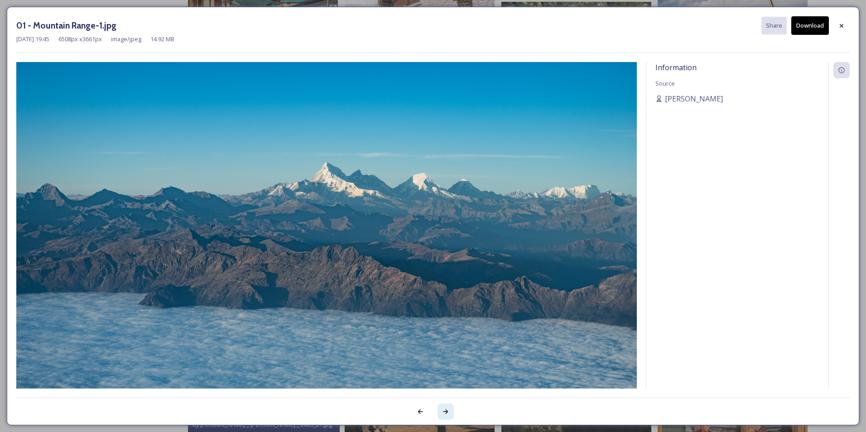
click at [445, 409] on icon at bounding box center [445, 411] width 7 height 7
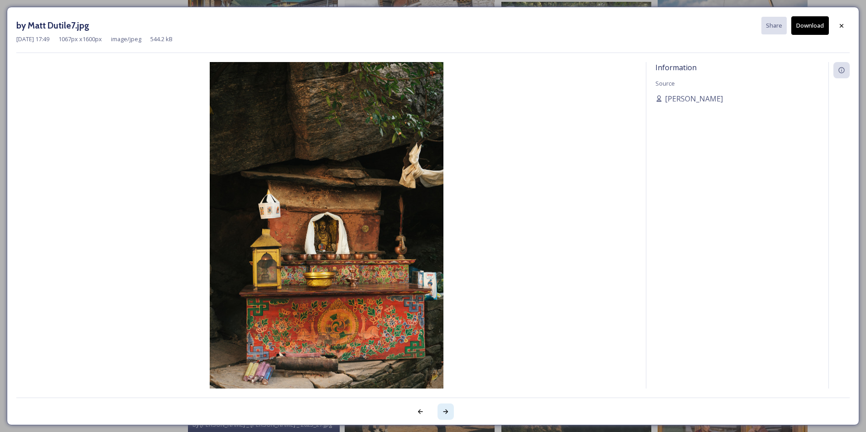
click at [445, 409] on icon at bounding box center [445, 411] width 7 height 7
click at [445, 410] on icon at bounding box center [445, 411] width 7 height 7
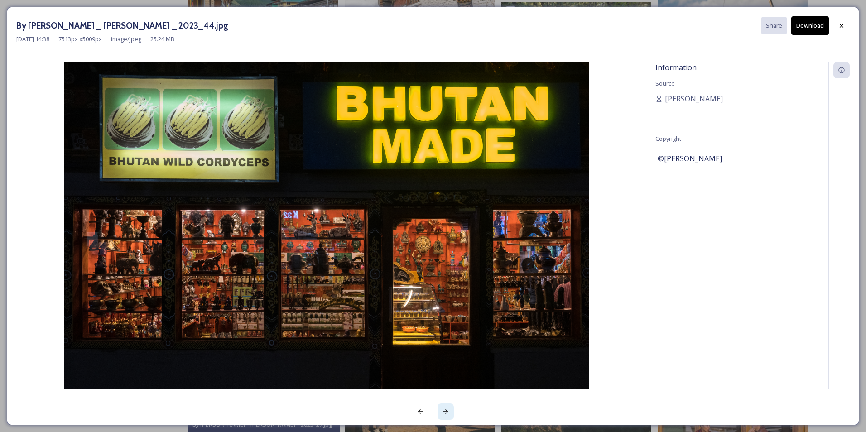
click at [445, 410] on icon at bounding box center [445, 411] width 7 height 7
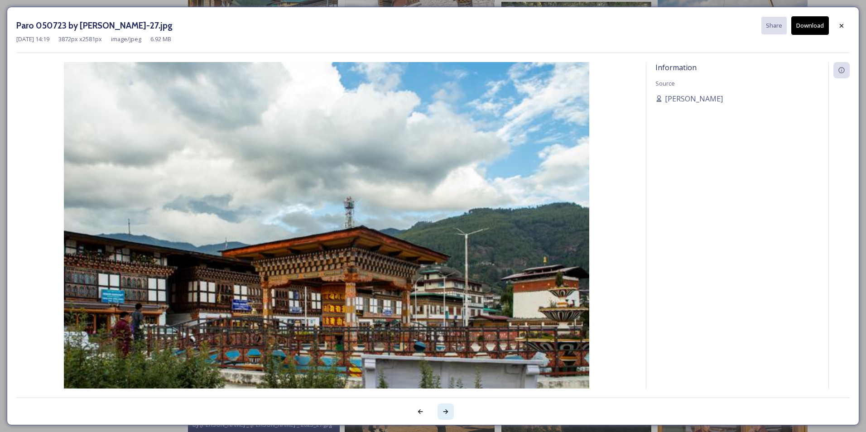
click at [445, 410] on icon at bounding box center [445, 411] width 7 height 7
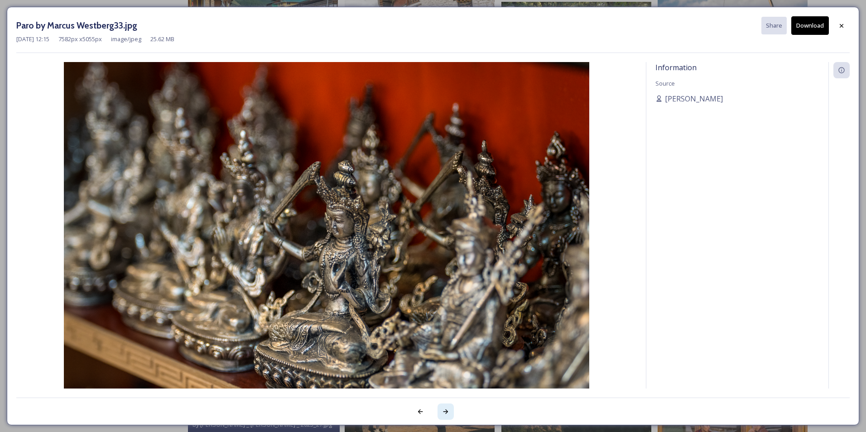
click at [445, 410] on icon at bounding box center [445, 411] width 7 height 7
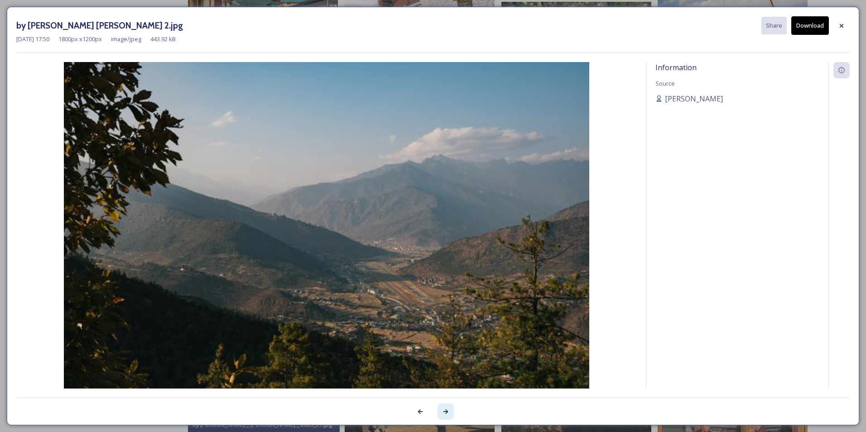
click at [445, 410] on icon at bounding box center [445, 411] width 7 height 7
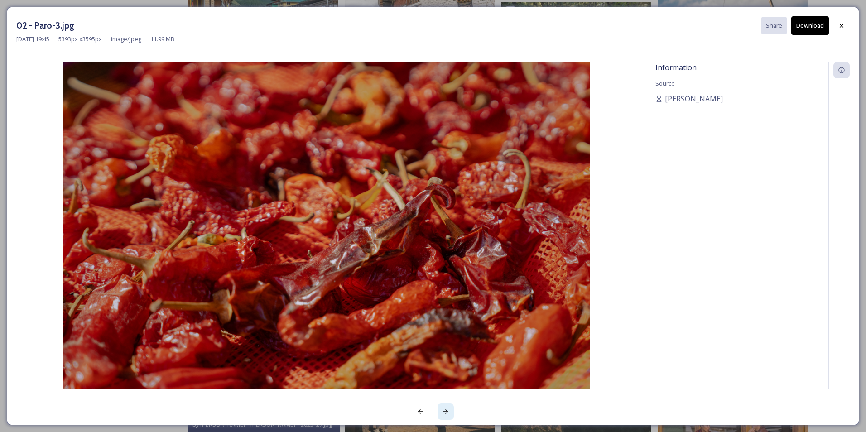
click at [446, 411] on icon at bounding box center [445, 411] width 7 height 7
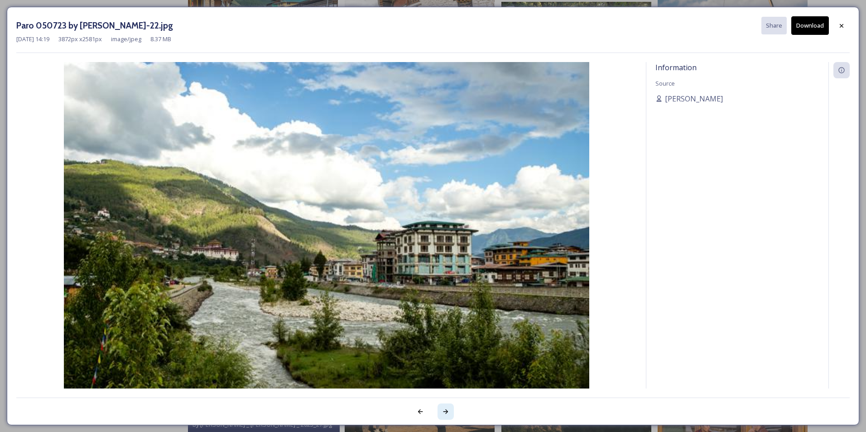
click at [446, 411] on icon at bounding box center [445, 411] width 7 height 7
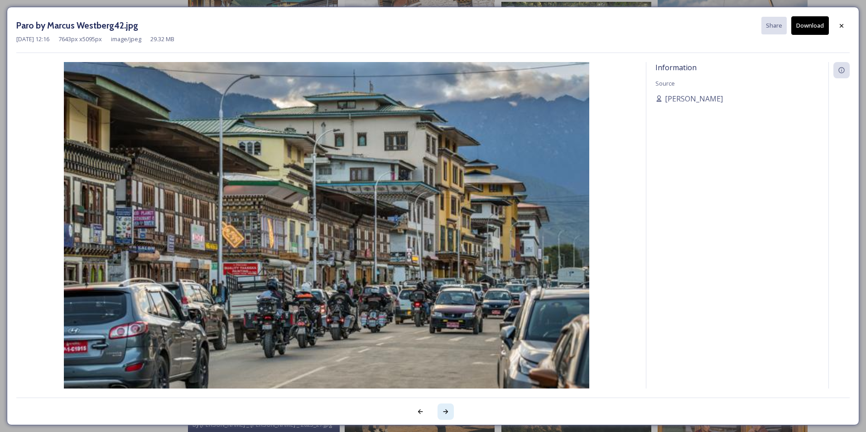
click at [446, 409] on icon at bounding box center [445, 411] width 7 height 7
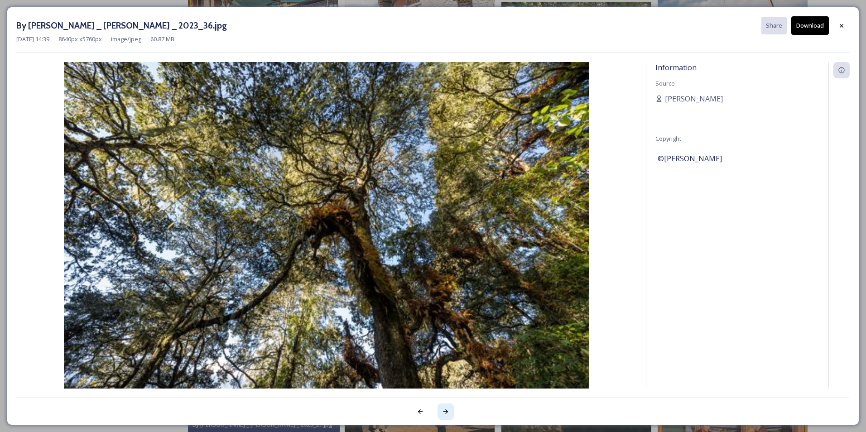
click at [446, 409] on icon at bounding box center [445, 411] width 7 height 7
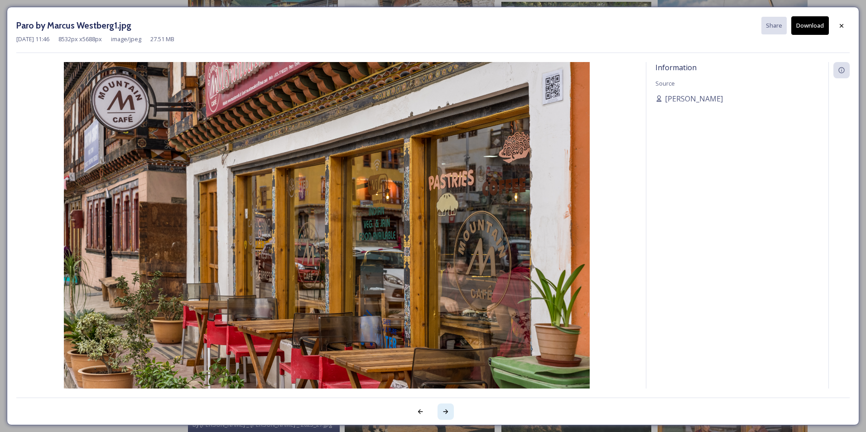
click at [446, 410] on icon at bounding box center [445, 411] width 5 height 5
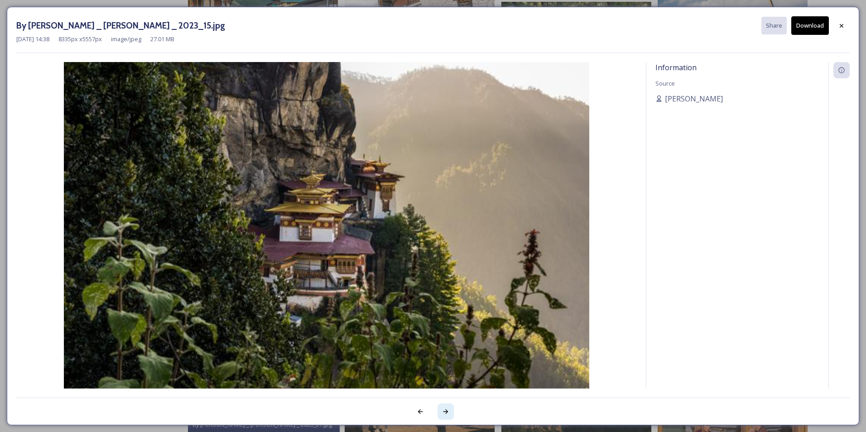
click at [444, 412] on icon at bounding box center [445, 411] width 5 height 5
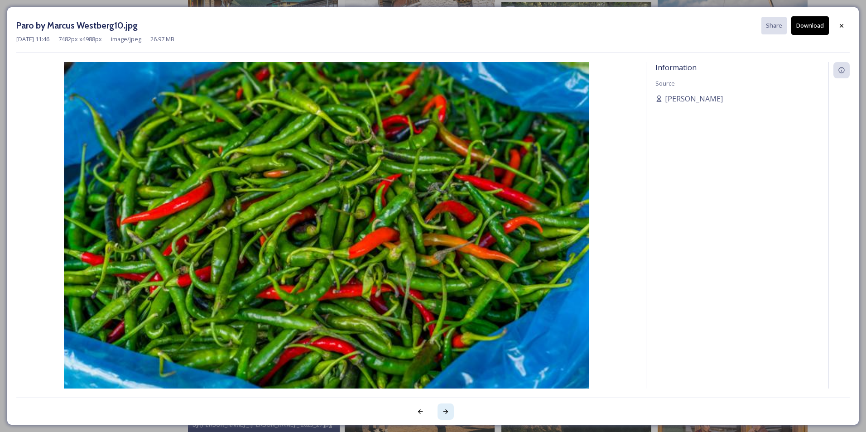
click at [445, 412] on icon at bounding box center [445, 411] width 5 height 5
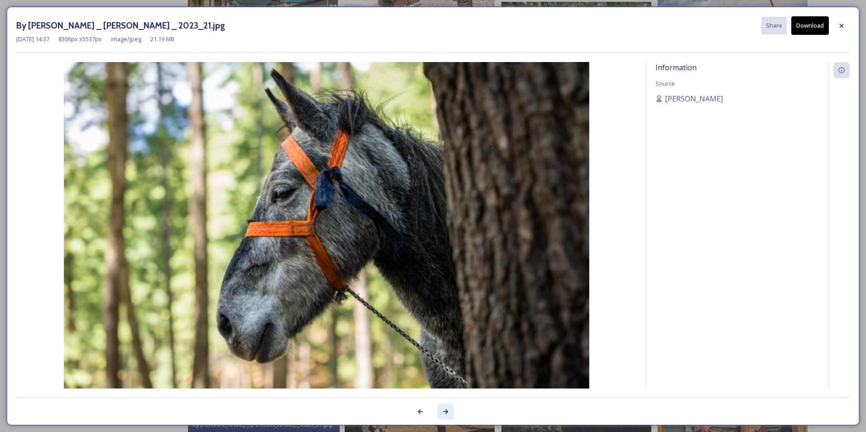
click at [445, 412] on icon at bounding box center [445, 411] width 5 height 5
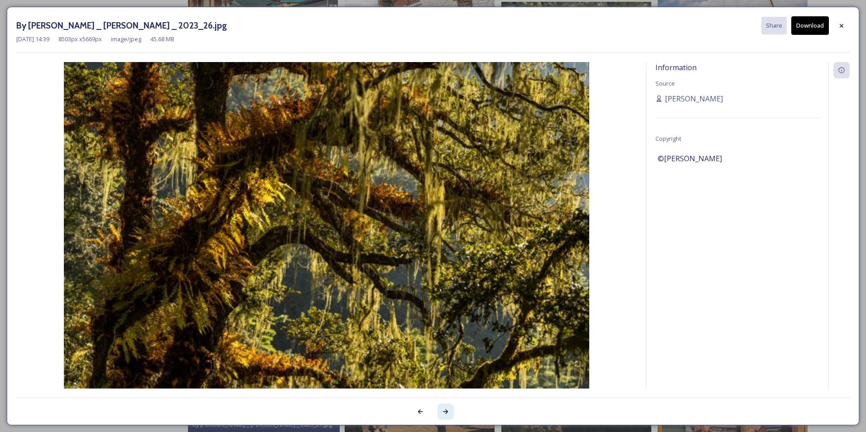
click at [445, 412] on icon at bounding box center [445, 411] width 5 height 5
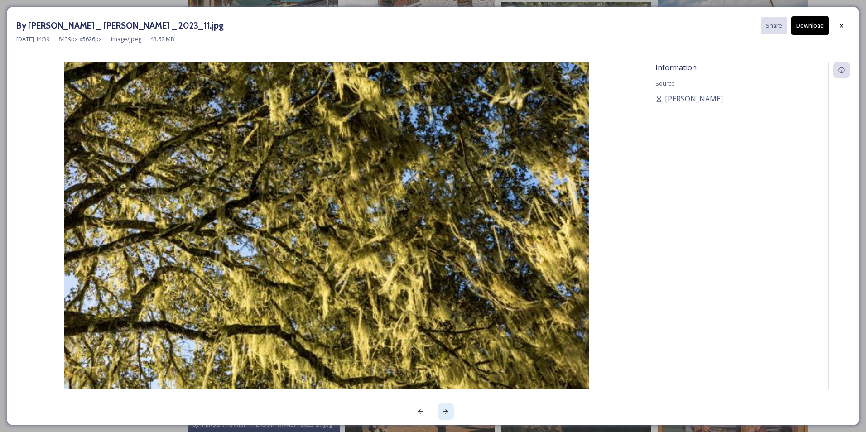
click at [445, 412] on icon at bounding box center [445, 411] width 5 height 5
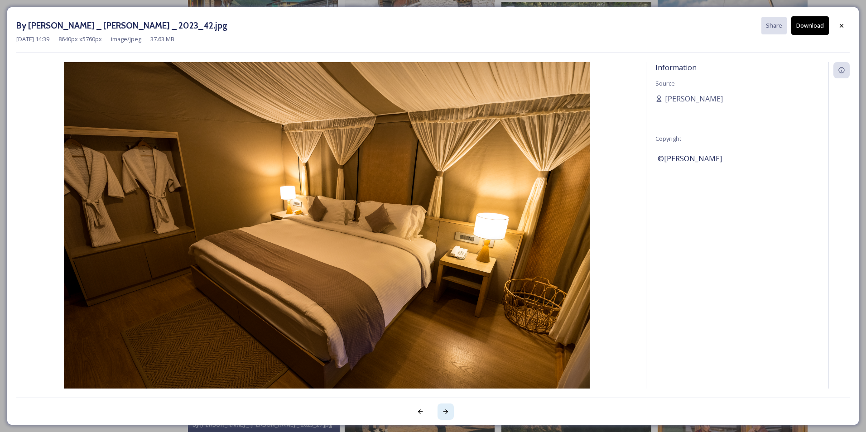
click at [446, 409] on icon at bounding box center [445, 411] width 7 height 7
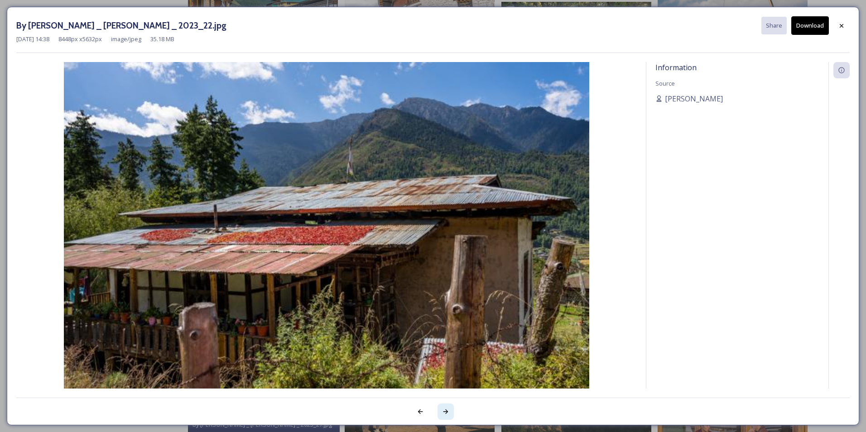
click at [447, 411] on icon at bounding box center [445, 411] width 7 height 7
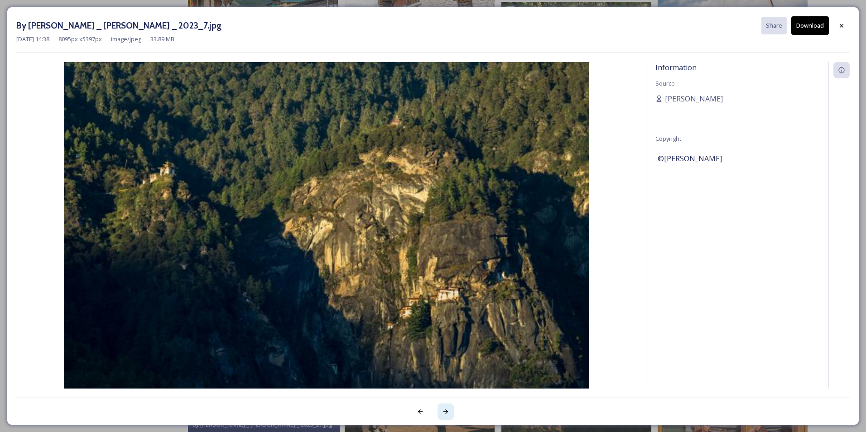
click at [447, 411] on icon at bounding box center [445, 411] width 7 height 7
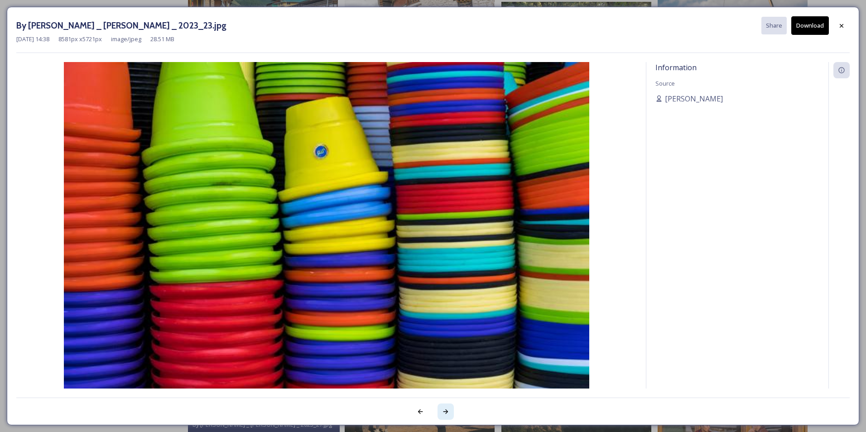
click at [447, 411] on icon at bounding box center [445, 411] width 7 height 7
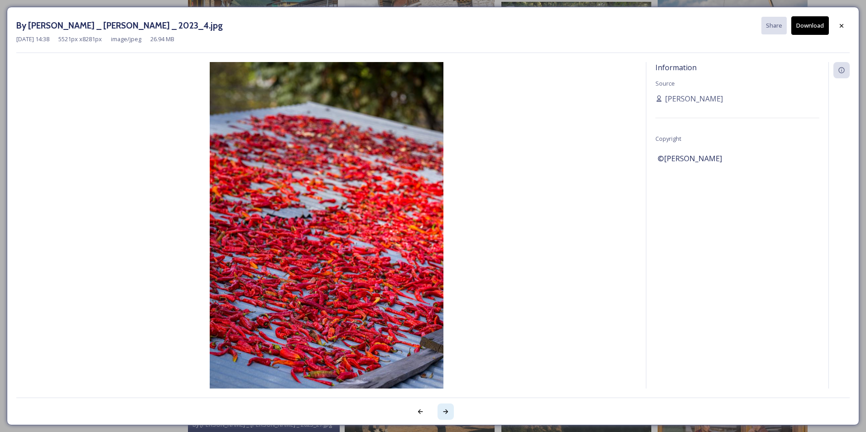
click at [447, 411] on icon at bounding box center [445, 411] width 7 height 7
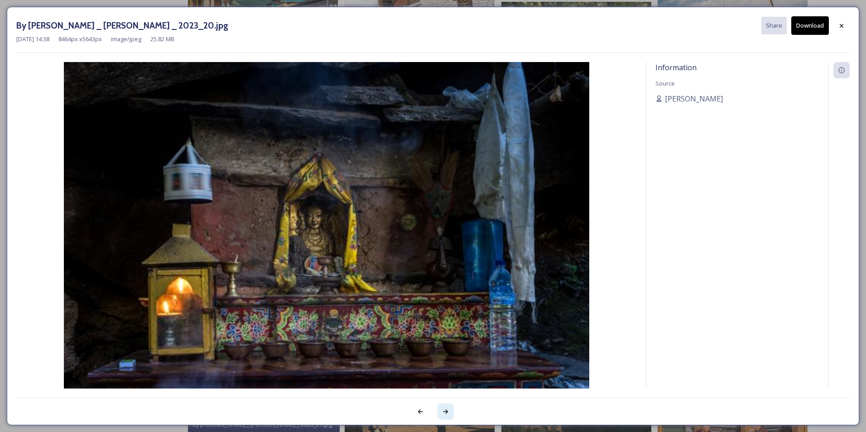
click at [447, 411] on icon at bounding box center [445, 411] width 7 height 7
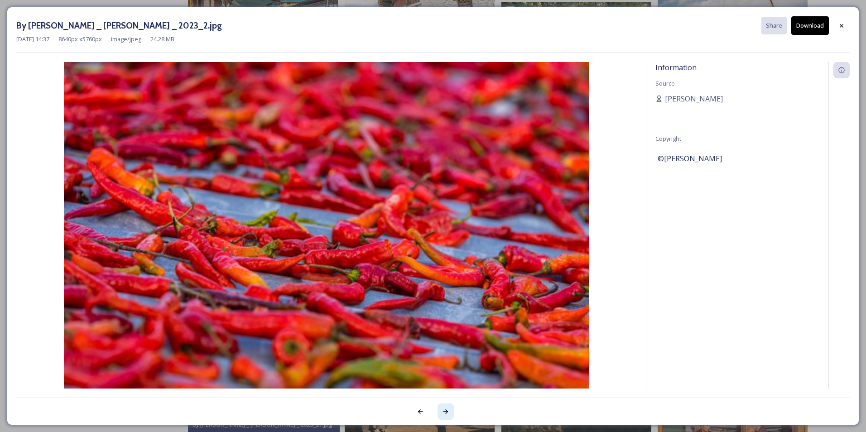
click at [447, 411] on icon at bounding box center [445, 411] width 7 height 7
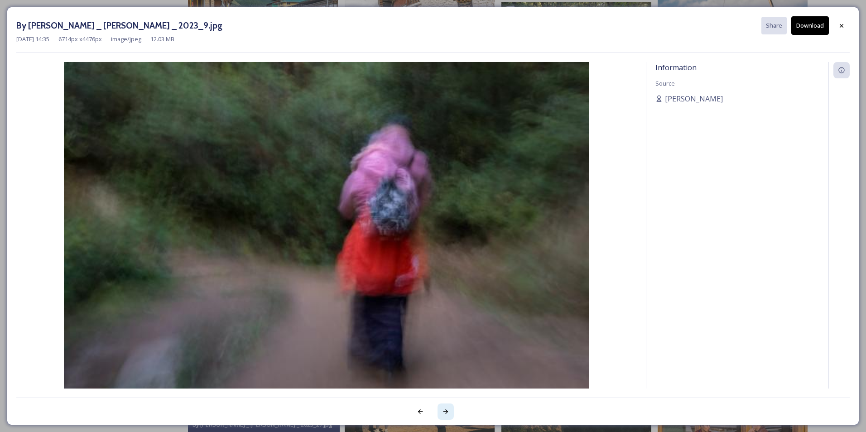
click at [447, 411] on icon at bounding box center [445, 411] width 7 height 7
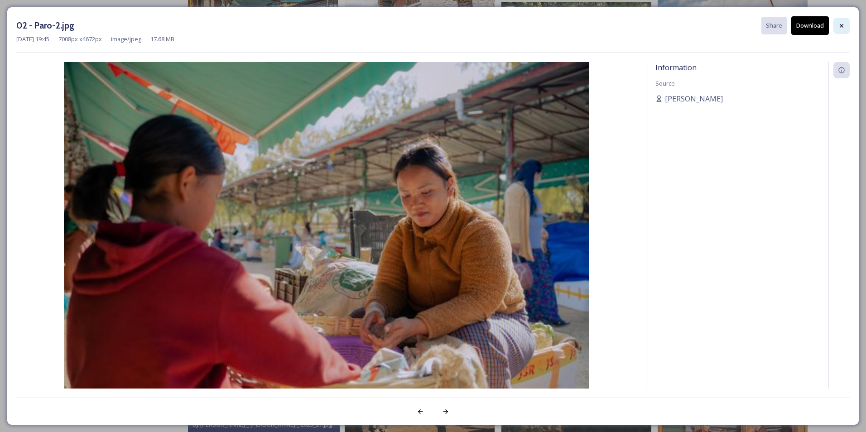
click at [838, 24] on icon at bounding box center [841, 25] width 7 height 7
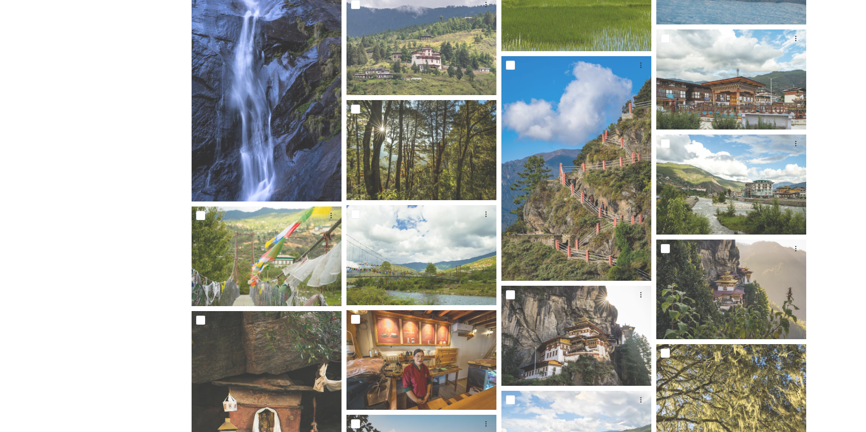
scroll to position [2808, 0]
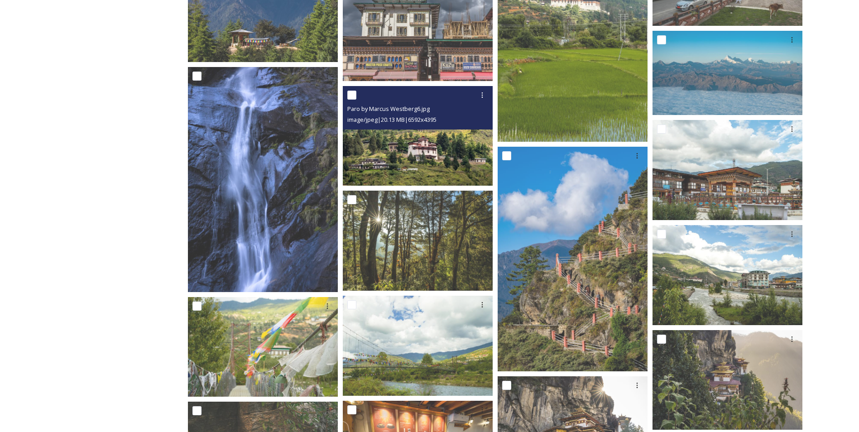
click at [405, 142] on img at bounding box center [418, 136] width 150 height 100
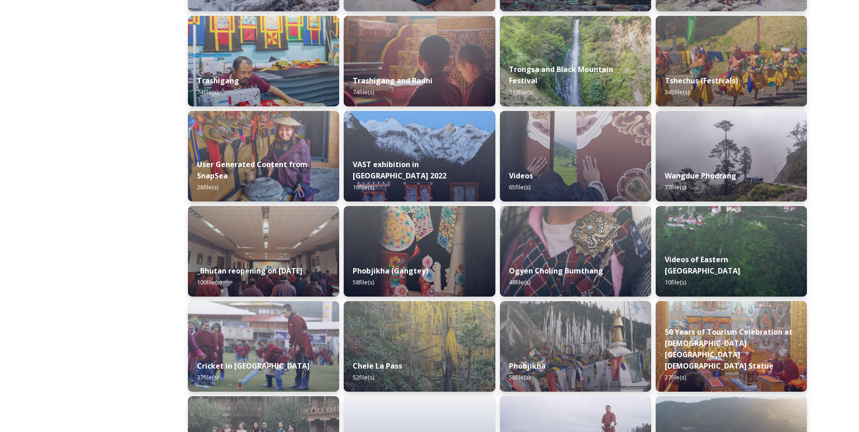
scroll to position [725, 0]
